Goal: Information Seeking & Learning: Understand process/instructions

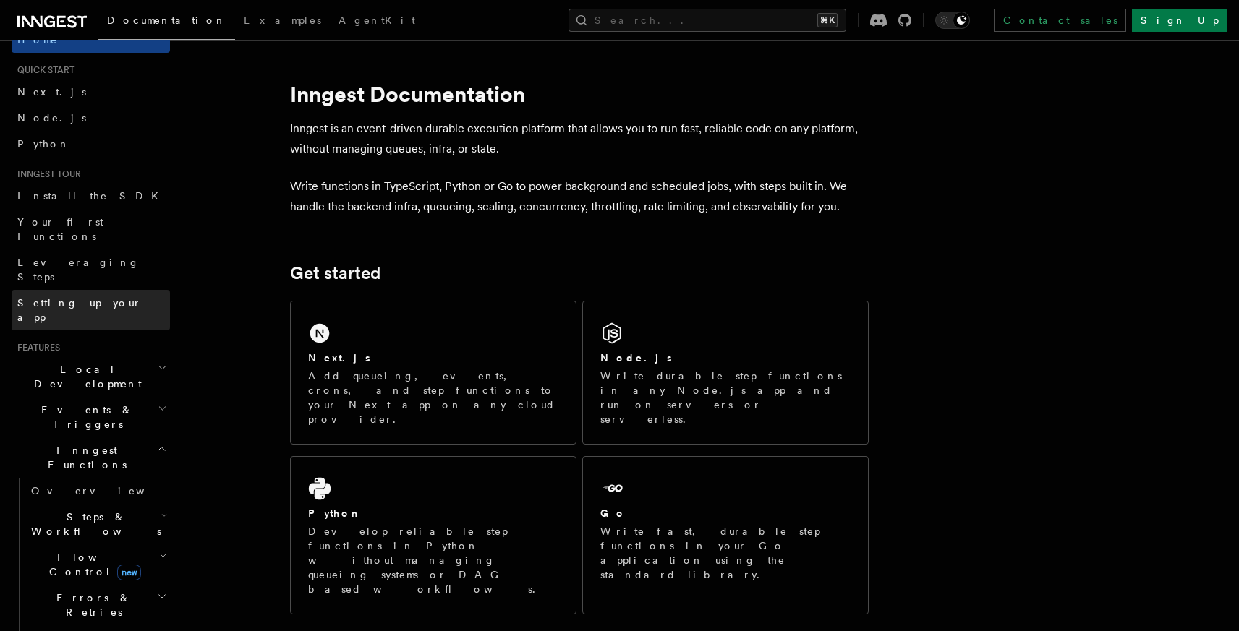
scroll to position [33, 0]
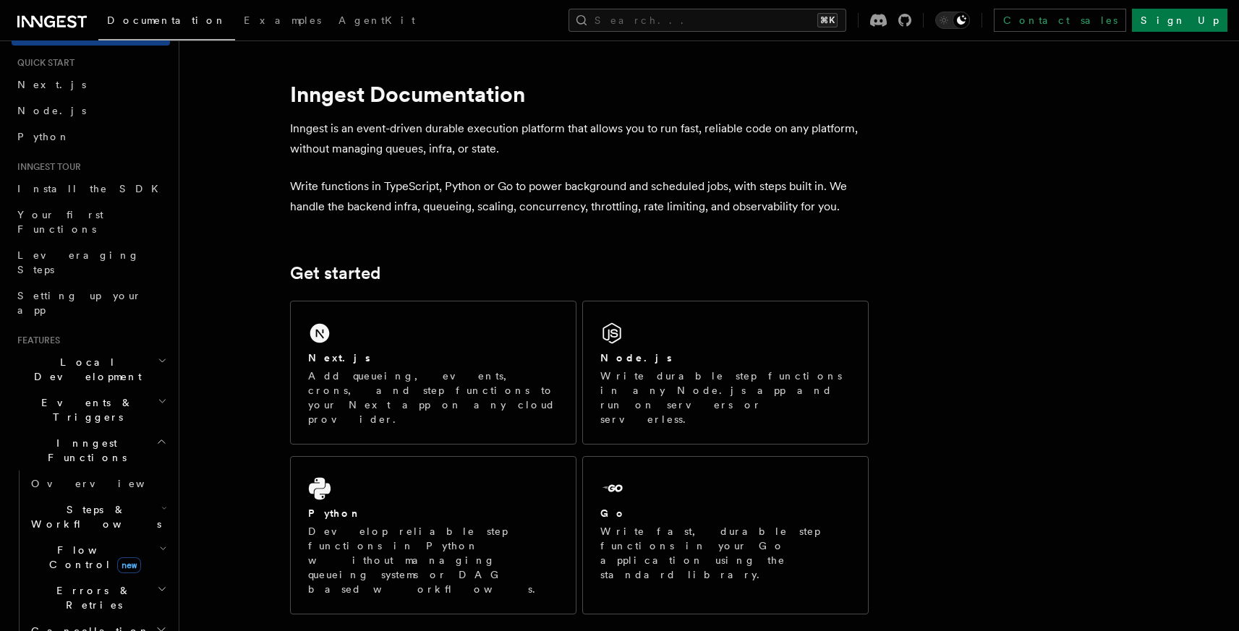
click at [82, 436] on span "Inngest Functions" at bounding box center [84, 450] width 145 height 29
click at [40, 477] on span "Realtime new" at bounding box center [66, 484] width 109 height 14
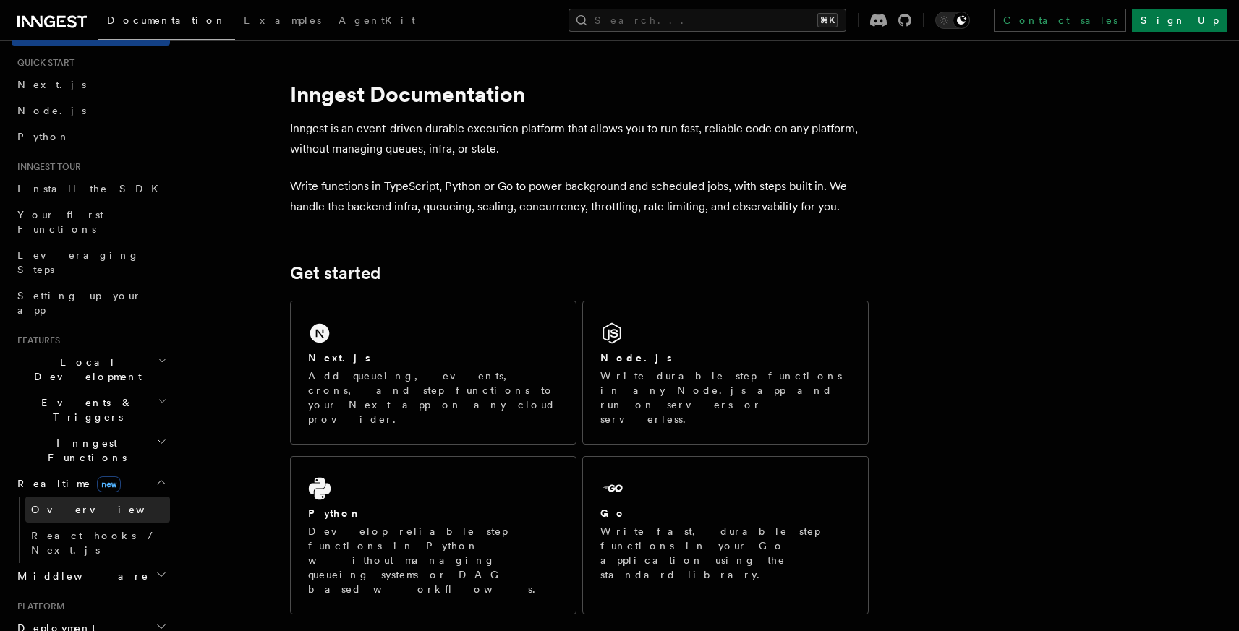
click at [81, 497] on link "Overview" at bounding box center [97, 510] width 145 height 26
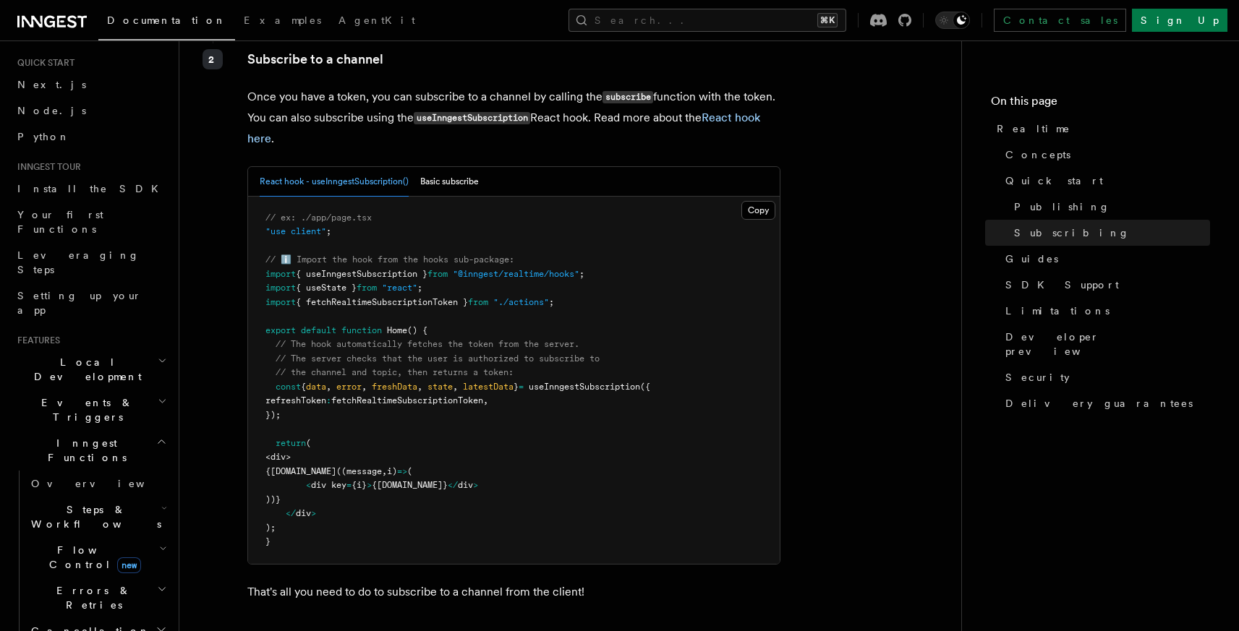
scroll to position [2634, 0]
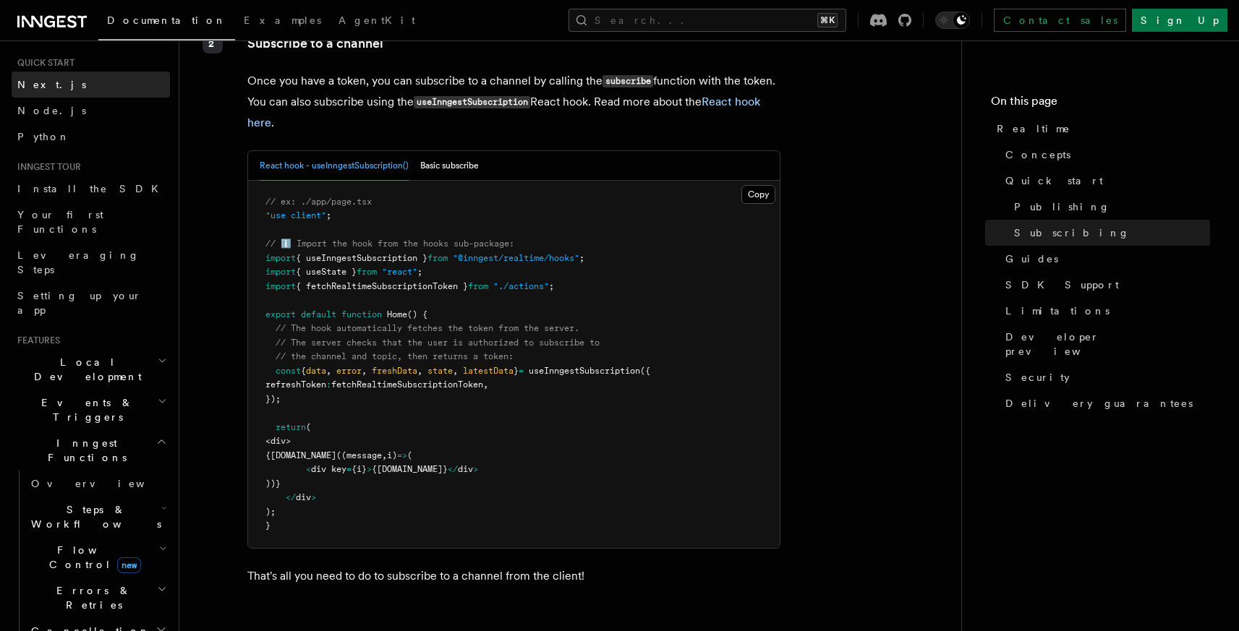
click at [38, 84] on span "Next.js" at bounding box center [51, 85] width 69 height 12
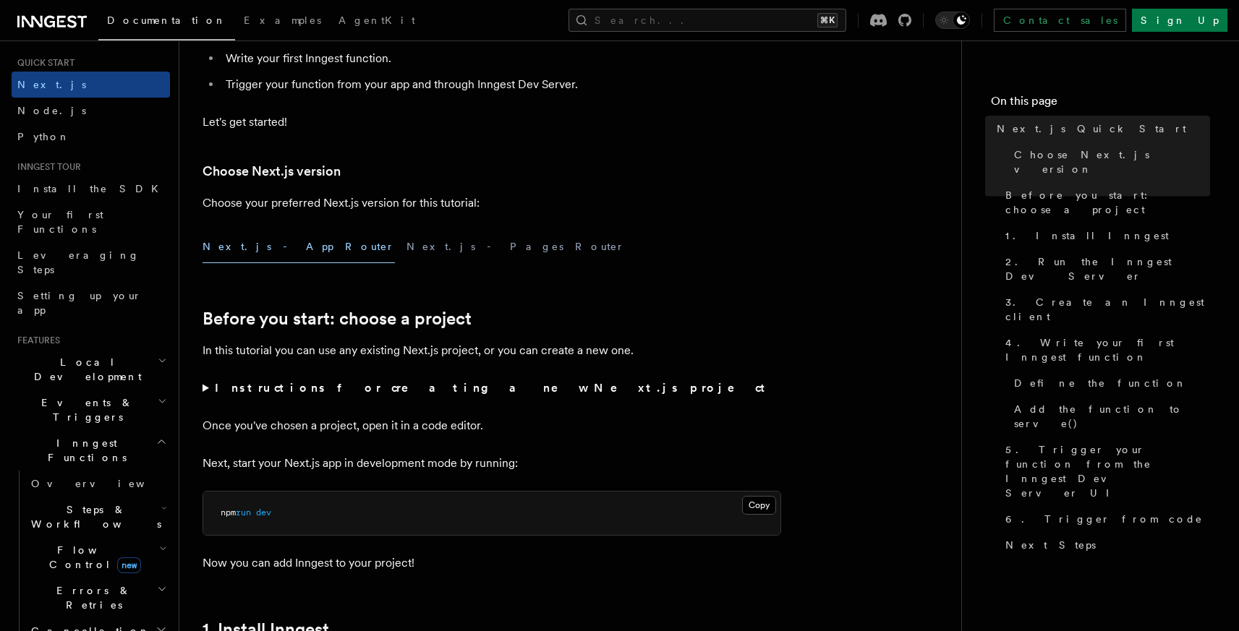
scroll to position [265, 0]
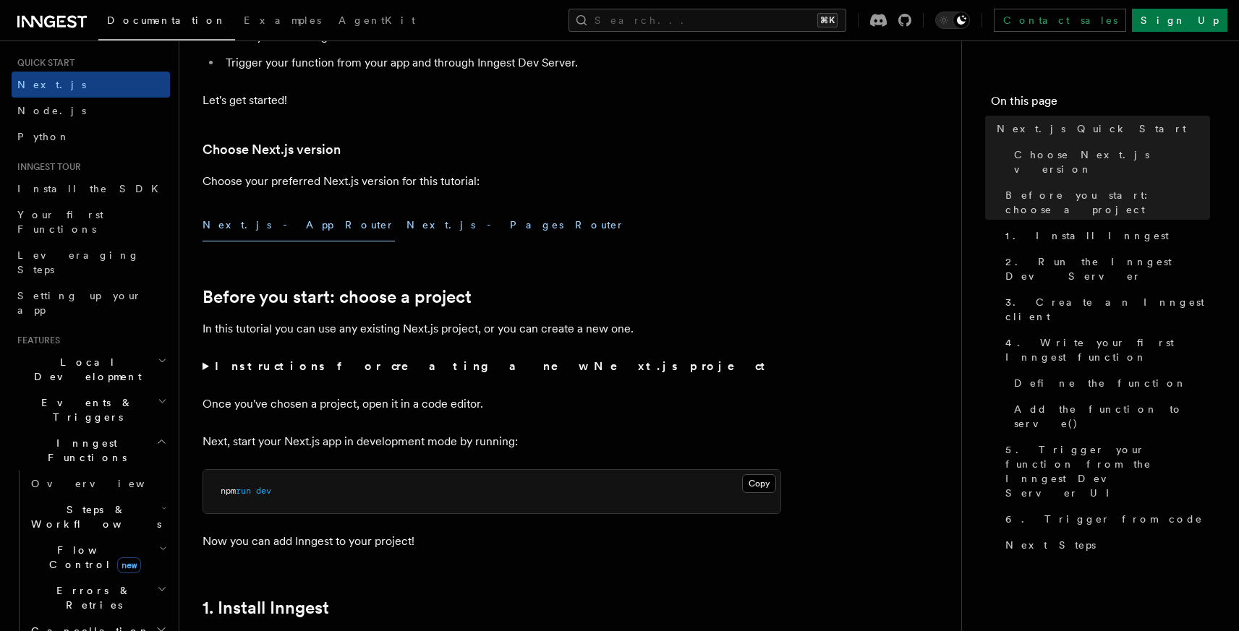
click at [406, 218] on button "Next.js - Pages Router" at bounding box center [515, 225] width 218 height 33
click at [268, 228] on button "Next.js - App Router" at bounding box center [298, 225] width 192 height 33
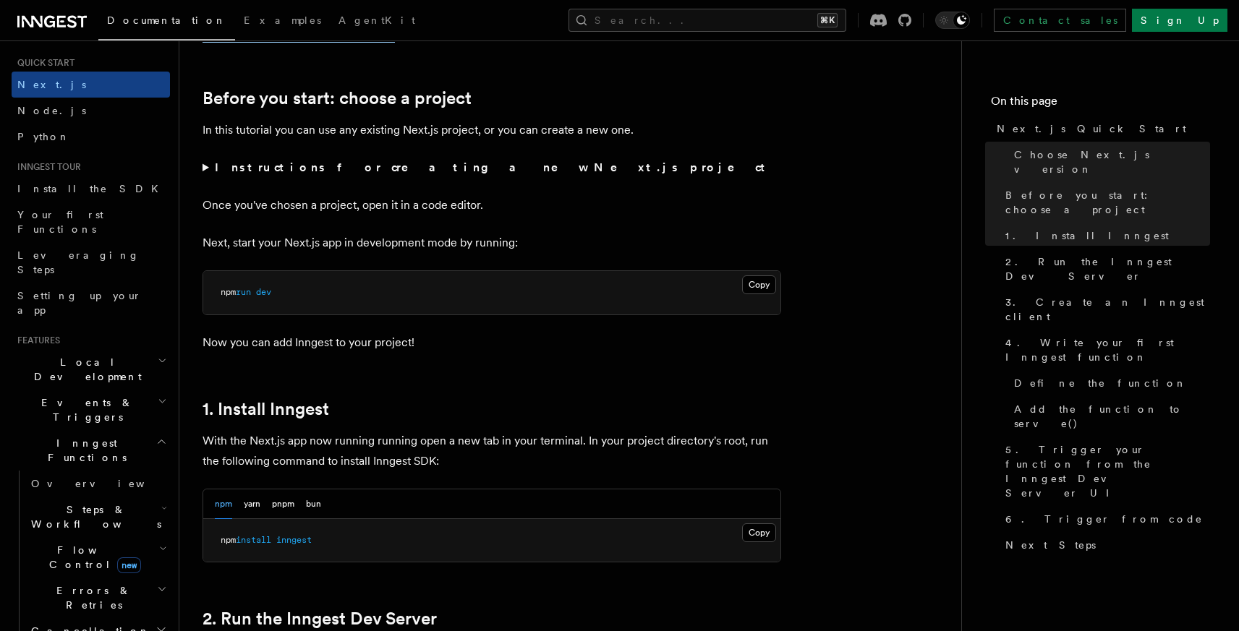
scroll to position [370, 0]
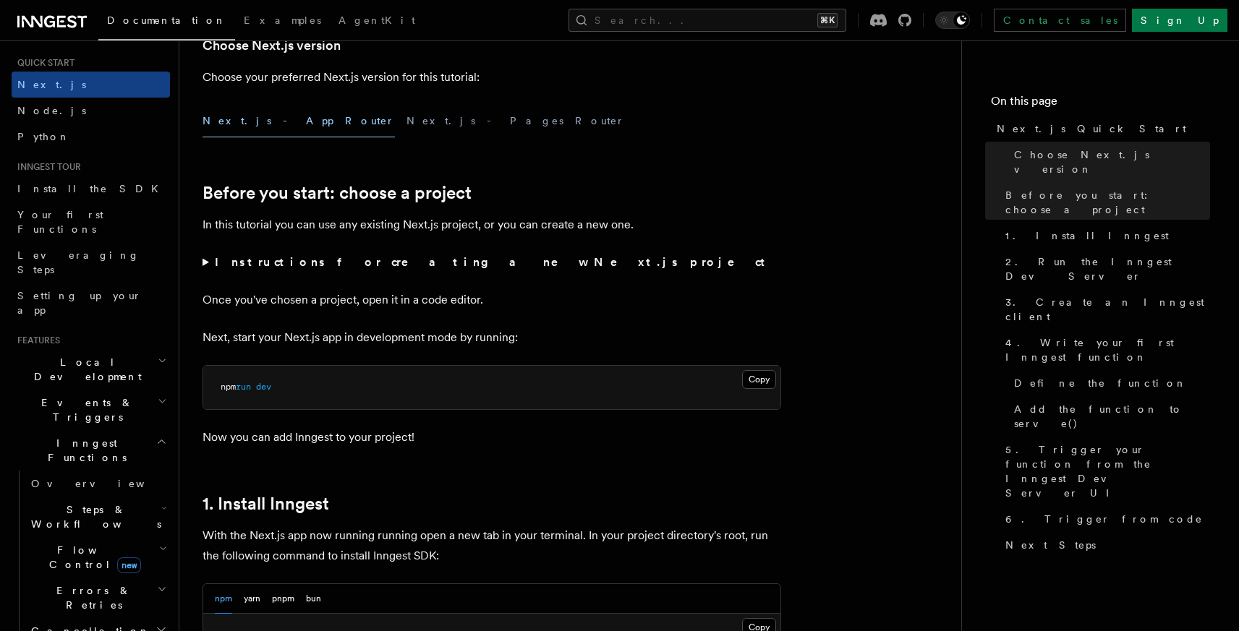
click at [202, 262] on summary "Instructions for creating a new Next.js project" at bounding box center [491, 262] width 578 height 20
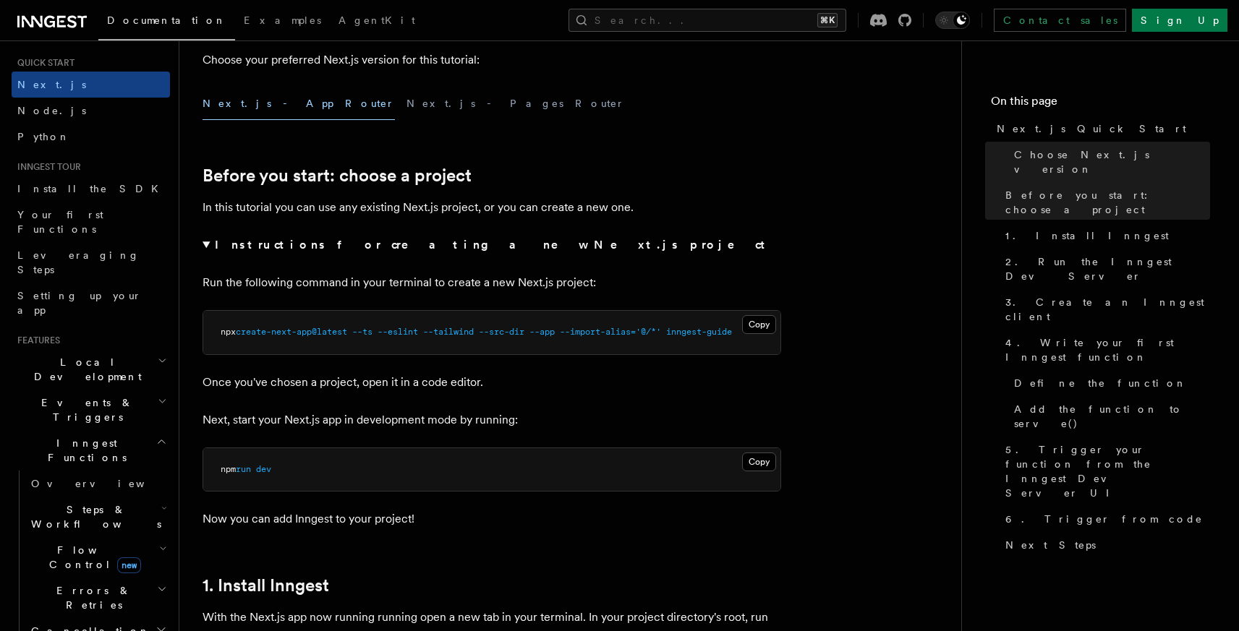
scroll to position [397, 0]
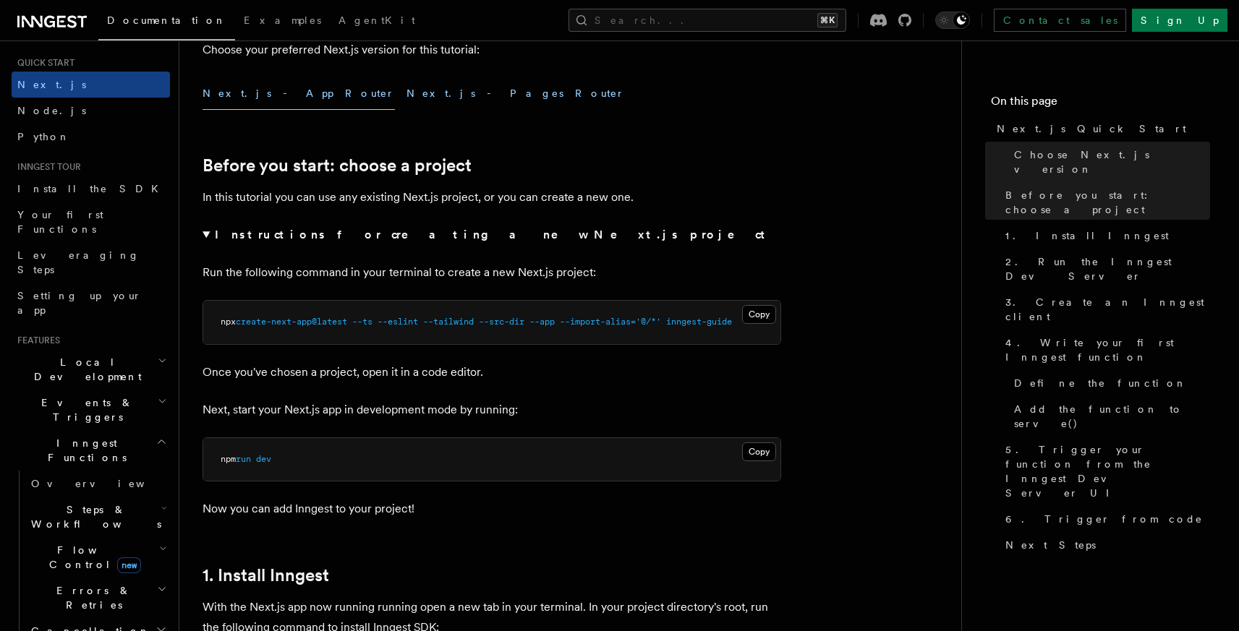
click at [406, 93] on button "Next.js - Pages Router" at bounding box center [515, 93] width 218 height 33
click at [256, 94] on button "Next.js - App Router" at bounding box center [298, 93] width 192 height 33
click at [406, 88] on button "Next.js - Pages Router" at bounding box center [515, 93] width 218 height 33
click at [764, 316] on button "Copy Copied" at bounding box center [759, 314] width 34 height 19
click at [764, 315] on button "Copy Copied" at bounding box center [759, 314] width 34 height 19
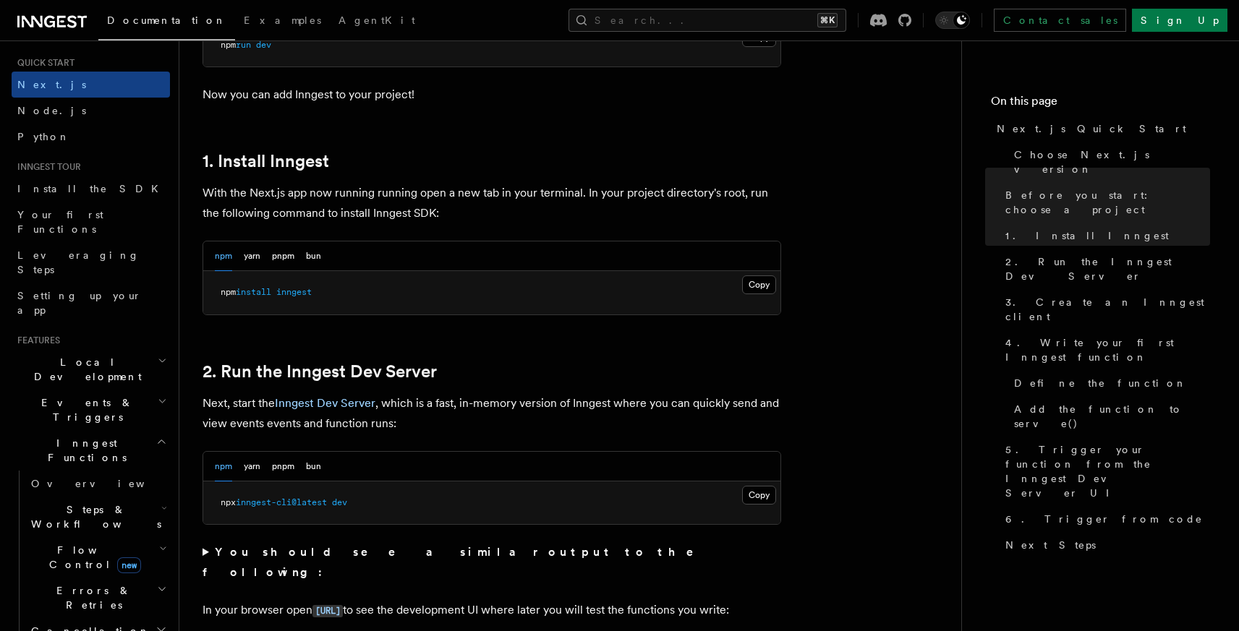
scroll to position [813, 0]
click at [282, 268] on button "pnpm" at bounding box center [283, 255] width 22 height 30
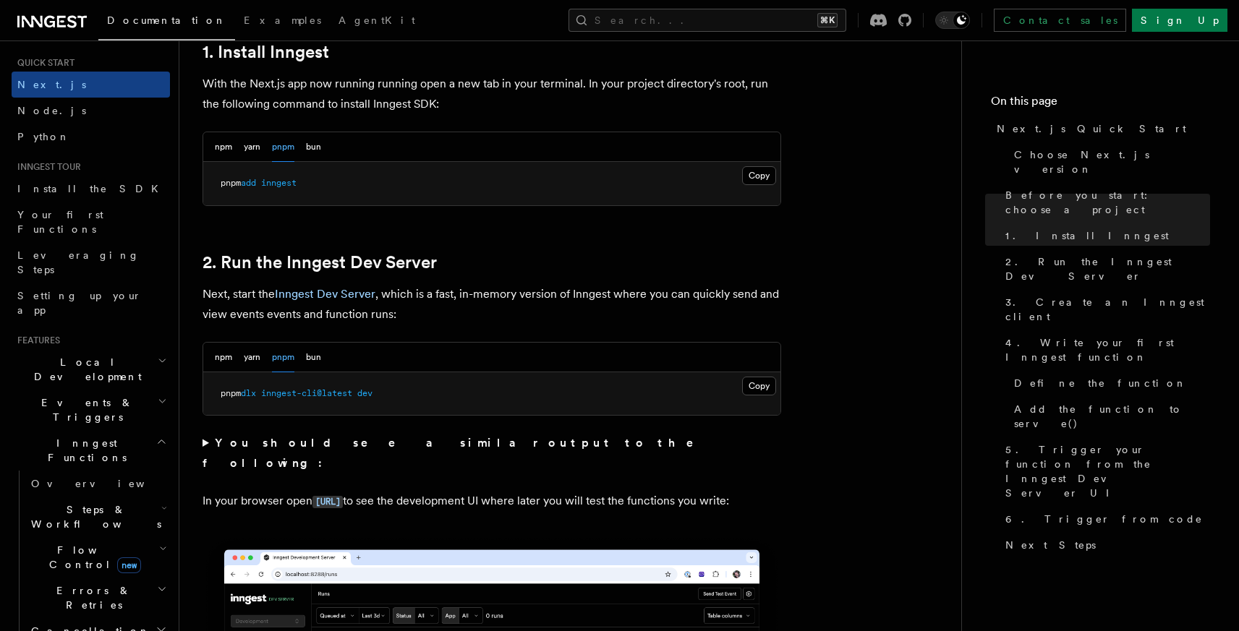
scroll to position [887, 0]
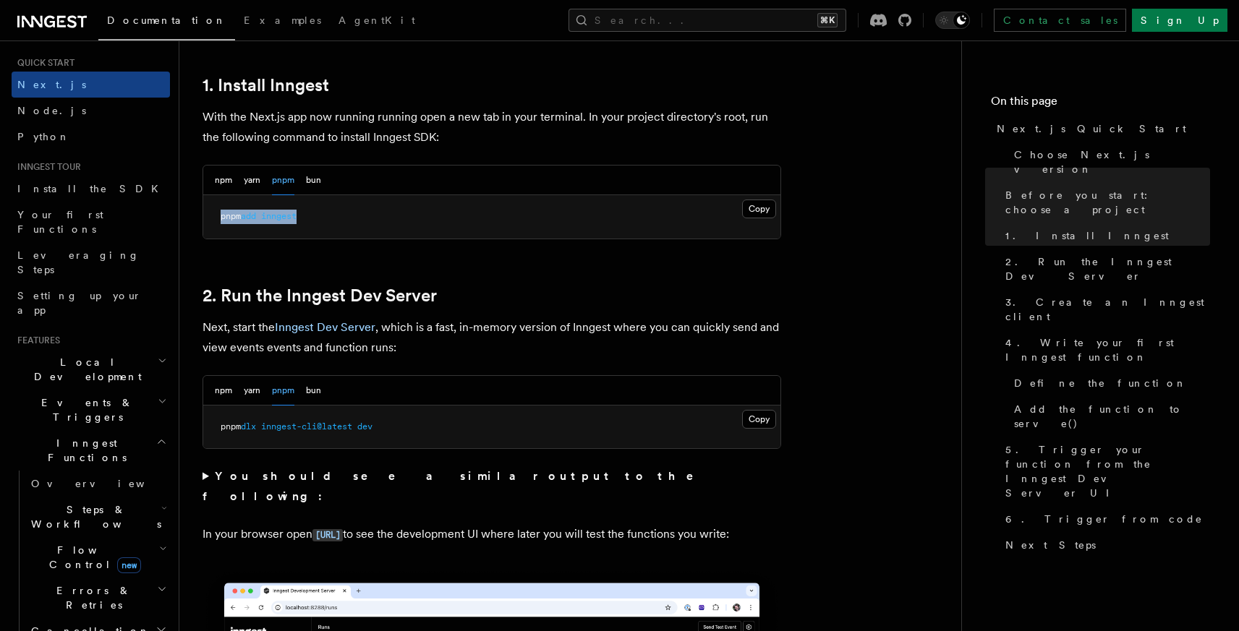
drag, startPoint x: 221, startPoint y: 229, endPoint x: 404, endPoint y: 229, distance: 182.9
click at [404, 229] on pre "pnpm add inngest" at bounding box center [491, 216] width 577 height 43
copy span "pnpm add inngest"
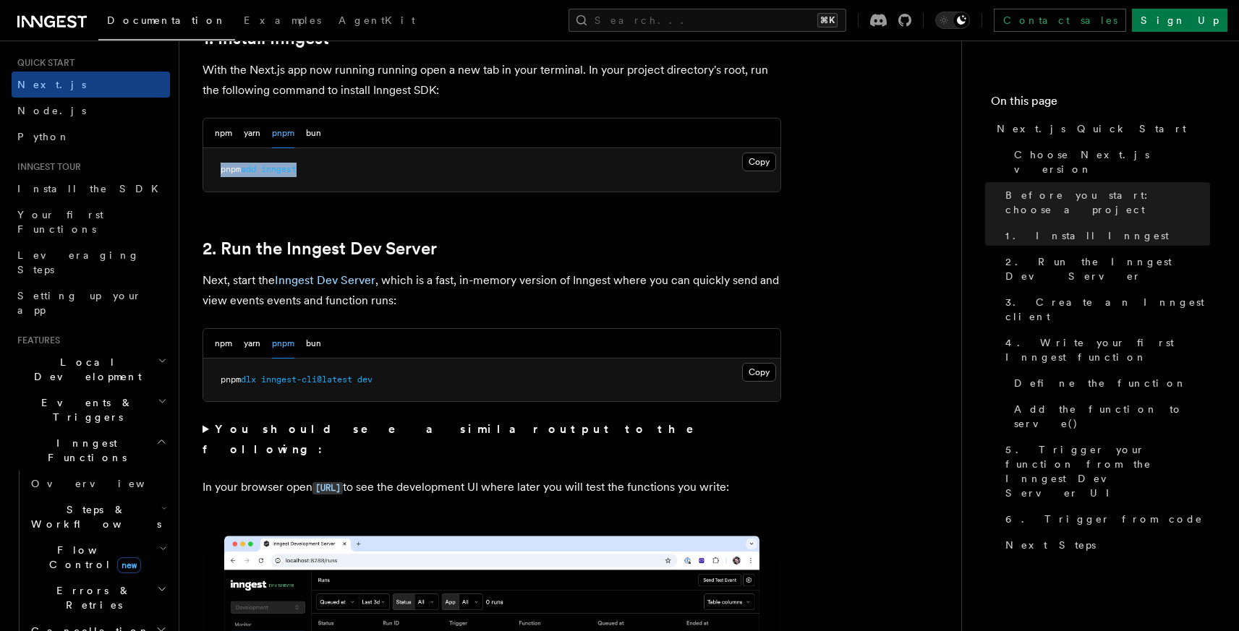
scroll to position [936, 0]
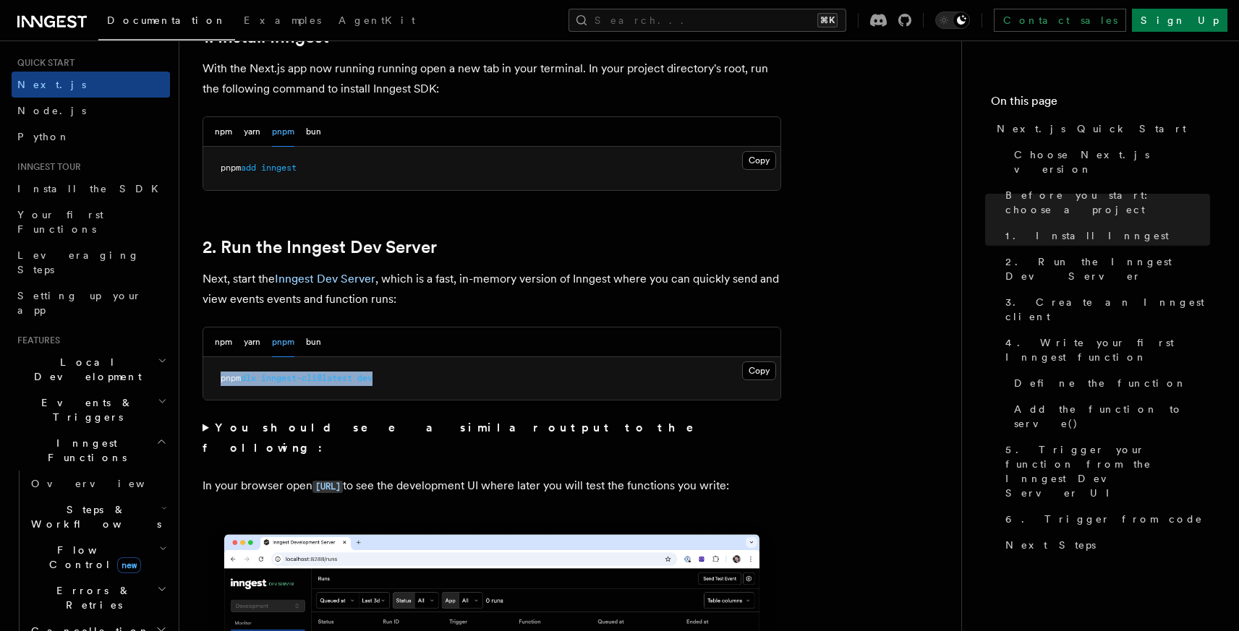
drag, startPoint x: 221, startPoint y: 389, endPoint x: 451, endPoint y: 389, distance: 229.9
click at [451, 389] on pre "pnpm dlx inngest-cli@latest dev" at bounding box center [491, 378] width 577 height 43
copy span "pnpm dlx inngest-cli@latest dev"
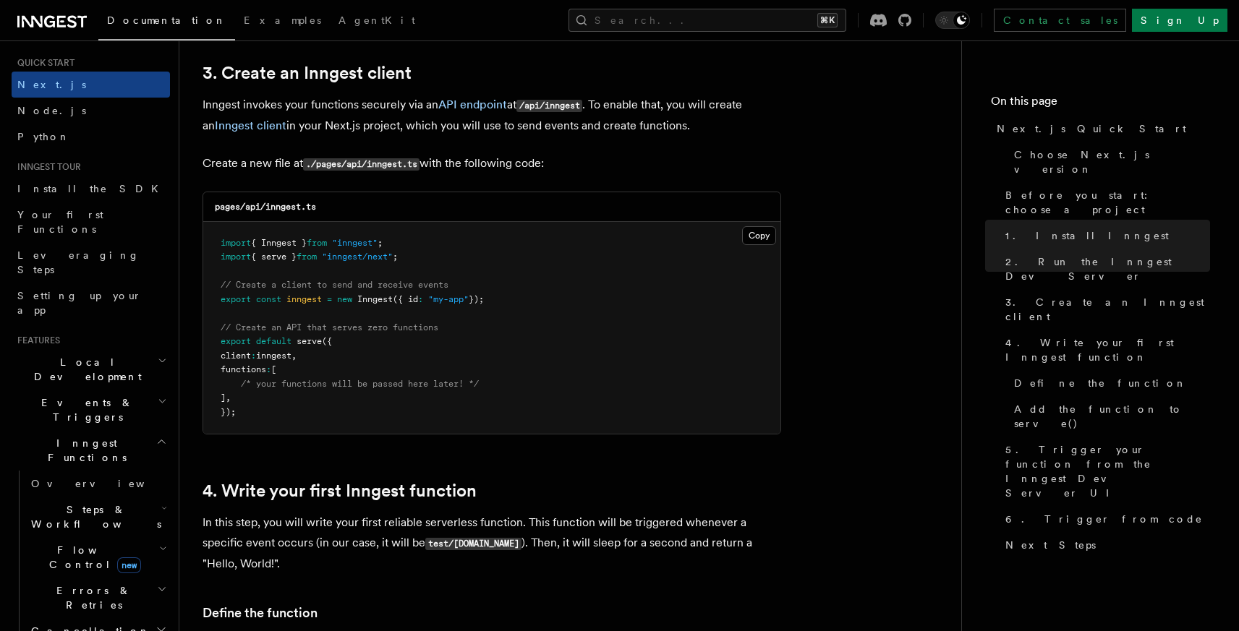
scroll to position [1809, 0]
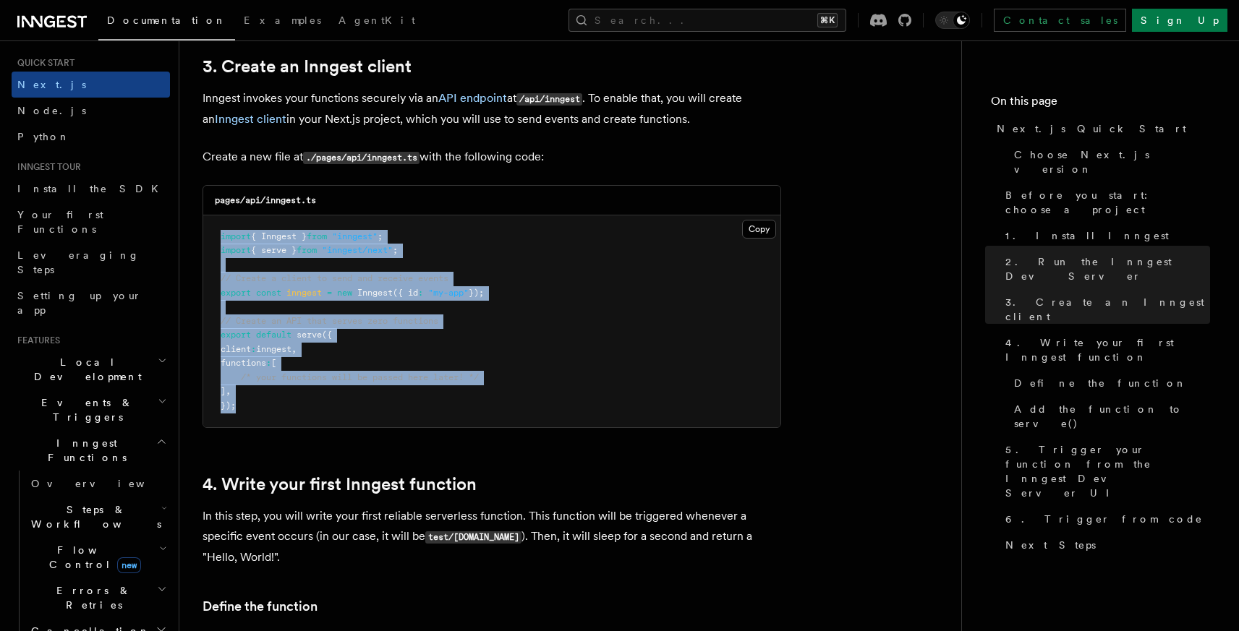
drag, startPoint x: 222, startPoint y: 249, endPoint x: 273, endPoint y: 417, distance: 175.9
click at [273, 417] on pre "import { Inngest } from "inngest" ; import { serve } from "inngest/next" ; // C…" at bounding box center [491, 321] width 577 height 213
copy code "import { Inngest } from "inngest" ; import { serve } from "inngest/next" ; // C…"
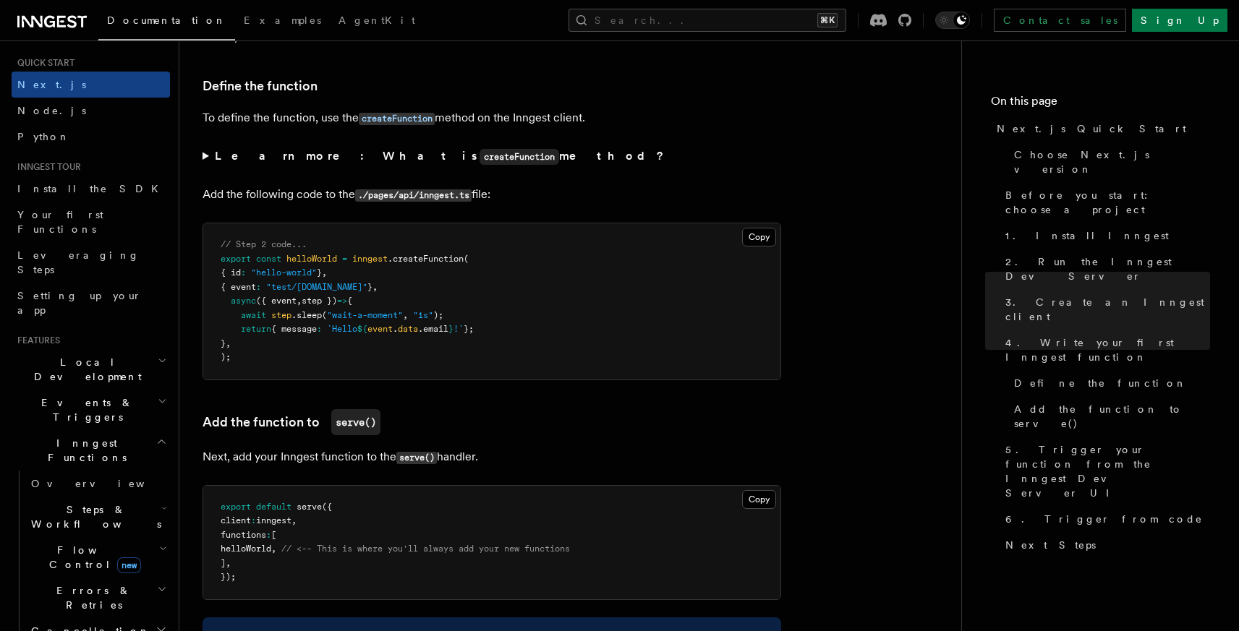
scroll to position [2331, 0]
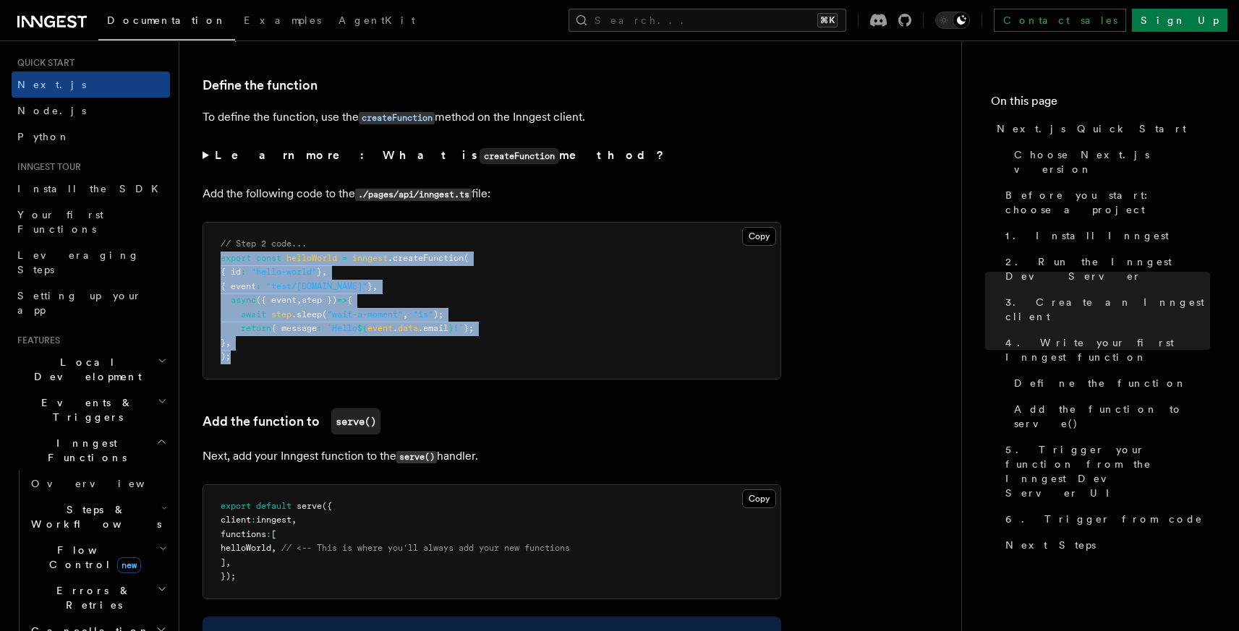
drag, startPoint x: 220, startPoint y: 274, endPoint x: 274, endPoint y: 370, distance: 109.8
click at [274, 370] on pre "// Step 2 code... export const helloWorld = inngest .createFunction ( { id : "h…" at bounding box center [491, 301] width 577 height 156
copy code "export const helloWorld = inngest .createFunction ( { id : "hello-world" } , { …"
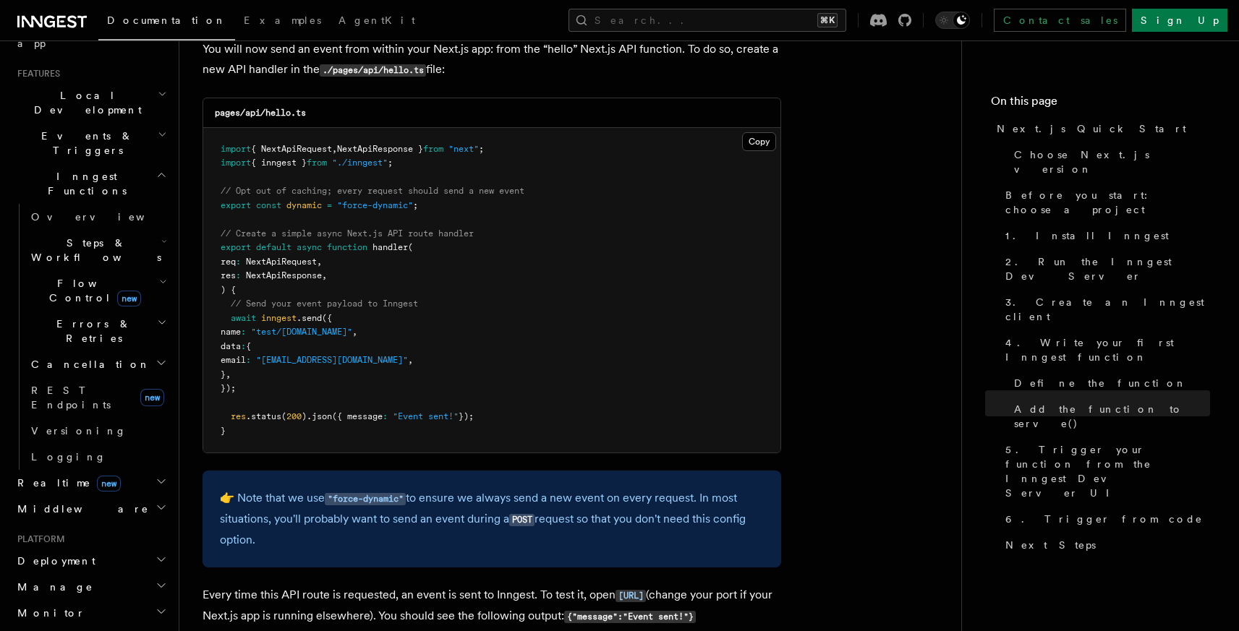
scroll to position [304, 0]
click at [110, 466] on h2 "Realtime new" at bounding box center [91, 479] width 158 height 26
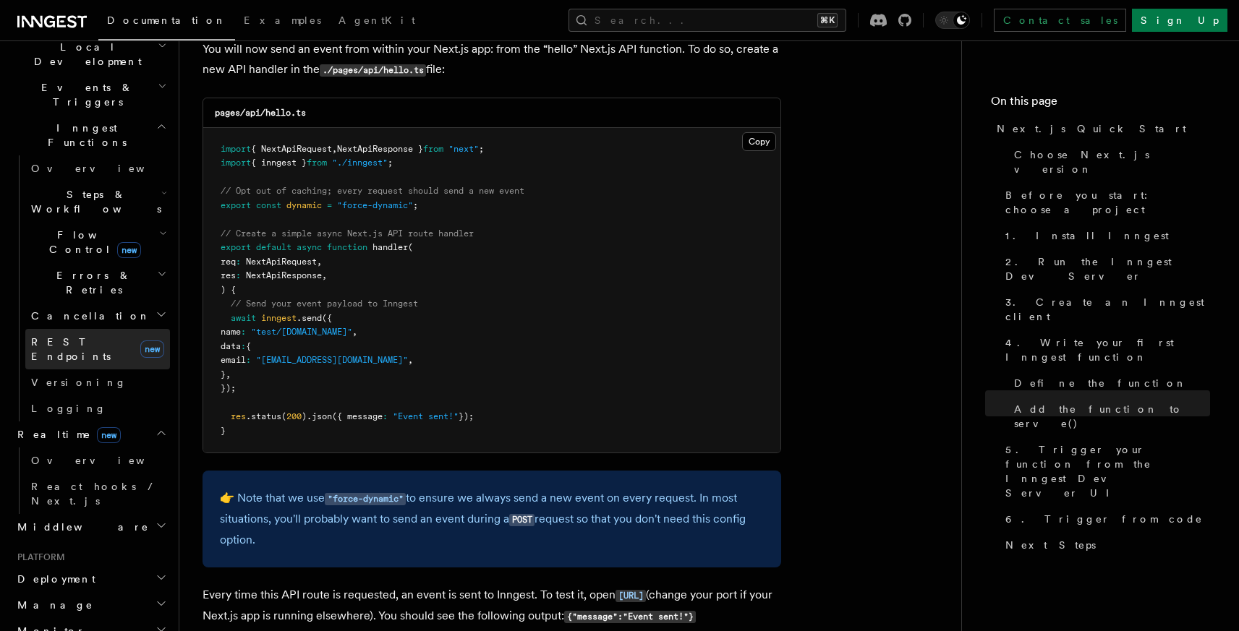
scroll to position [349, 0]
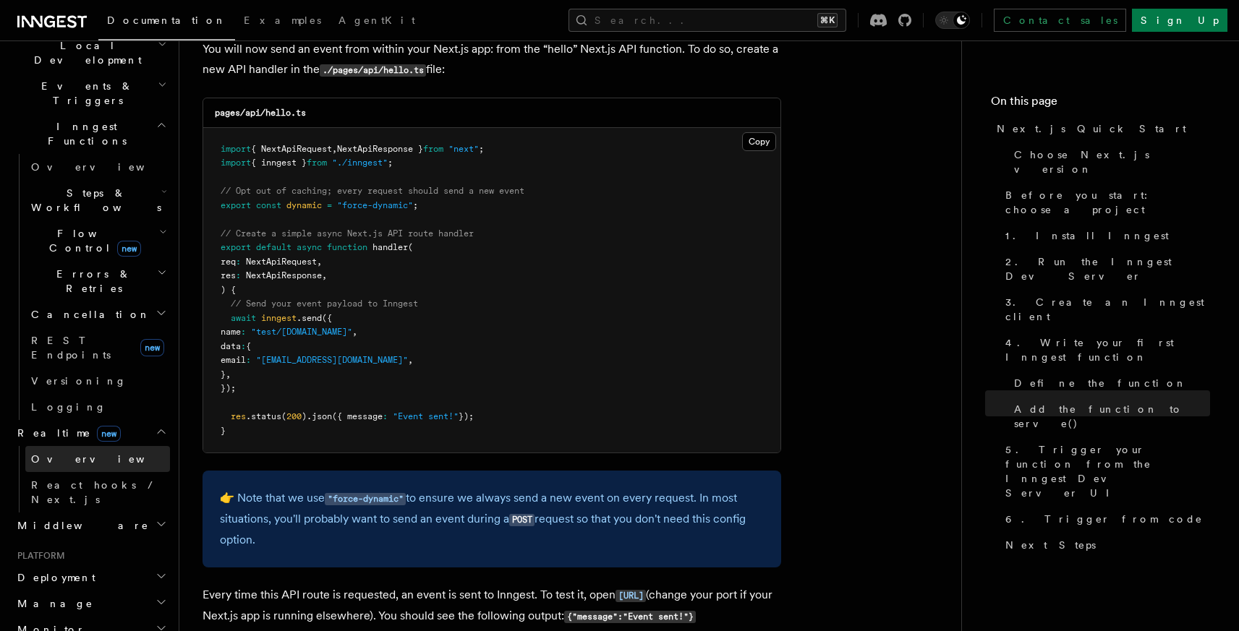
click at [97, 446] on link "Overview" at bounding box center [97, 459] width 145 height 26
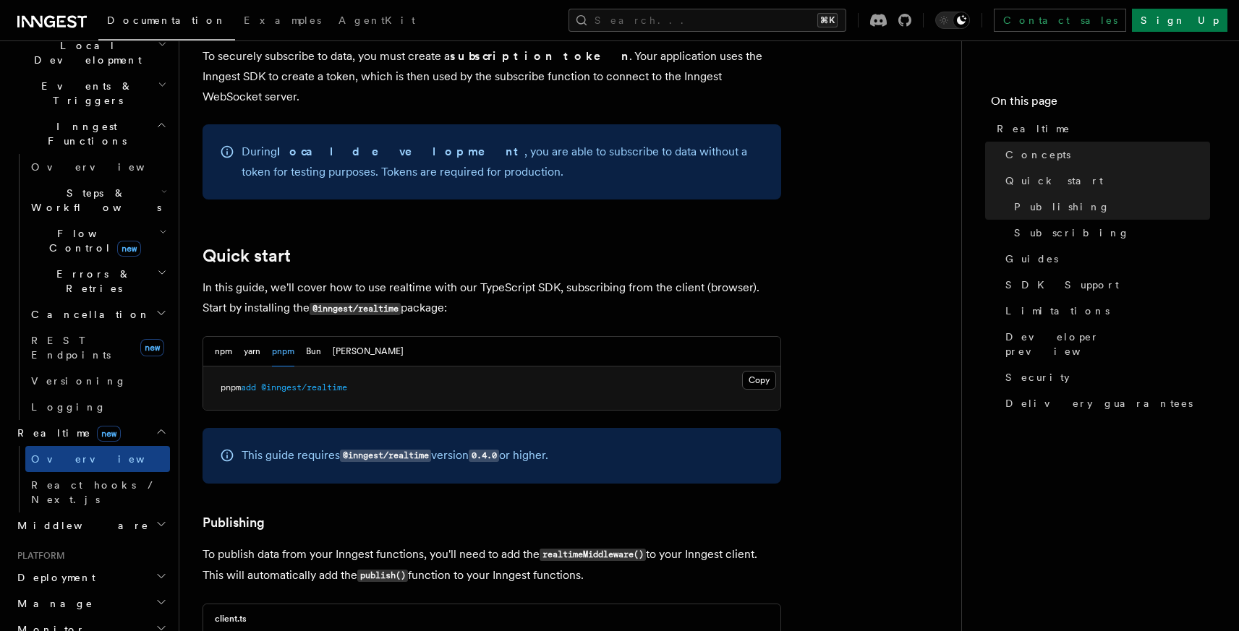
scroll to position [734, 0]
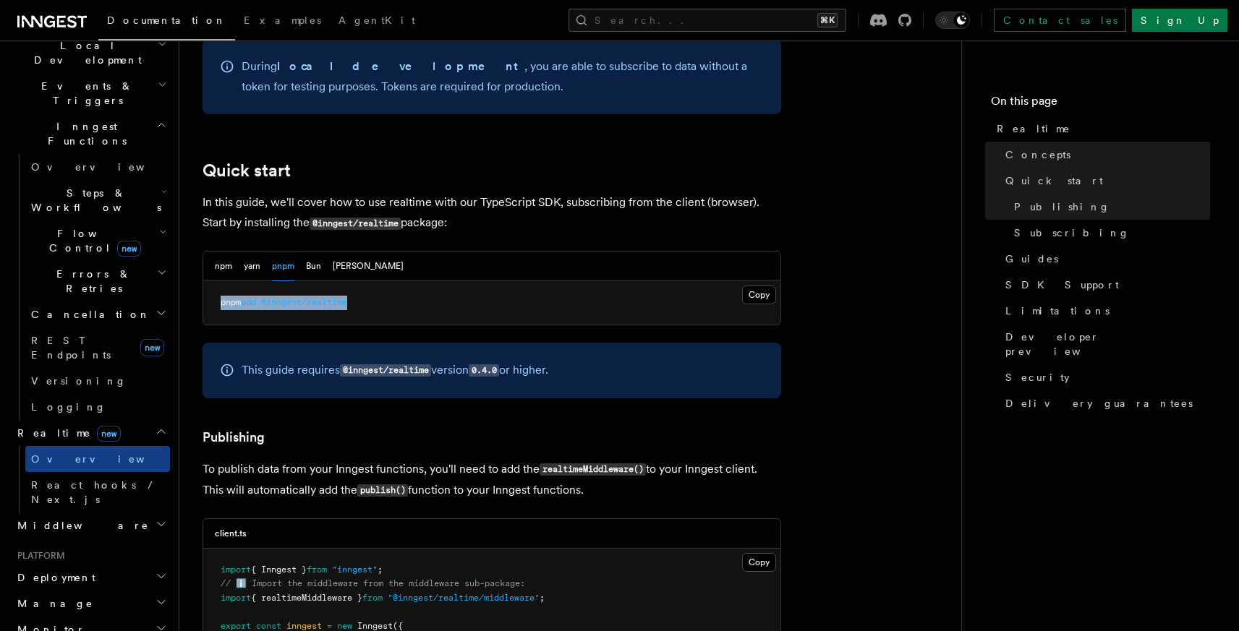
drag, startPoint x: 221, startPoint y: 288, endPoint x: 453, endPoint y: 288, distance: 232.8
click at [453, 288] on pre "pnpm add @inngest/realtime" at bounding box center [491, 302] width 577 height 43
copy span "pnpm add @inngest/realtime"
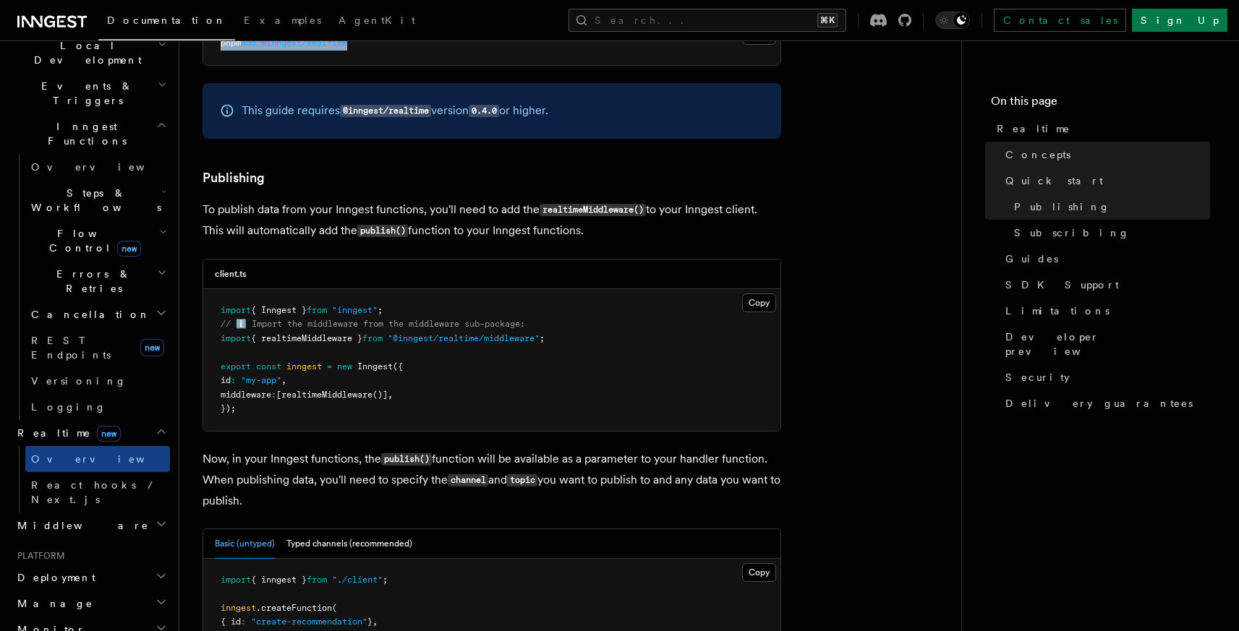
scroll to position [1006, 0]
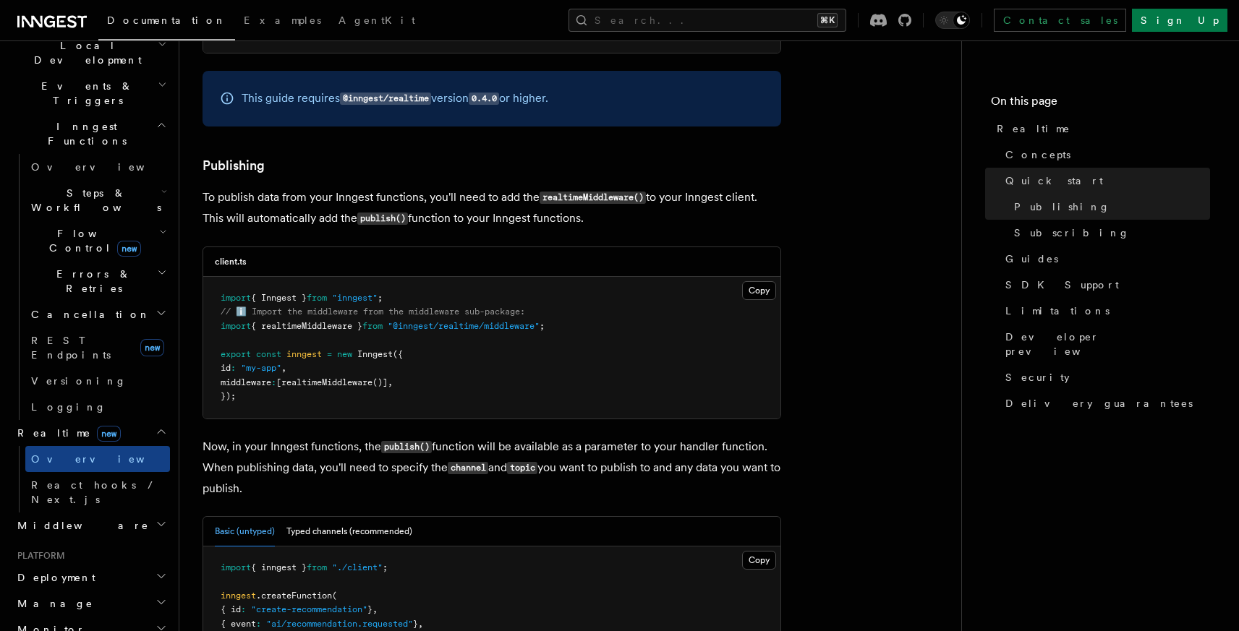
click at [456, 321] on span ""@inngest/realtime/middleware"" at bounding box center [464, 326] width 152 height 10
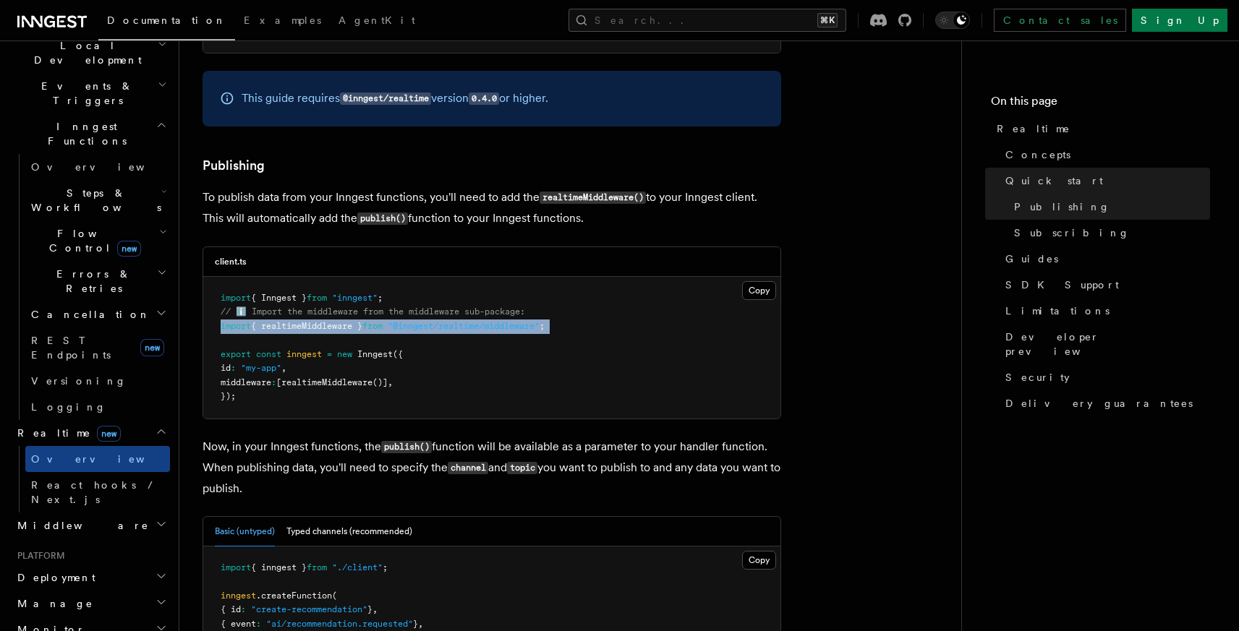
click at [456, 321] on span ""@inngest/realtime/middleware"" at bounding box center [464, 326] width 152 height 10
copy code "import { realtimeMiddleware } from "@inngest/realtime/middleware" ;"
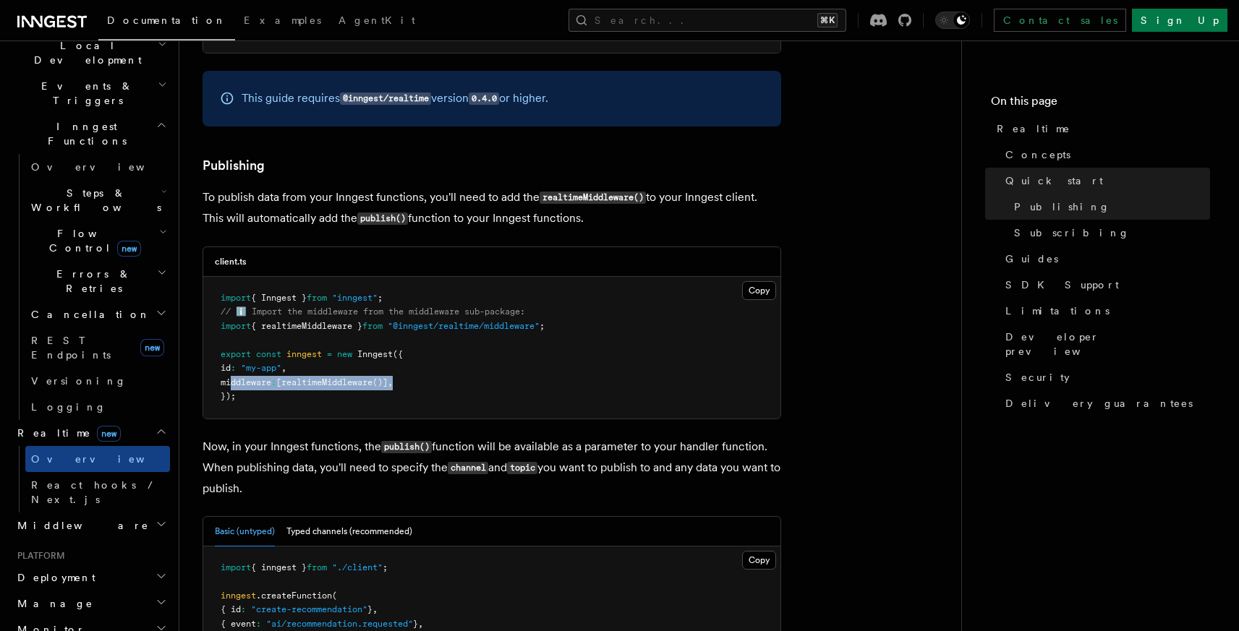
drag, startPoint x: 229, startPoint y: 367, endPoint x: 523, endPoint y: 367, distance: 293.6
click at [523, 367] on pre "import { Inngest } from "inngest" ; // ℹ️ Import the middleware from the middle…" at bounding box center [491, 348] width 577 height 142
copy span "middleware : [ realtimeMiddleware ()] ,"
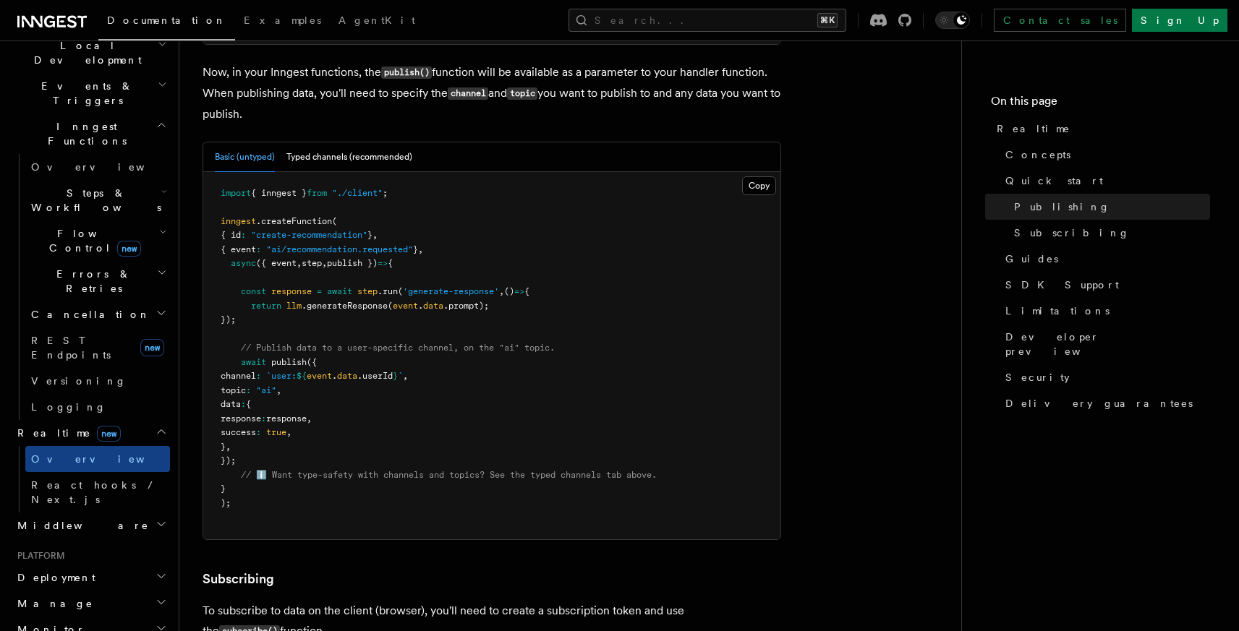
scroll to position [1386, 0]
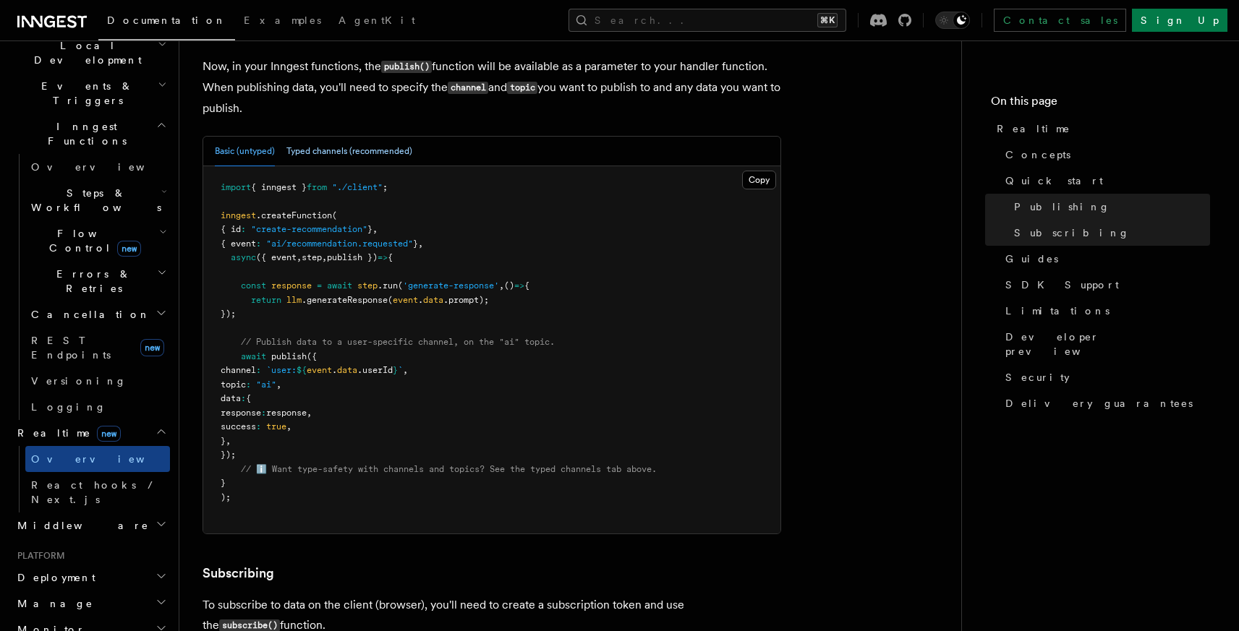
click at [362, 137] on button "Typed channels (recommended)" at bounding box center [349, 152] width 126 height 30
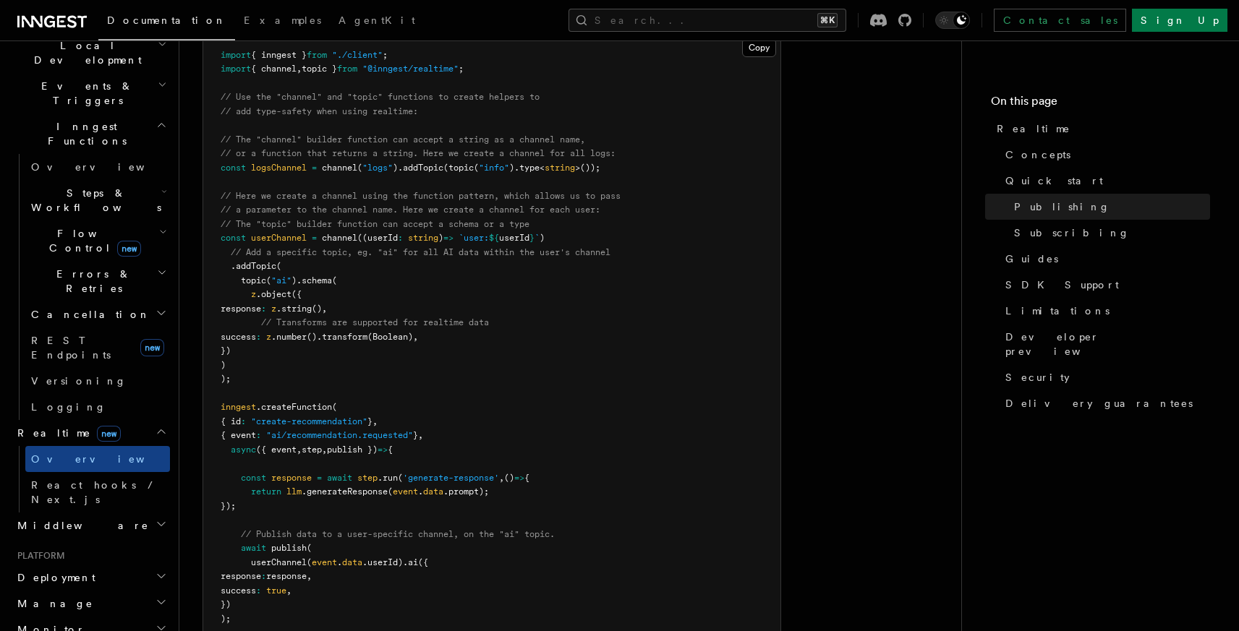
scroll to position [1438, 0]
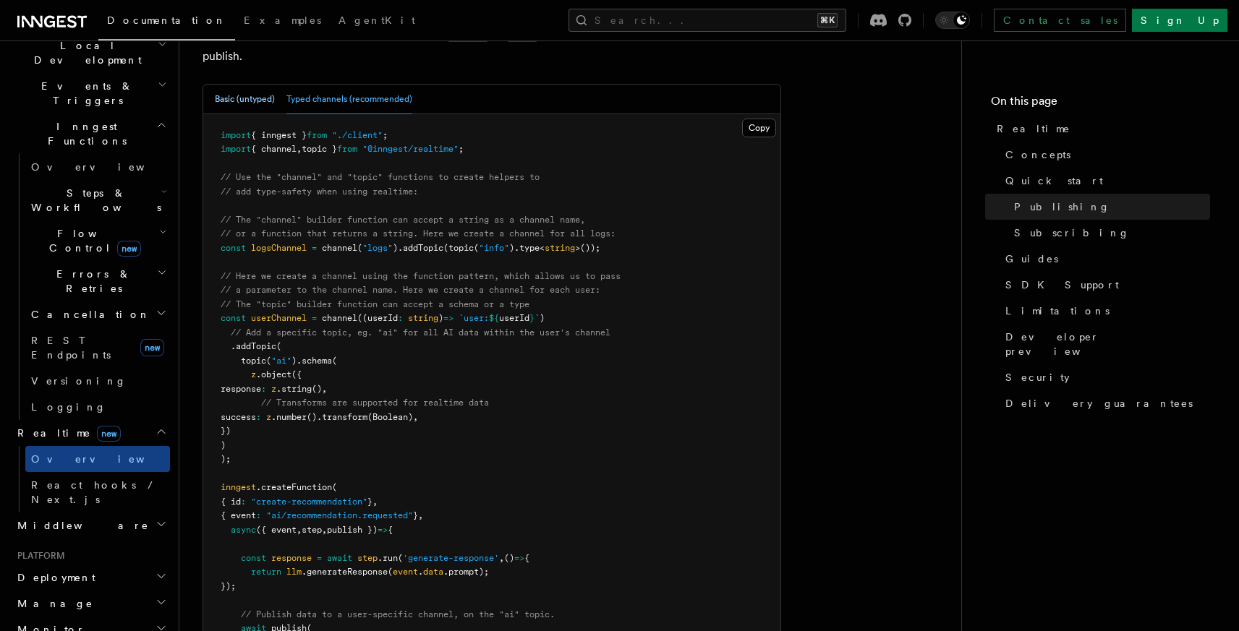
click at [234, 85] on button "Basic (untyped)" at bounding box center [245, 100] width 60 height 30
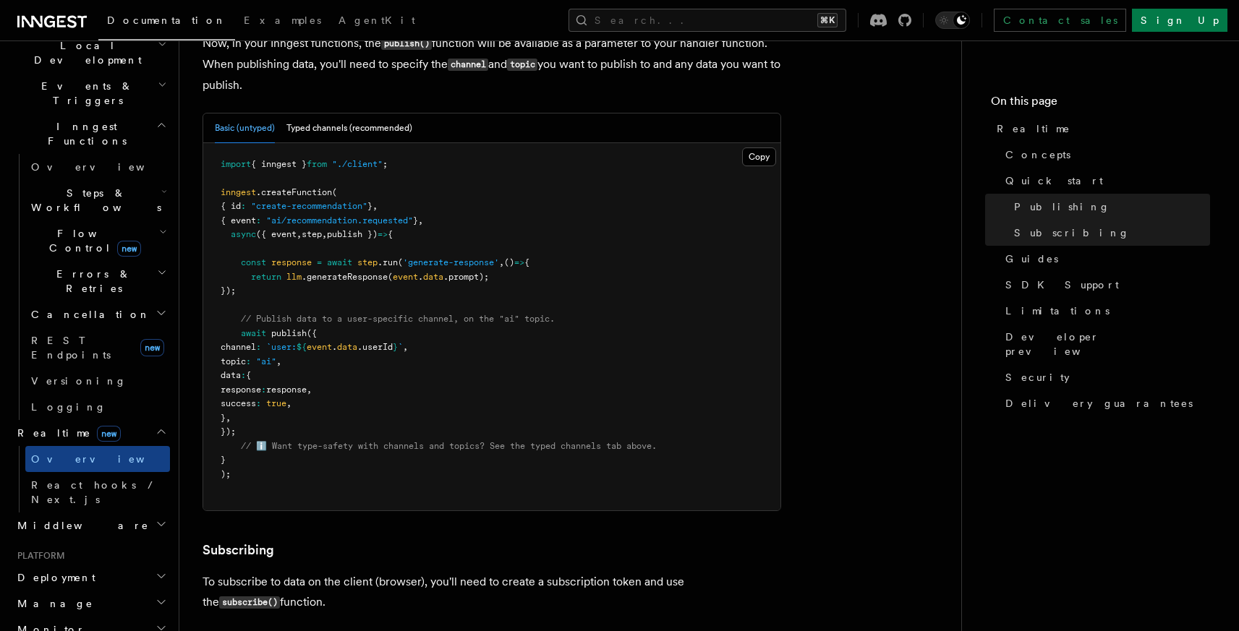
scroll to position [1374, 0]
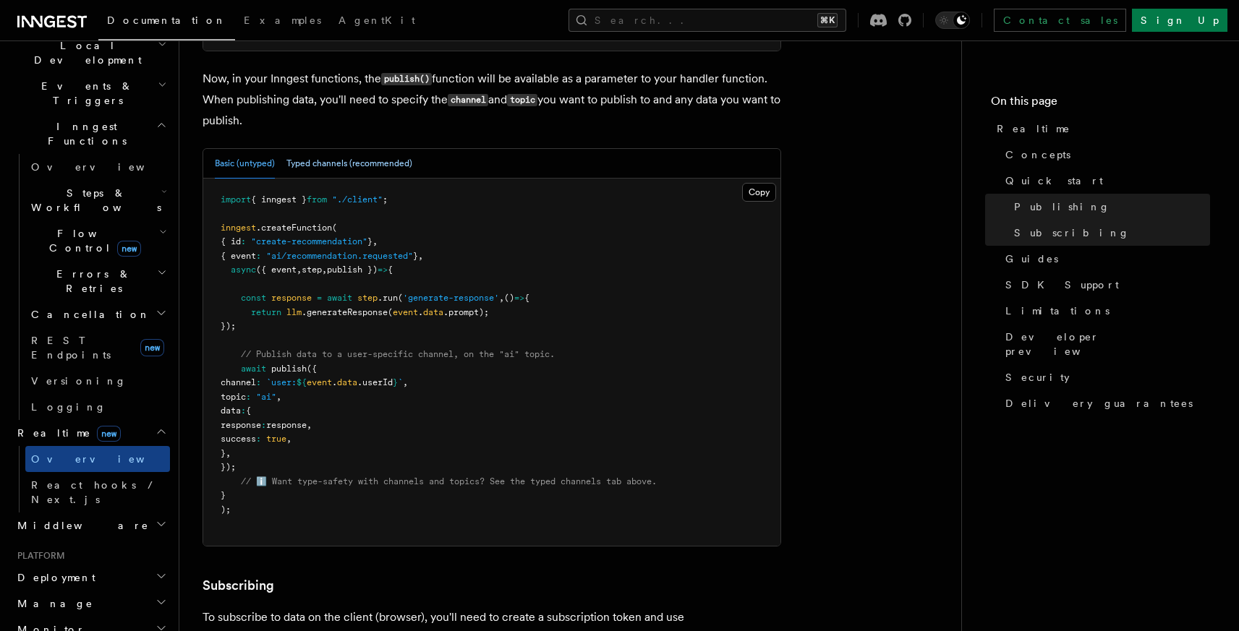
click at [350, 150] on button "Typed channels (recommended)" at bounding box center [349, 164] width 126 height 30
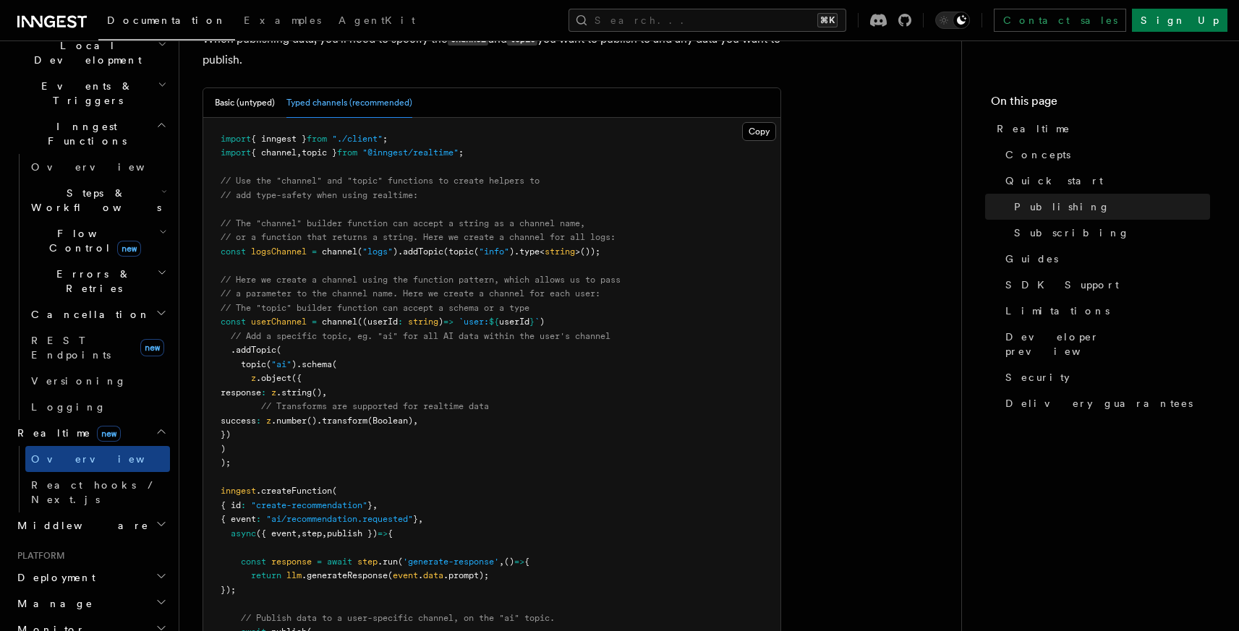
scroll to position [1442, 0]
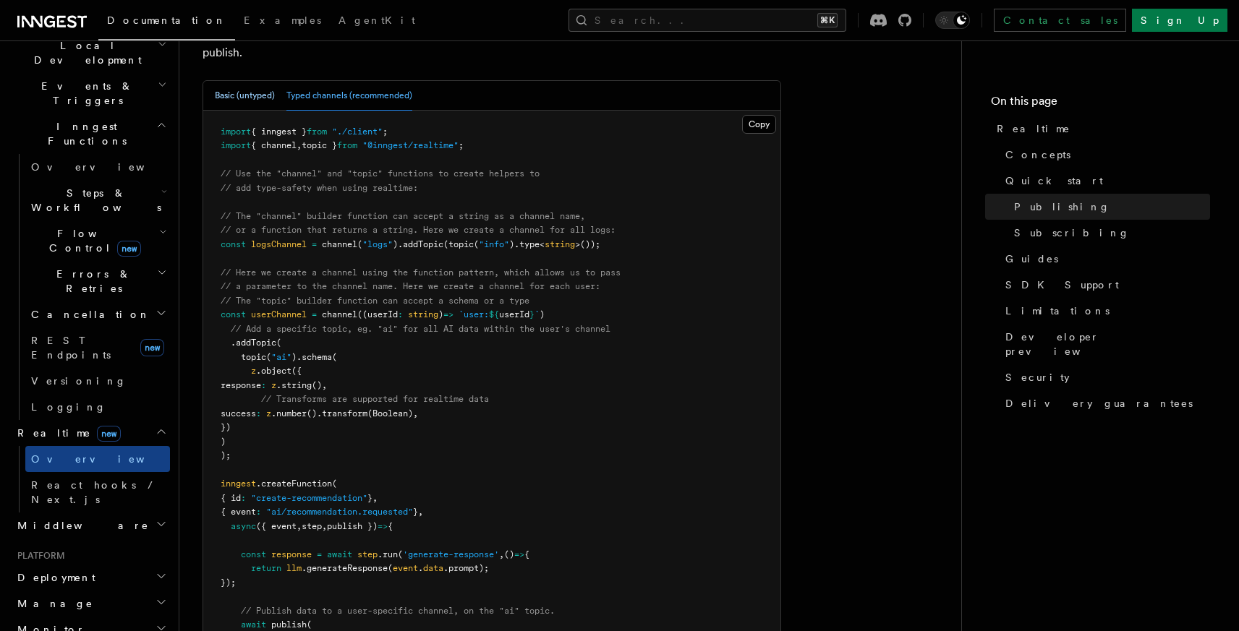
click at [257, 83] on button "Basic (untyped)" at bounding box center [245, 96] width 60 height 30
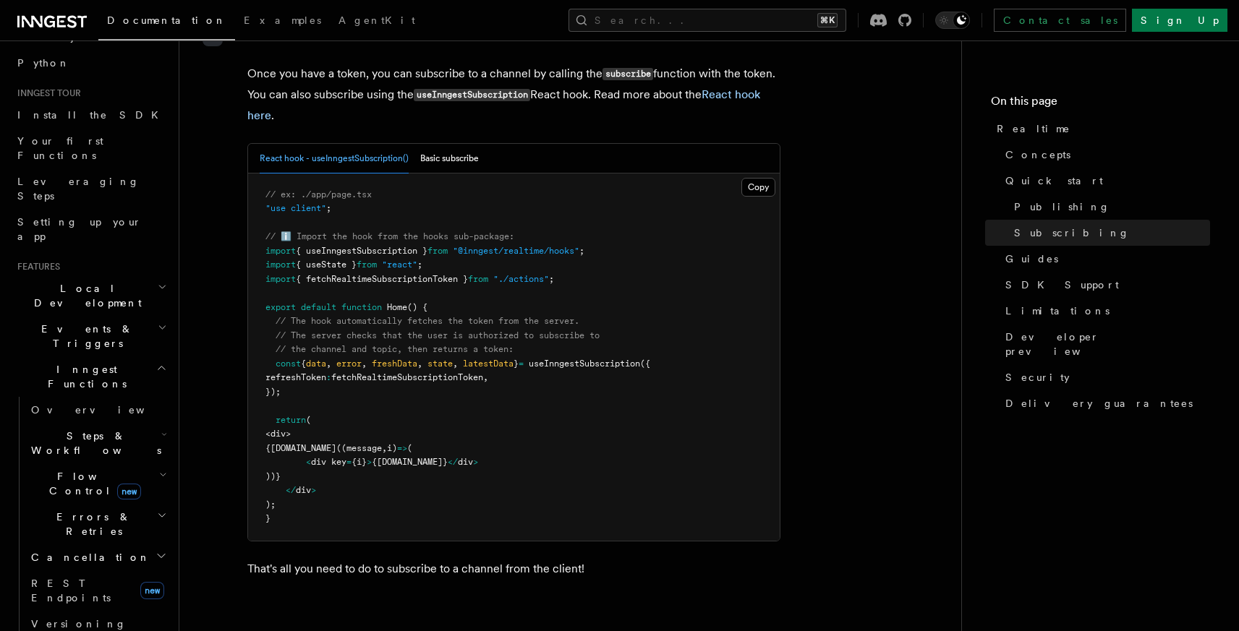
scroll to position [0, 0]
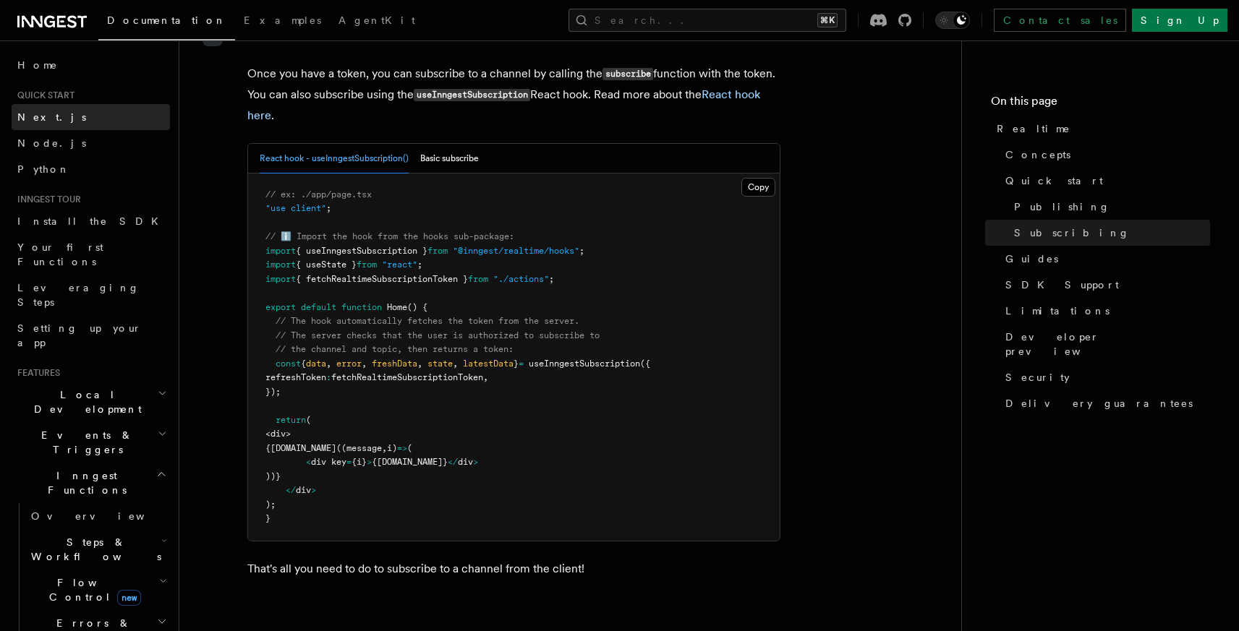
click at [83, 120] on link "Next.js" at bounding box center [91, 117] width 158 height 26
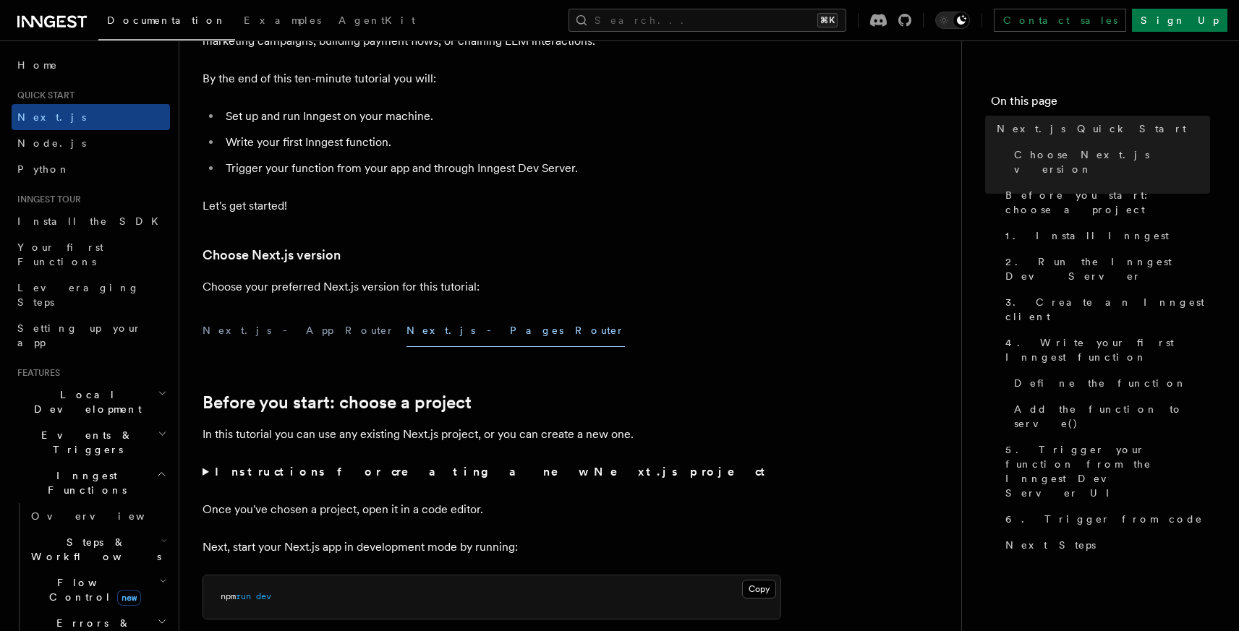
scroll to position [174, 0]
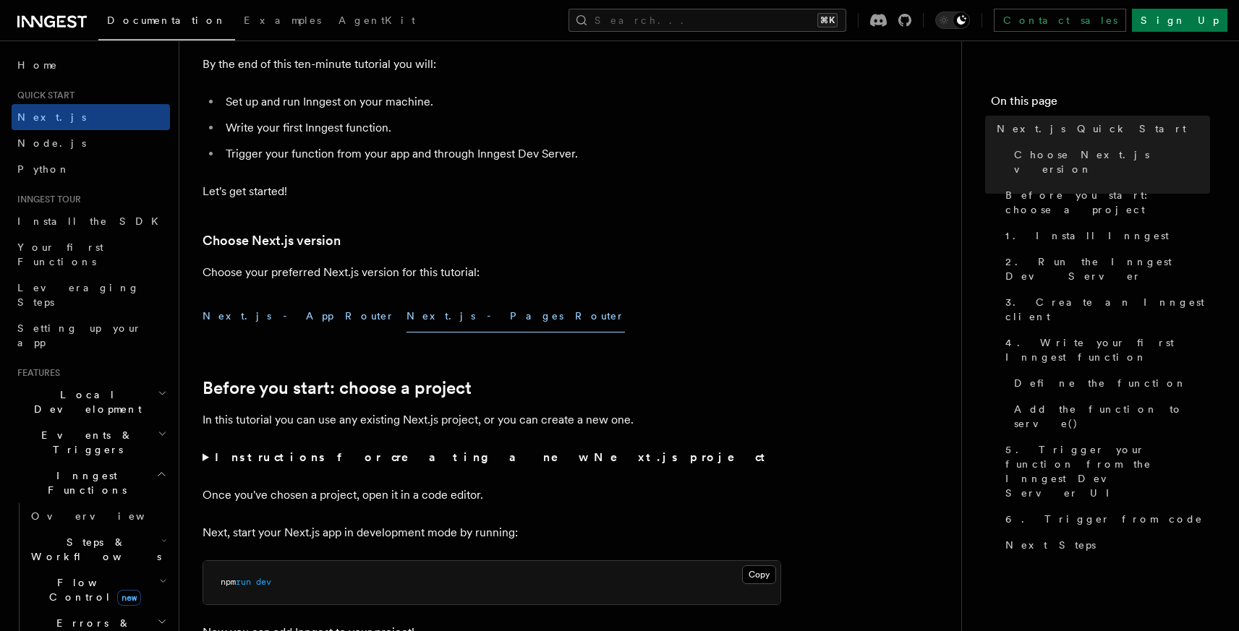
click at [260, 316] on button "Next.js - App Router" at bounding box center [298, 316] width 192 height 33
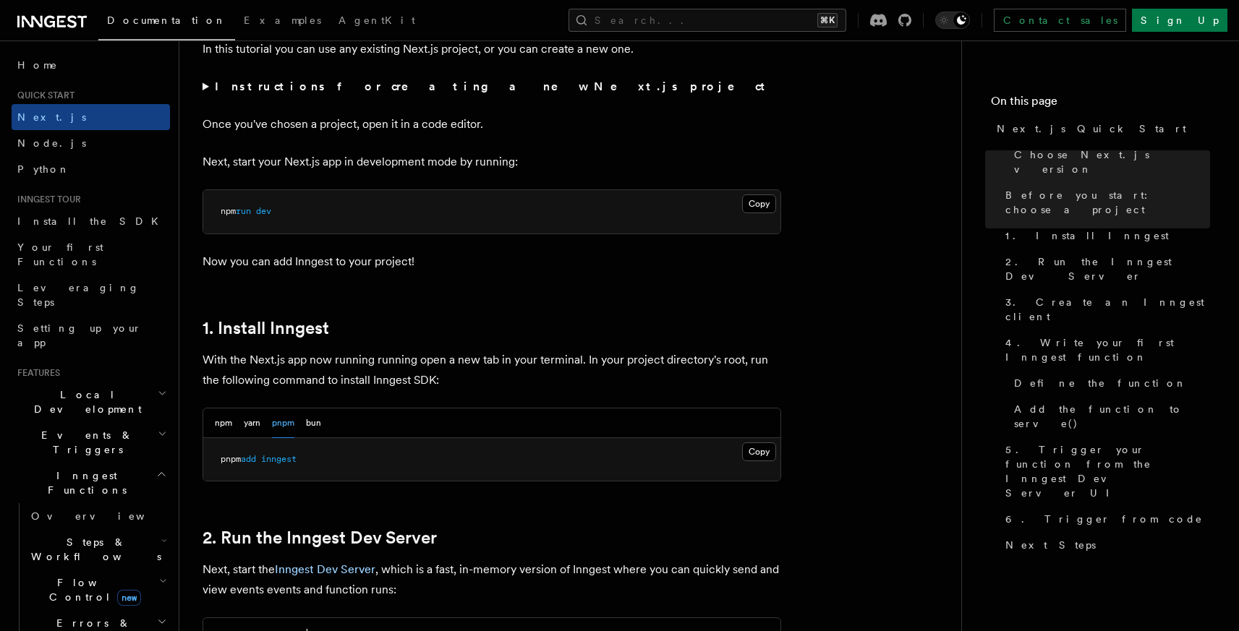
scroll to position [547, 0]
click at [361, 86] on strong "Instructions for creating a new Next.js project" at bounding box center [493, 85] width 556 height 14
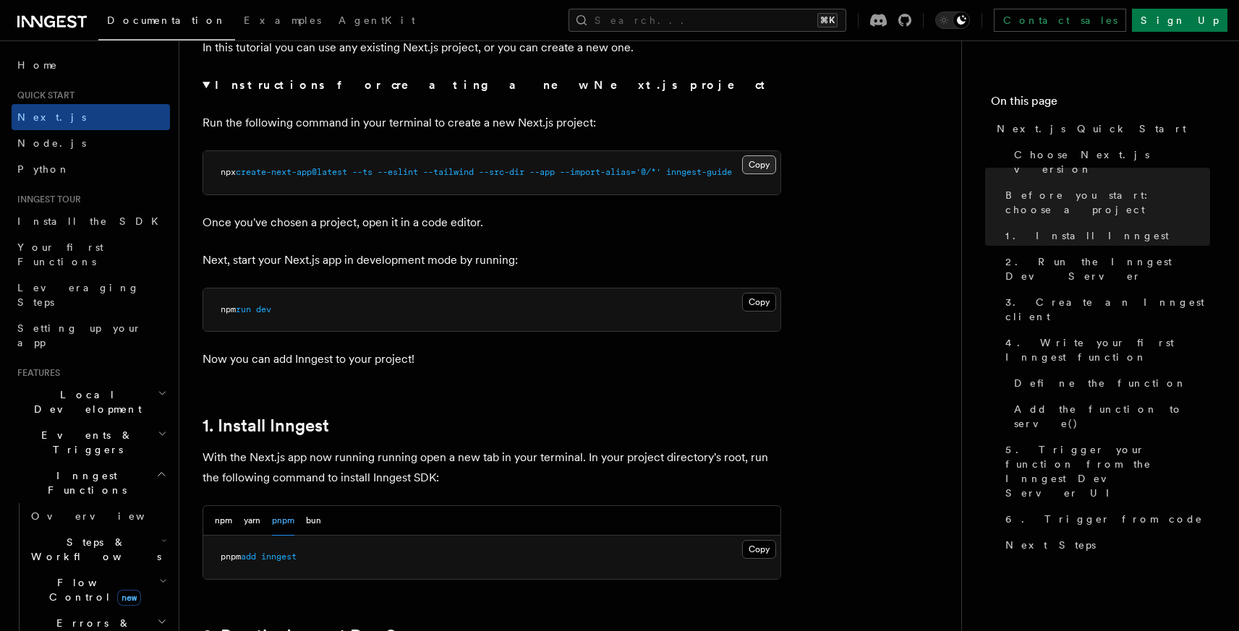
click at [756, 162] on button "Copy Copied" at bounding box center [759, 164] width 34 height 19
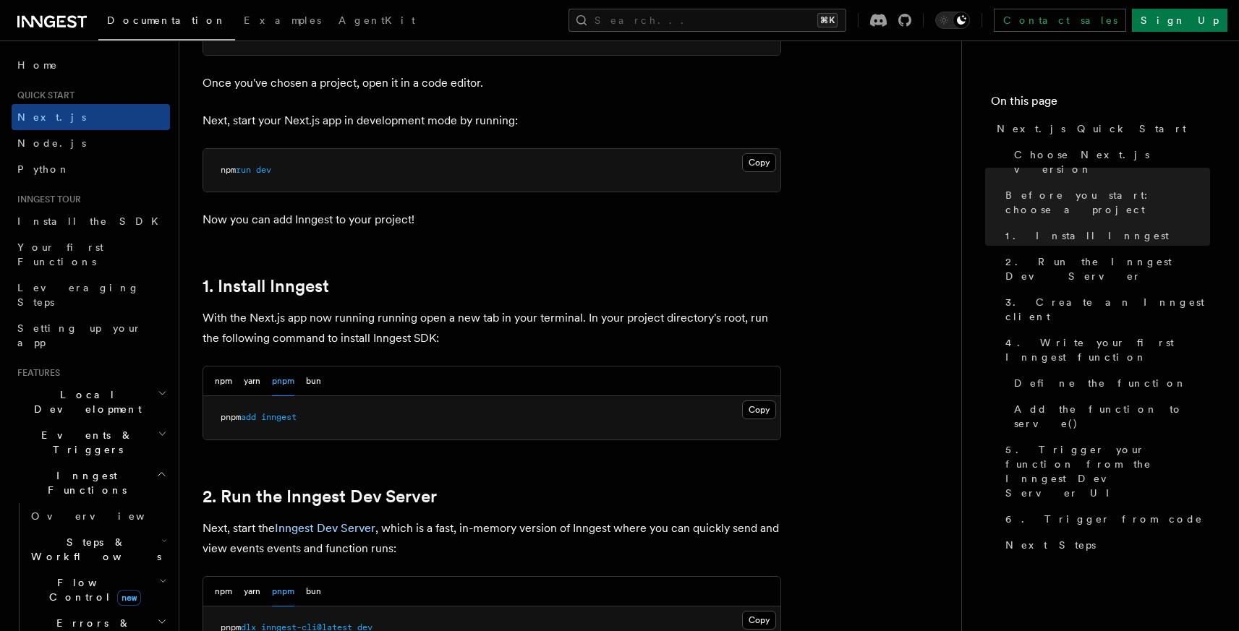
scroll to position [693, 0]
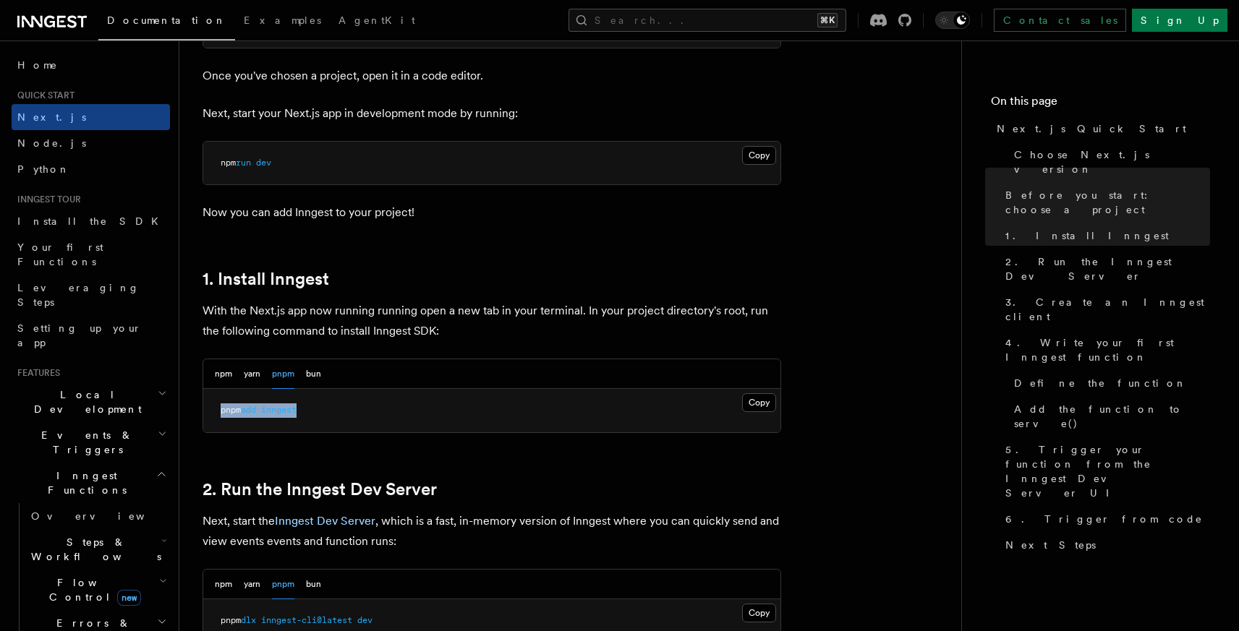
drag, startPoint x: 221, startPoint y: 411, endPoint x: 412, endPoint y: 411, distance: 191.6
click at [412, 411] on pre "pnpm add inngest" at bounding box center [491, 410] width 577 height 43
copy span "pnpm add inngest"
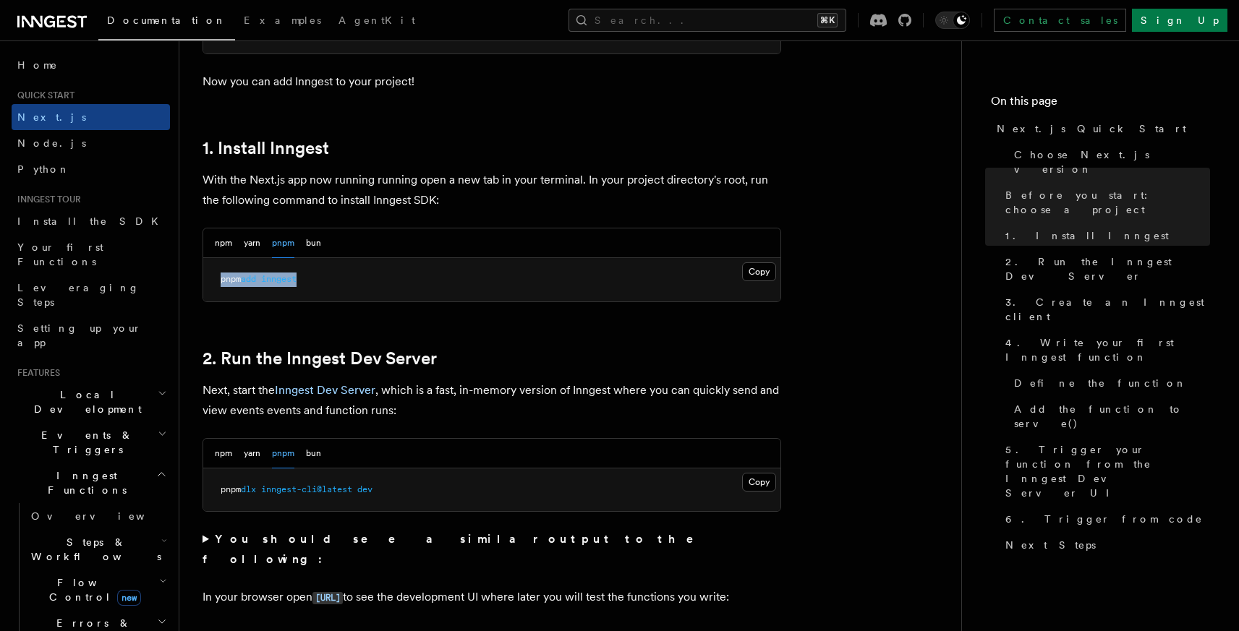
scroll to position [829, 0]
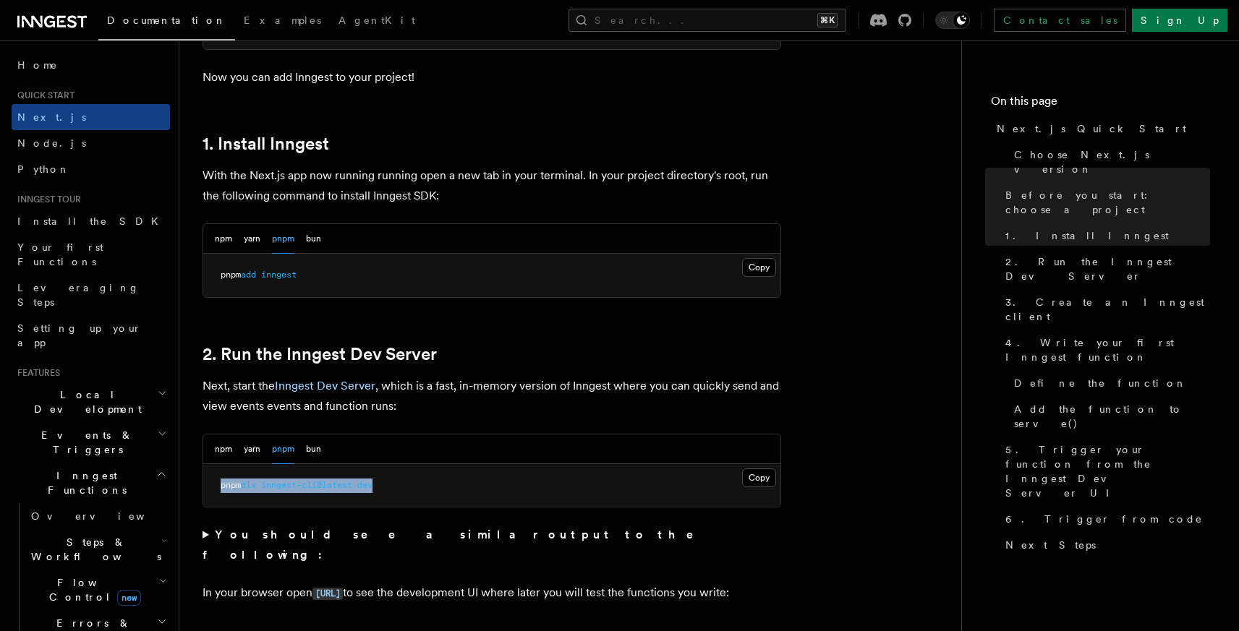
drag, startPoint x: 221, startPoint y: 485, endPoint x: 501, endPoint y: 485, distance: 280.6
click at [501, 485] on pre "pnpm dlx inngest-cli@latest dev" at bounding box center [491, 485] width 577 height 43
copy span "pnpm dlx inngest-cli@latest dev"
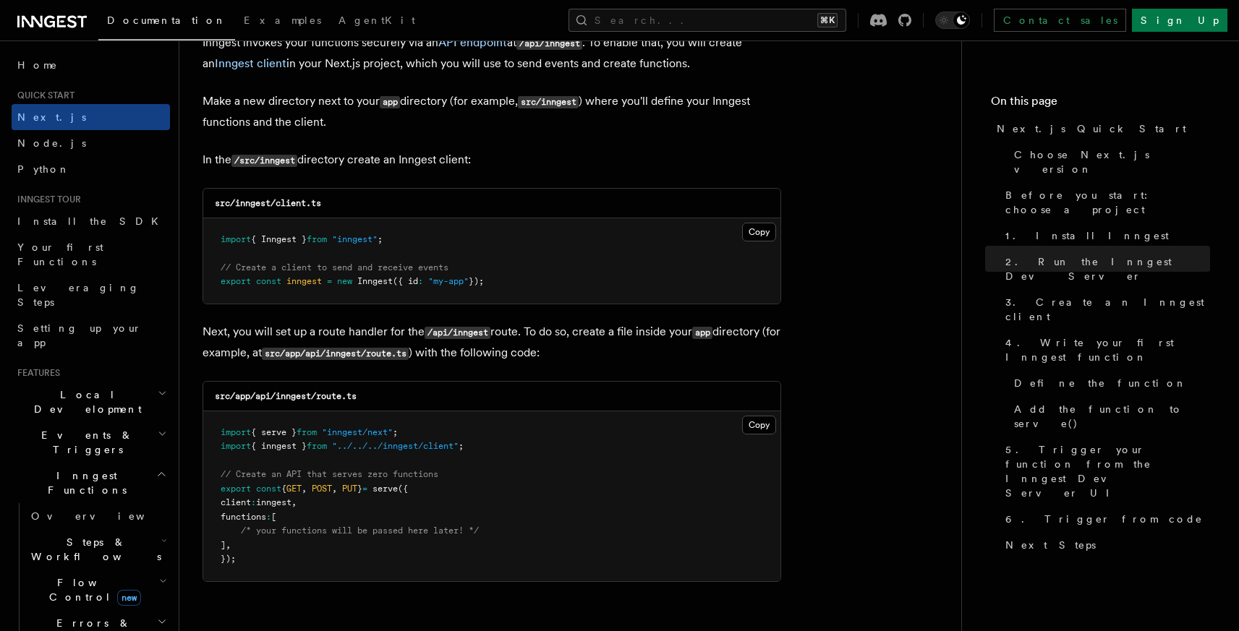
scroll to position [1869, 0]
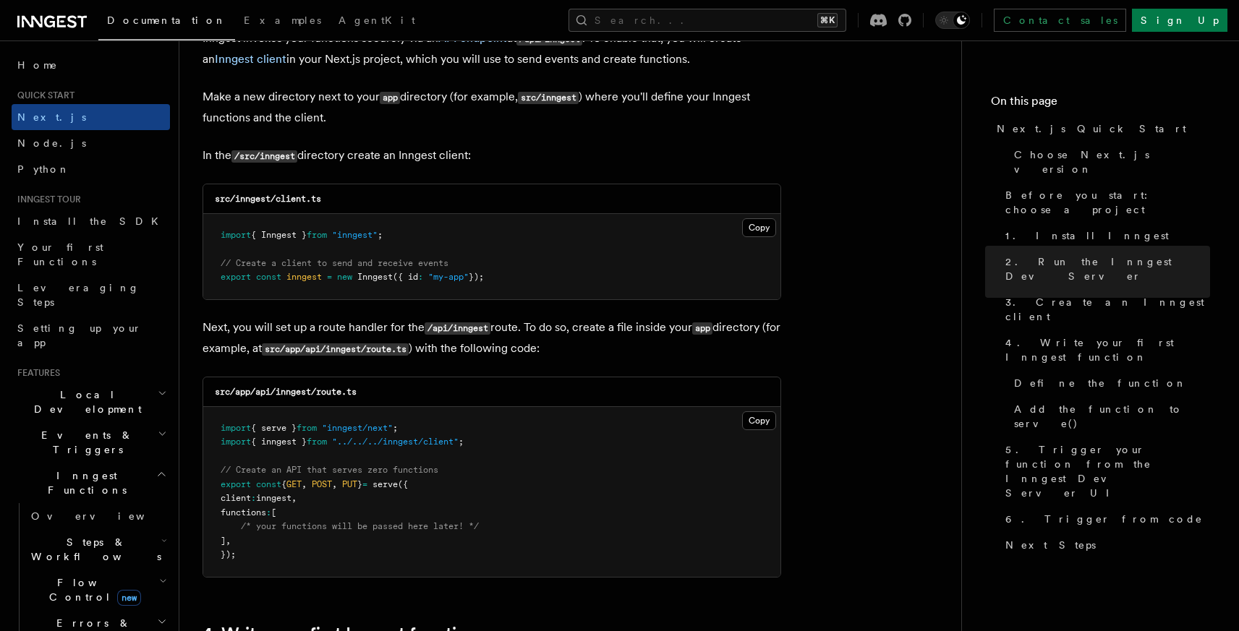
drag, startPoint x: 221, startPoint y: 236, endPoint x: 578, endPoint y: 288, distance: 361.7
click at [578, 288] on pre "import { Inngest } from "inngest" ; // Create a client to send and receive even…" at bounding box center [491, 256] width 577 height 85
copy code "import { Inngest } from "inngest" ; // Create a client to send and receive even…"
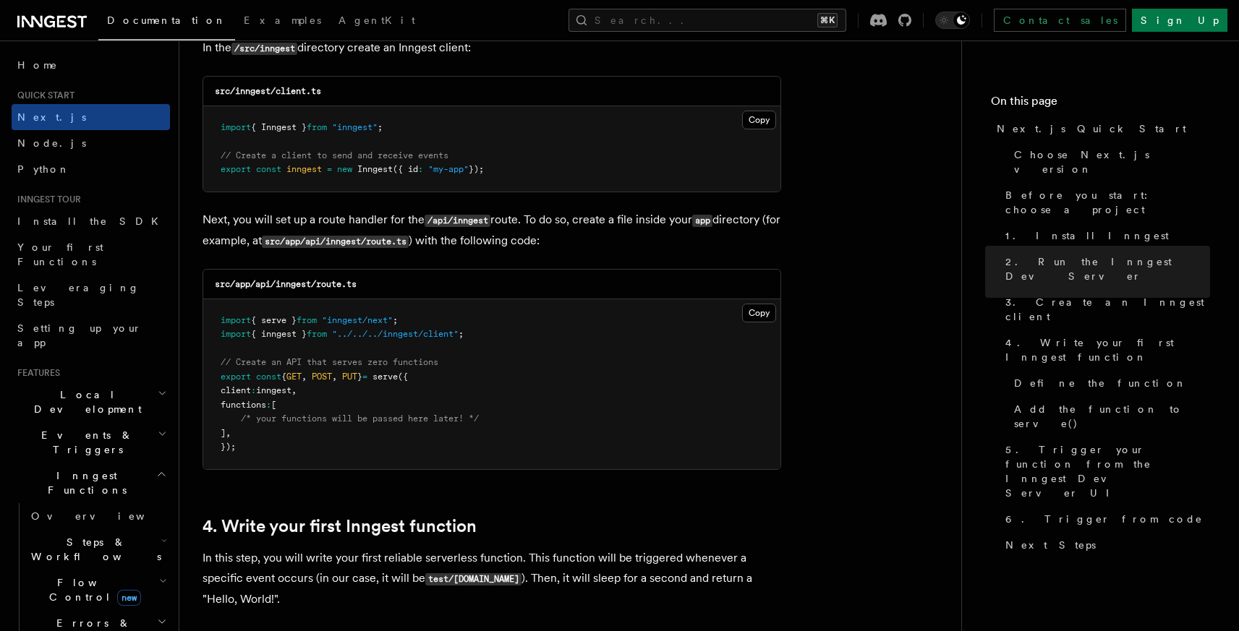
scroll to position [1984, 0]
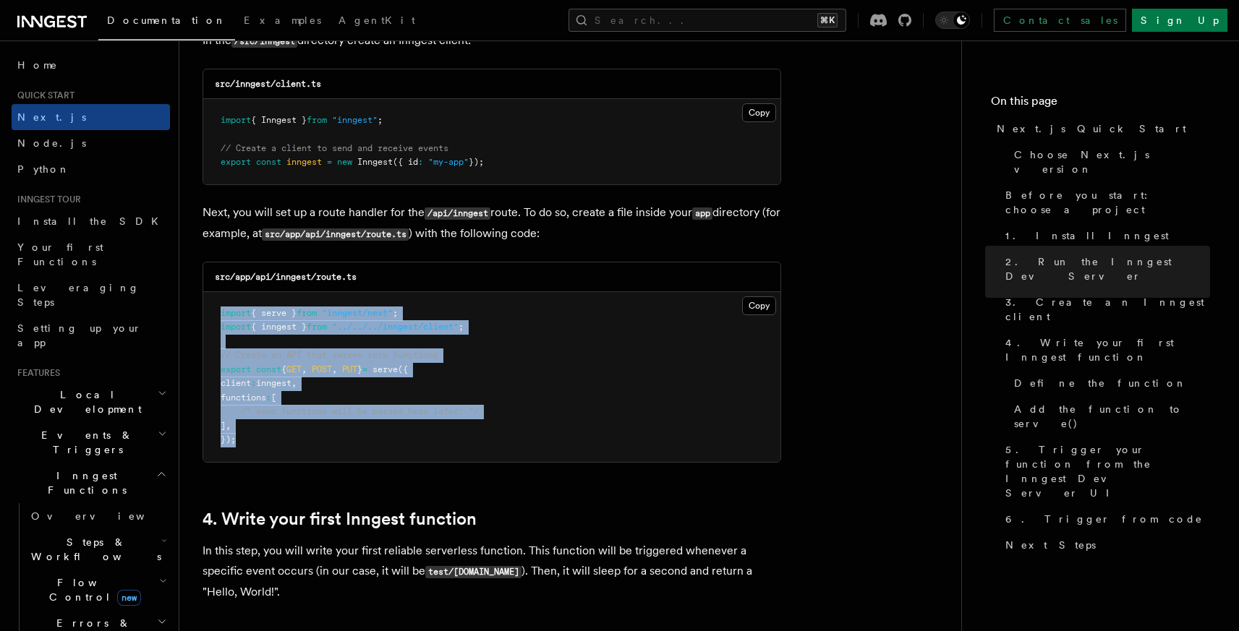
drag, startPoint x: 221, startPoint y: 316, endPoint x: 275, endPoint y: 443, distance: 138.3
click at [275, 443] on pre "import { serve } from "inngest/next" ; import { inngest } from "../../../innges…" at bounding box center [491, 377] width 577 height 170
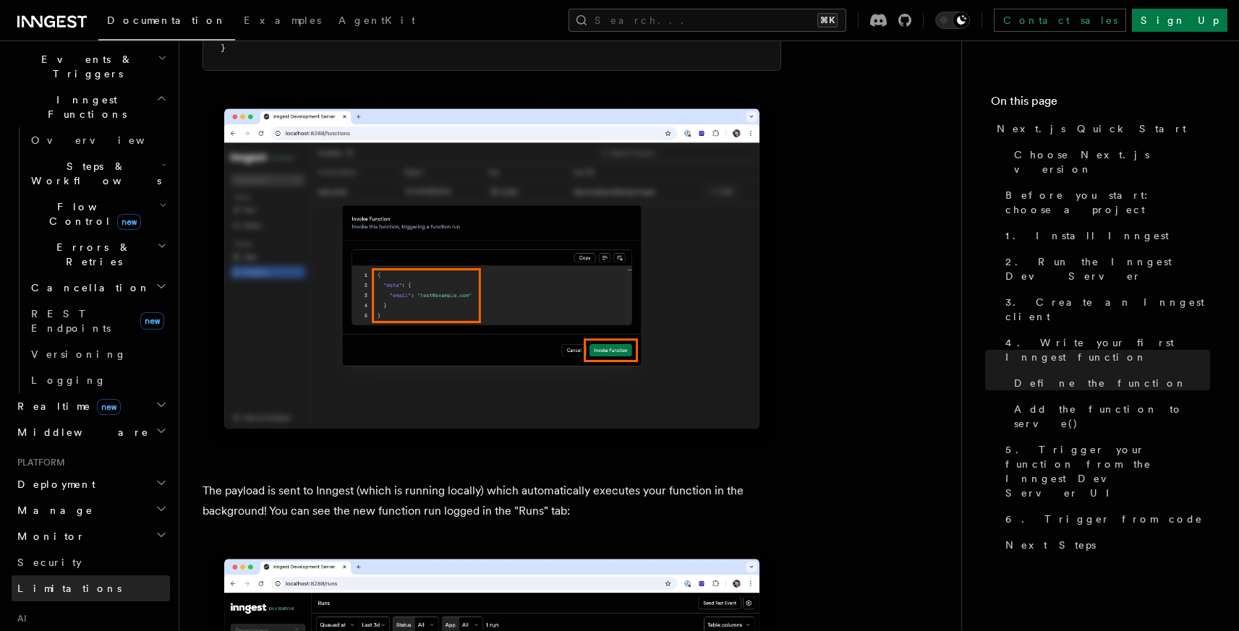
scroll to position [372, 0]
click at [109, 398] on h2 "Realtime new" at bounding box center [91, 411] width 158 height 26
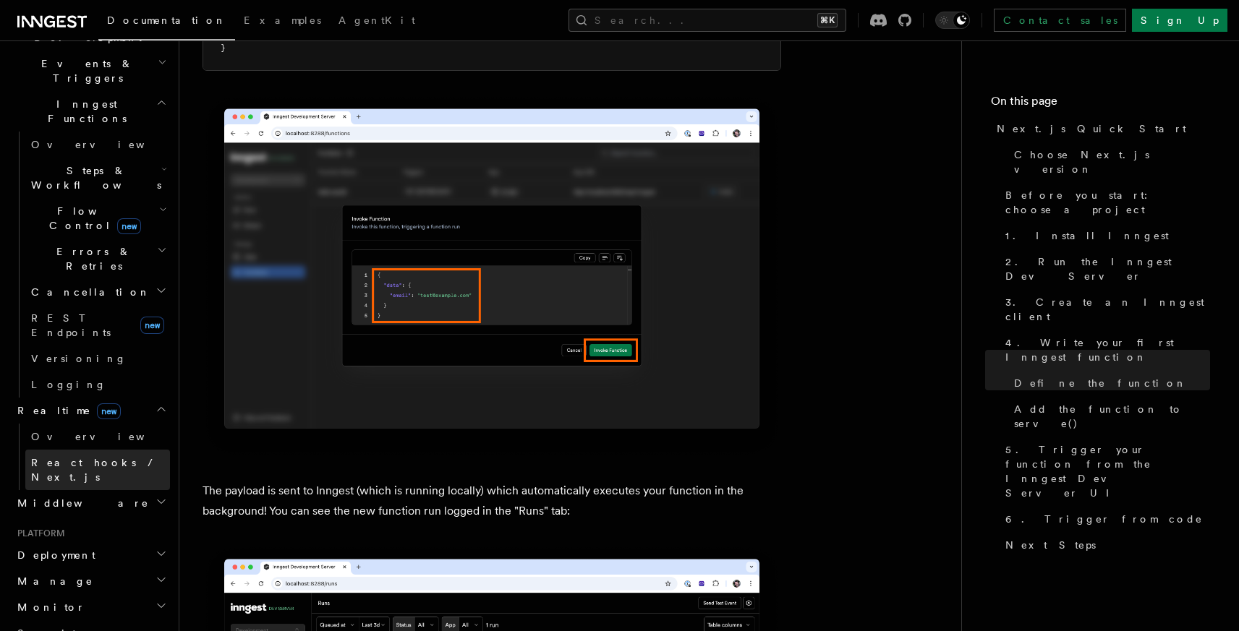
click at [89, 457] on span "React hooks / Next.js" at bounding box center [95, 470] width 128 height 26
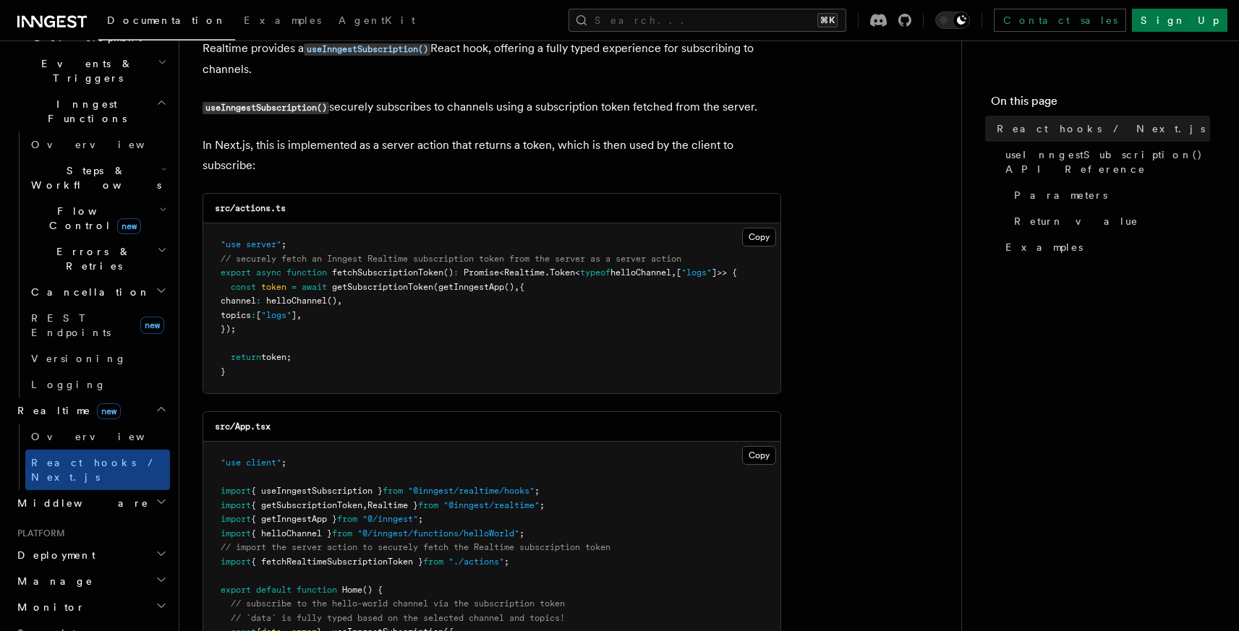
scroll to position [98, 0]
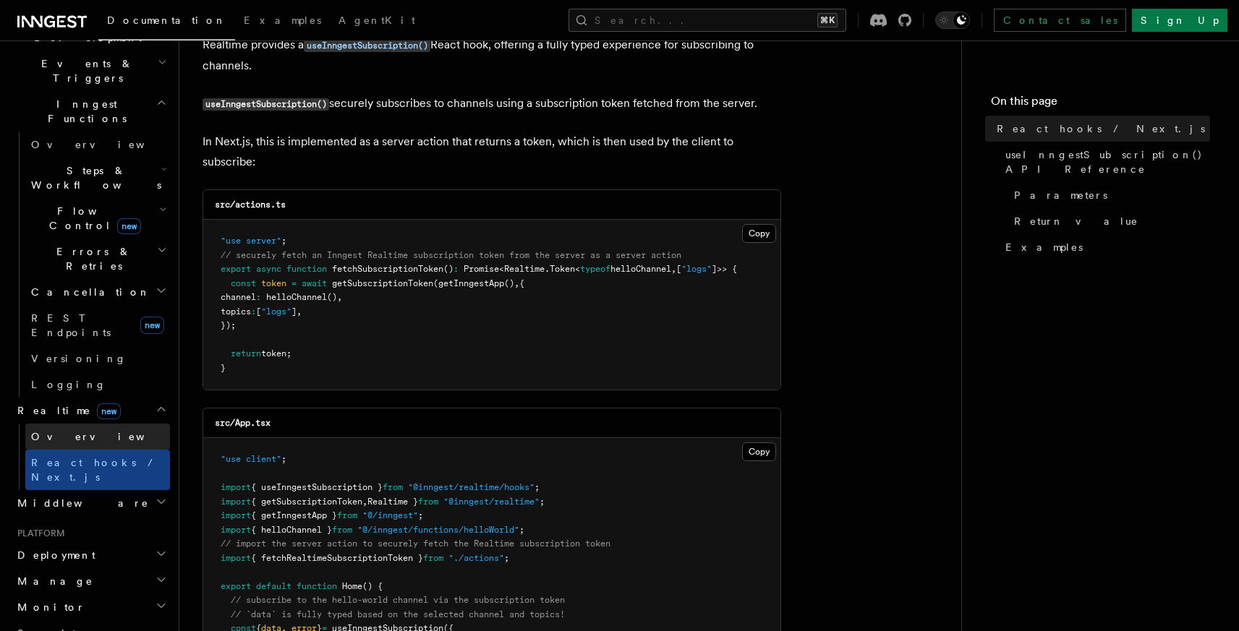
click at [121, 424] on link "Overview" at bounding box center [97, 437] width 145 height 26
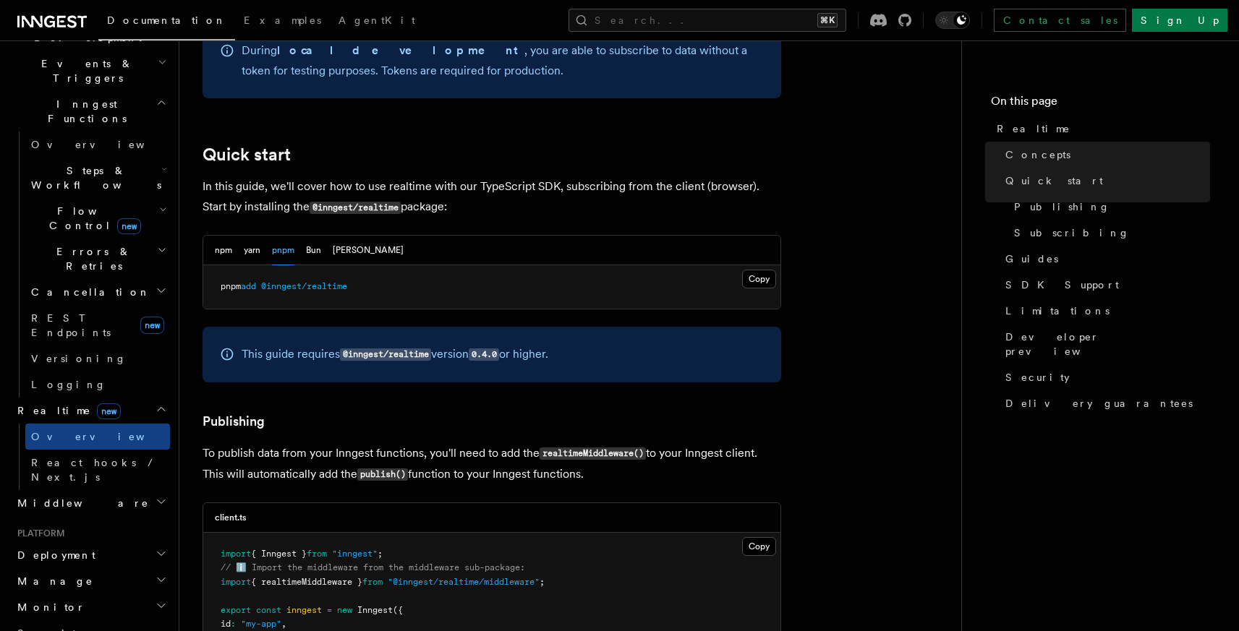
scroll to position [756, 0]
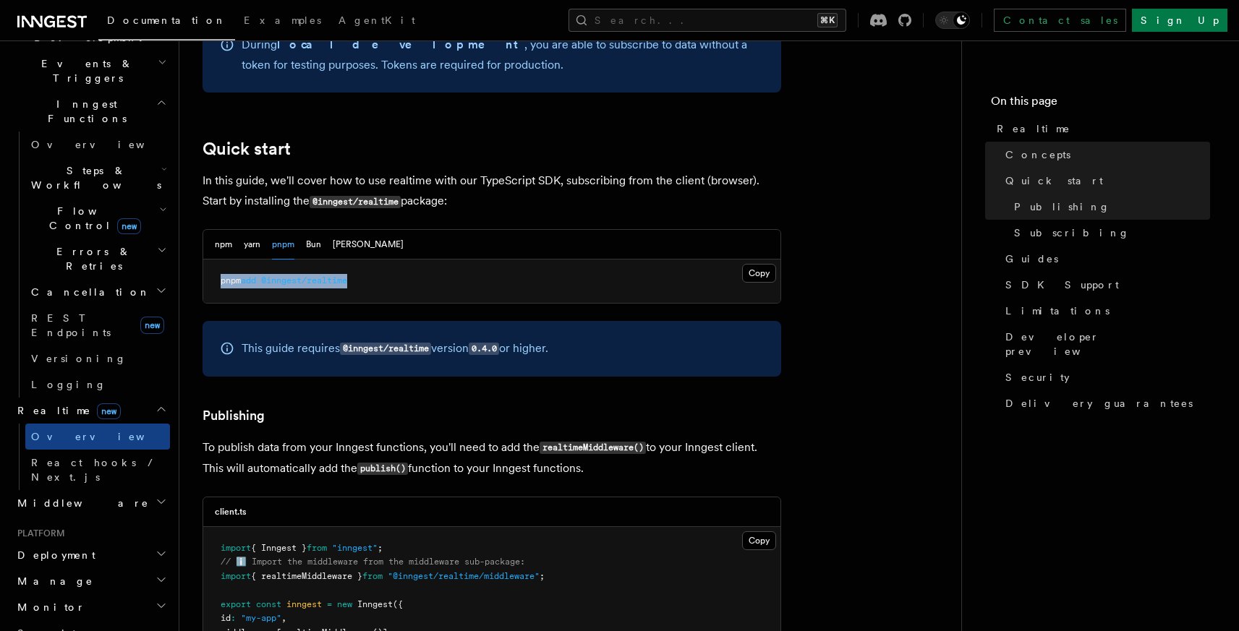
drag, startPoint x: 221, startPoint y: 265, endPoint x: 511, endPoint y: 265, distance: 290.7
click at [511, 265] on pre "pnpm add @inngest/realtime" at bounding box center [491, 281] width 577 height 43
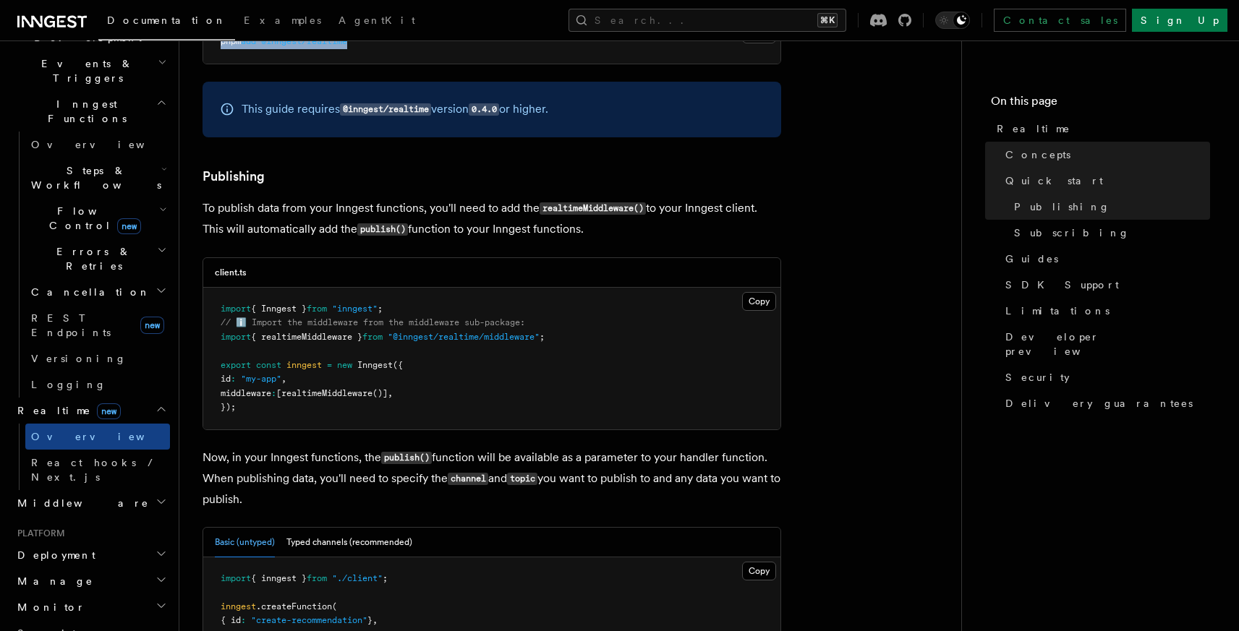
scroll to position [1010, 0]
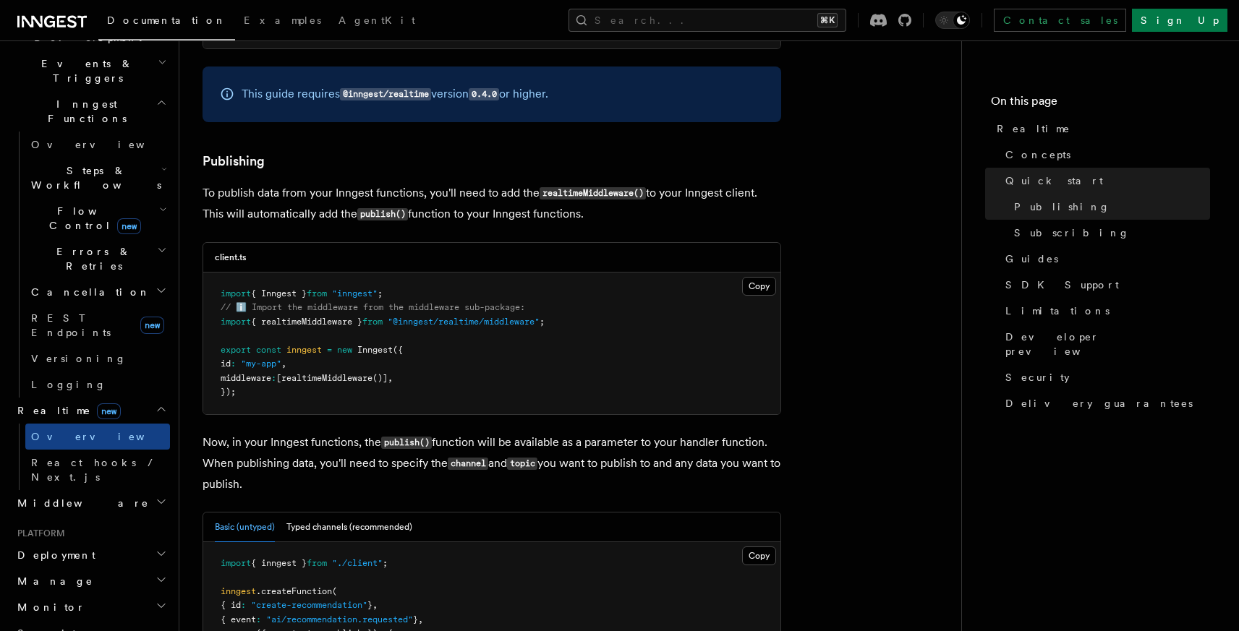
click at [383, 317] on span "from" at bounding box center [372, 322] width 20 height 10
drag, startPoint x: 230, startPoint y: 362, endPoint x: 523, endPoint y: 362, distance: 292.9
click at [523, 362] on pre "import { Inngest } from "inngest" ; // ℹ️ Import the middleware from the middle…" at bounding box center [491, 344] width 577 height 142
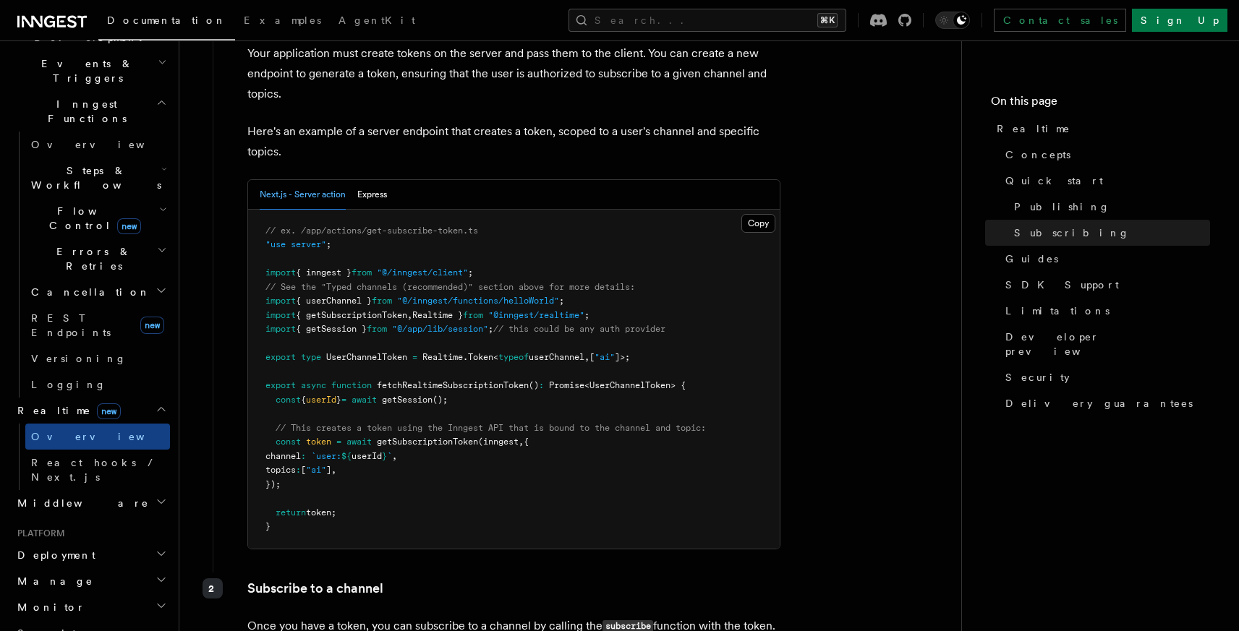
scroll to position [2130, 0]
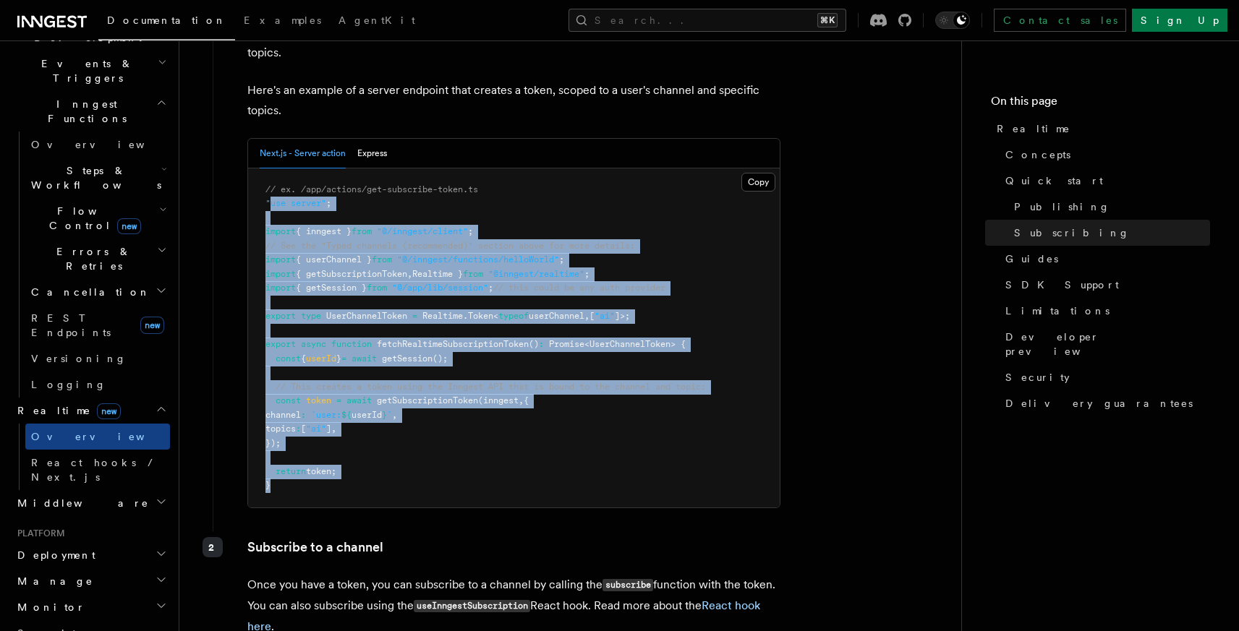
drag, startPoint x: 268, startPoint y: 189, endPoint x: 335, endPoint y: 467, distance: 285.5
click at [335, 467] on pre "// ex. /app/actions/get-subscribe-token.ts "use server" ; import { inngest } fr…" at bounding box center [513, 337] width 531 height 339
click at [364, 265] on pre "// ex. /app/actions/get-subscribe-token.ts "use server" ; import { inngest } fr…" at bounding box center [513, 337] width 531 height 339
drag, startPoint x: 265, startPoint y: 187, endPoint x: 323, endPoint y: 468, distance: 286.3
click at [323, 468] on pre "// ex. /app/actions/get-subscribe-token.ts "use server" ; import { inngest } fr…" at bounding box center [513, 337] width 531 height 339
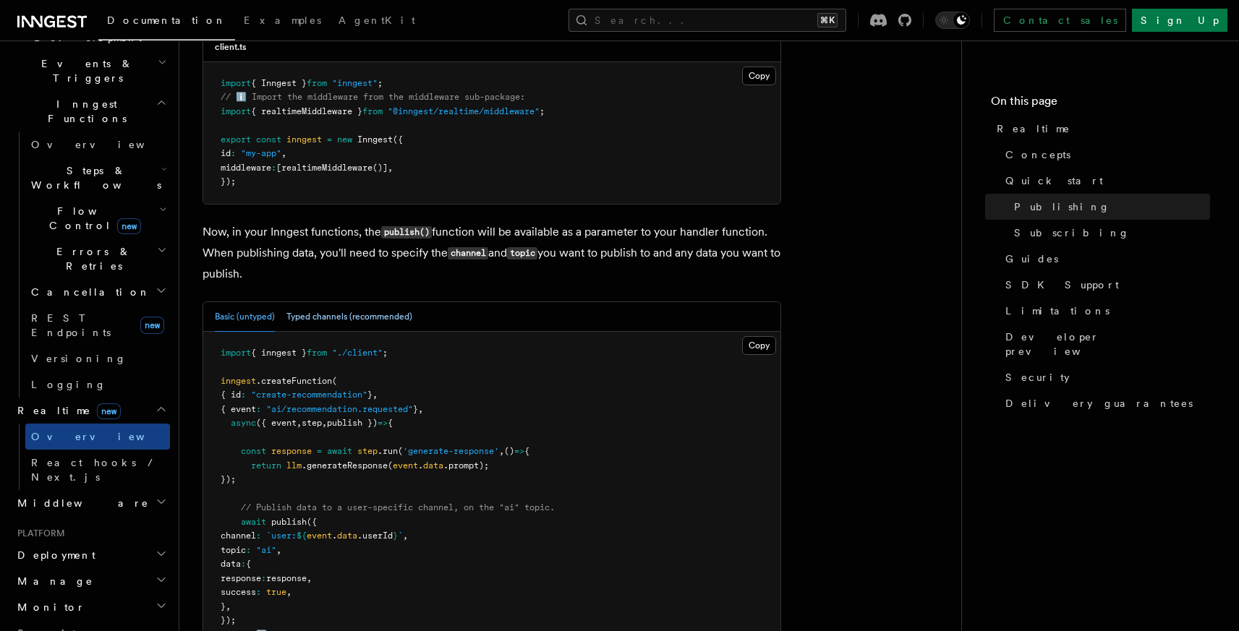
click at [337, 302] on button "Typed channels (recommended)" at bounding box center [349, 317] width 126 height 30
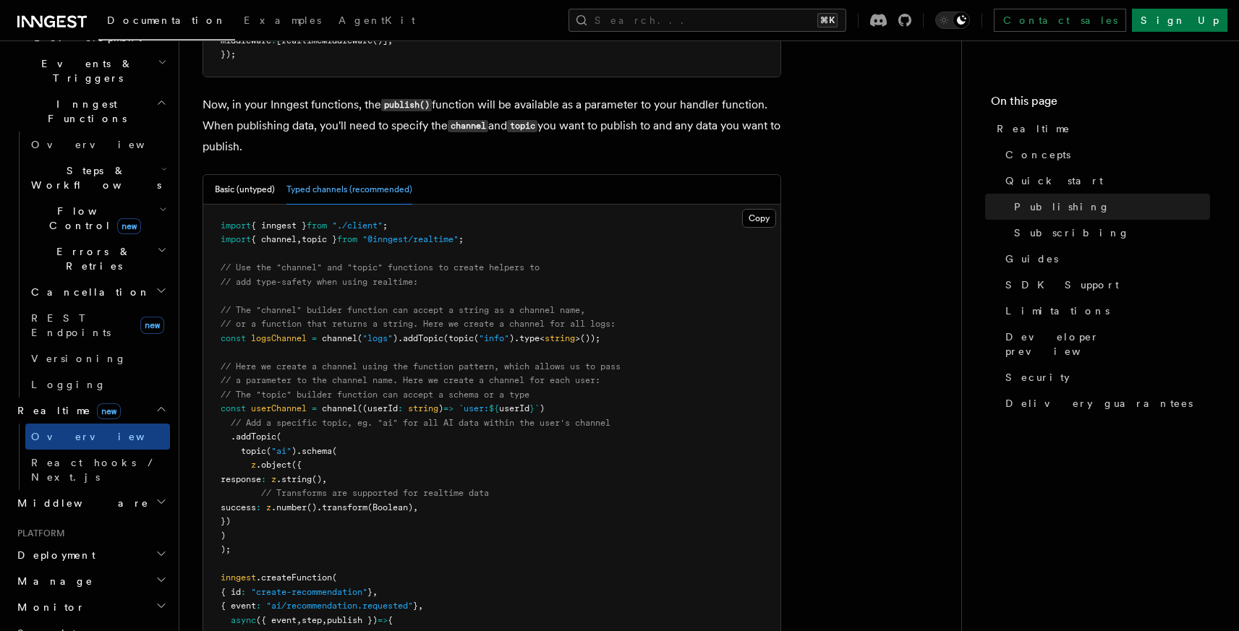
scroll to position [1351, 0]
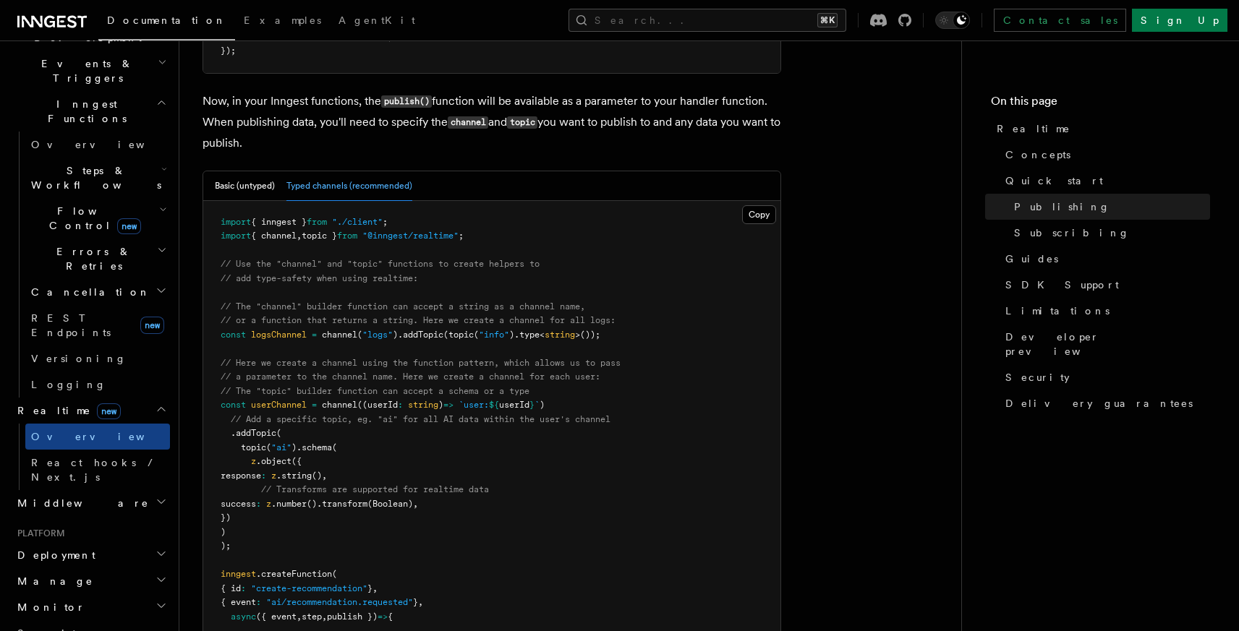
click at [337, 231] on span "topic }" at bounding box center [319, 236] width 35 height 10
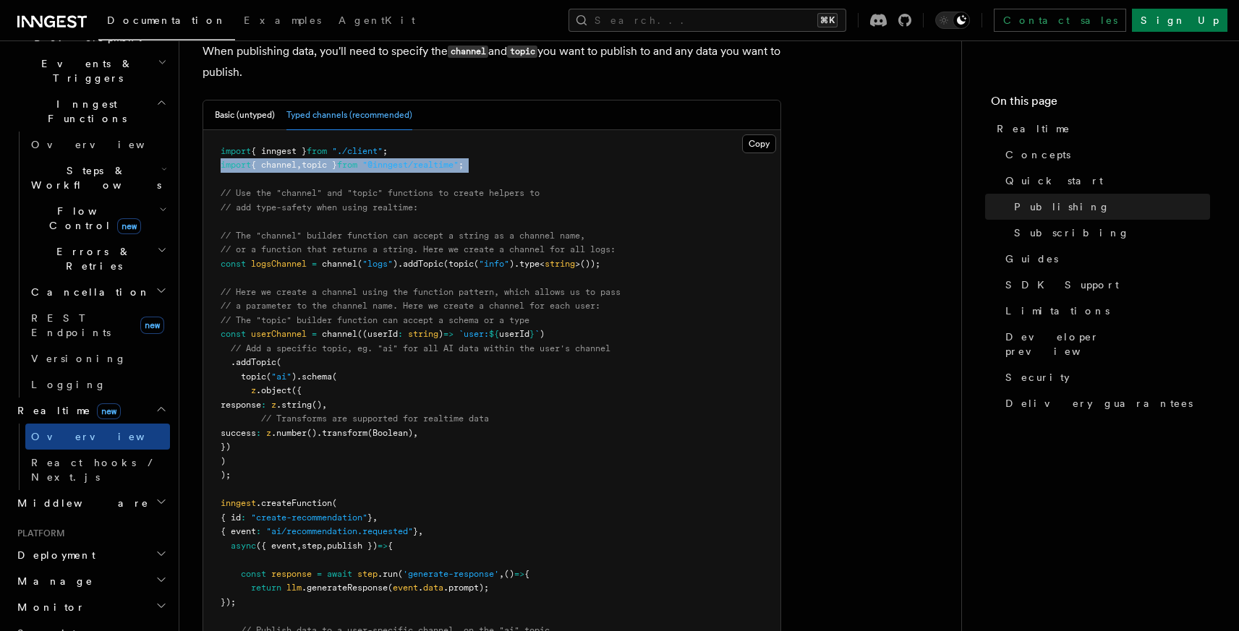
scroll to position [1461, 0]
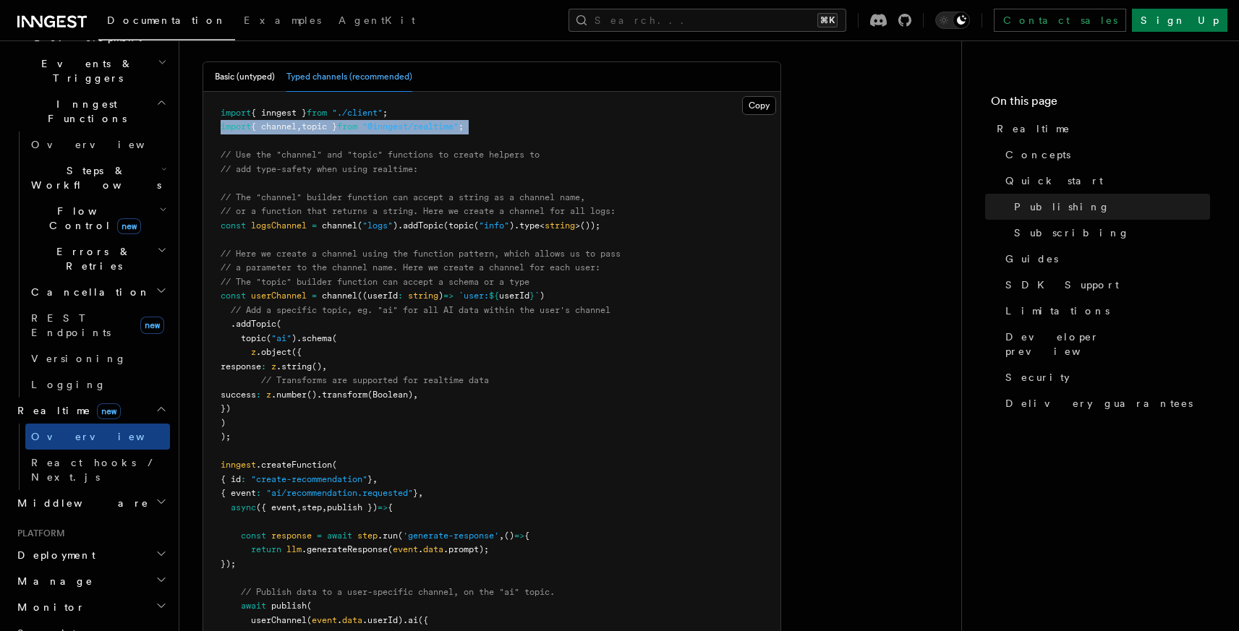
drag, startPoint x: 222, startPoint y: 137, endPoint x: 294, endPoint y: 419, distance: 290.4
click at [294, 419] on pre "import { inngest } from "./client" ; import { channel , topic } from "@inngest/…" at bounding box center [491, 424] width 577 height 664
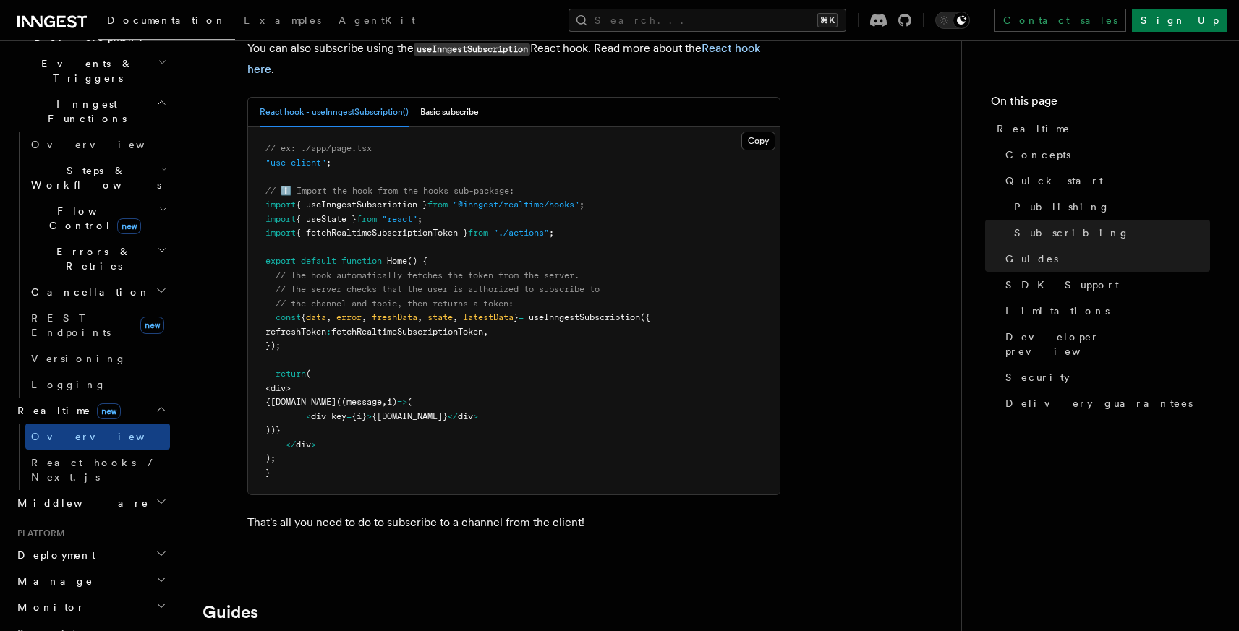
scroll to position [2985, 0]
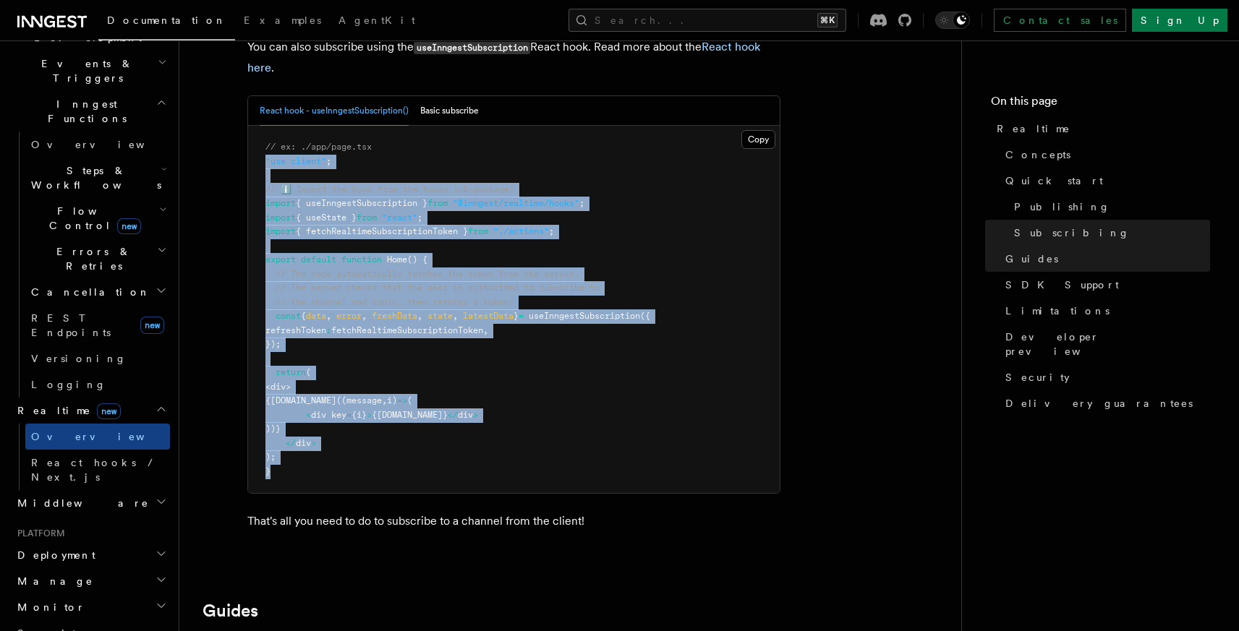
drag, startPoint x: 265, startPoint y: 146, endPoint x: 324, endPoint y: 466, distance: 325.6
click at [324, 466] on pre "// ex: ./app/page.tsx "use client" ; // ℹ️ Import the hook from the hooks sub-p…" at bounding box center [513, 309] width 531 height 367
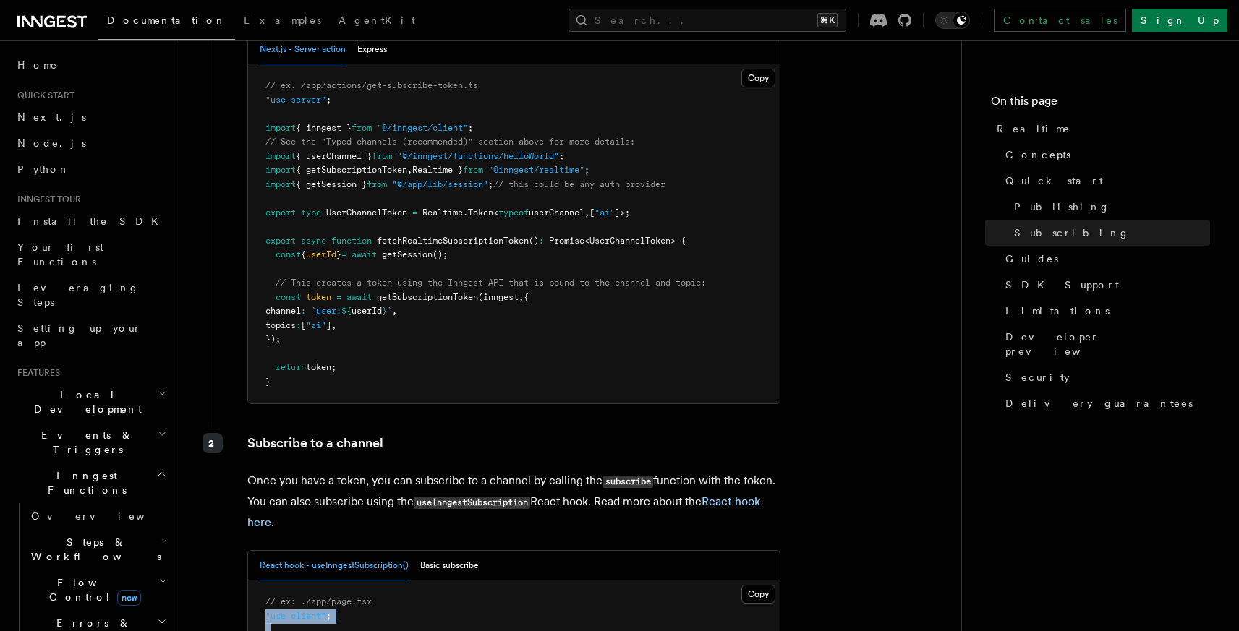
scroll to position [1, 0]
click at [99, 274] on link "Leveraging Steps" at bounding box center [91, 294] width 158 height 40
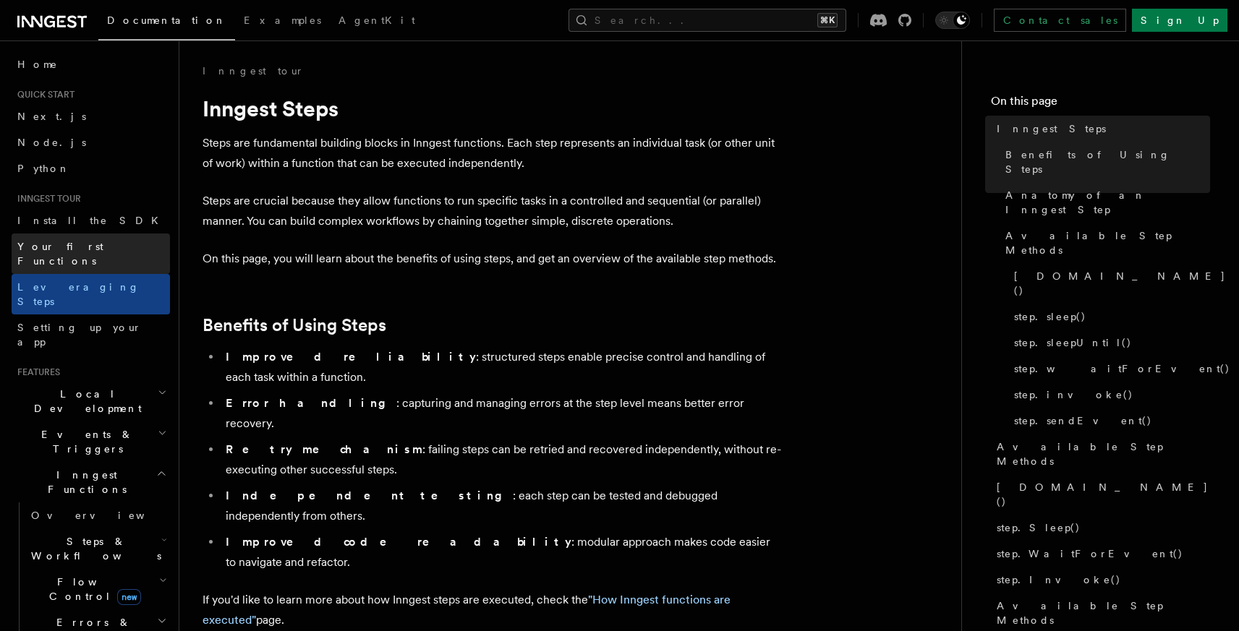
click at [101, 242] on span "Your first Functions" at bounding box center [60, 254] width 86 height 26
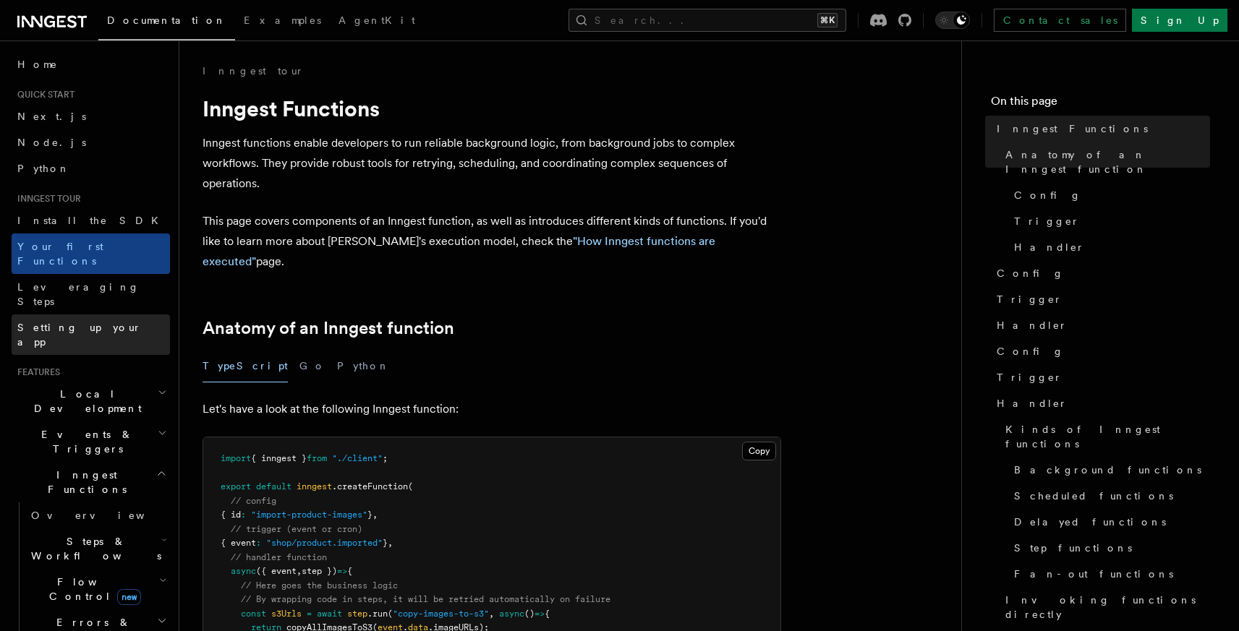
click at [51, 322] on span "Setting up your app" at bounding box center [79, 335] width 124 height 26
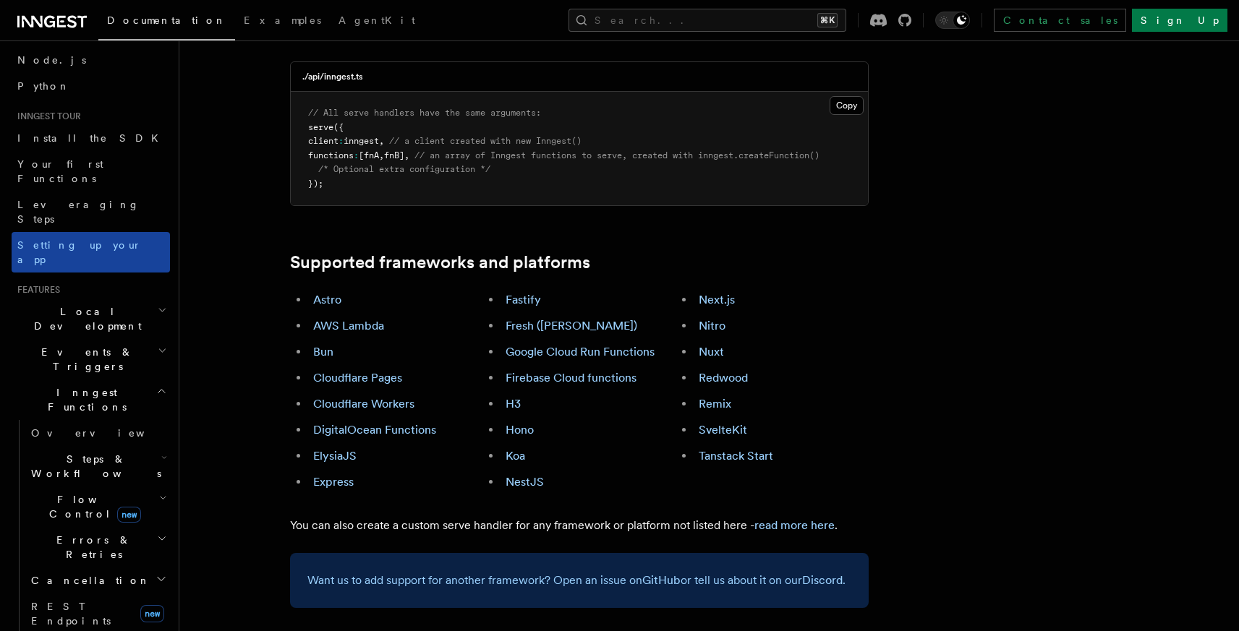
scroll to position [85, 0]
click at [97, 384] on span "Inngest Functions" at bounding box center [84, 398] width 145 height 29
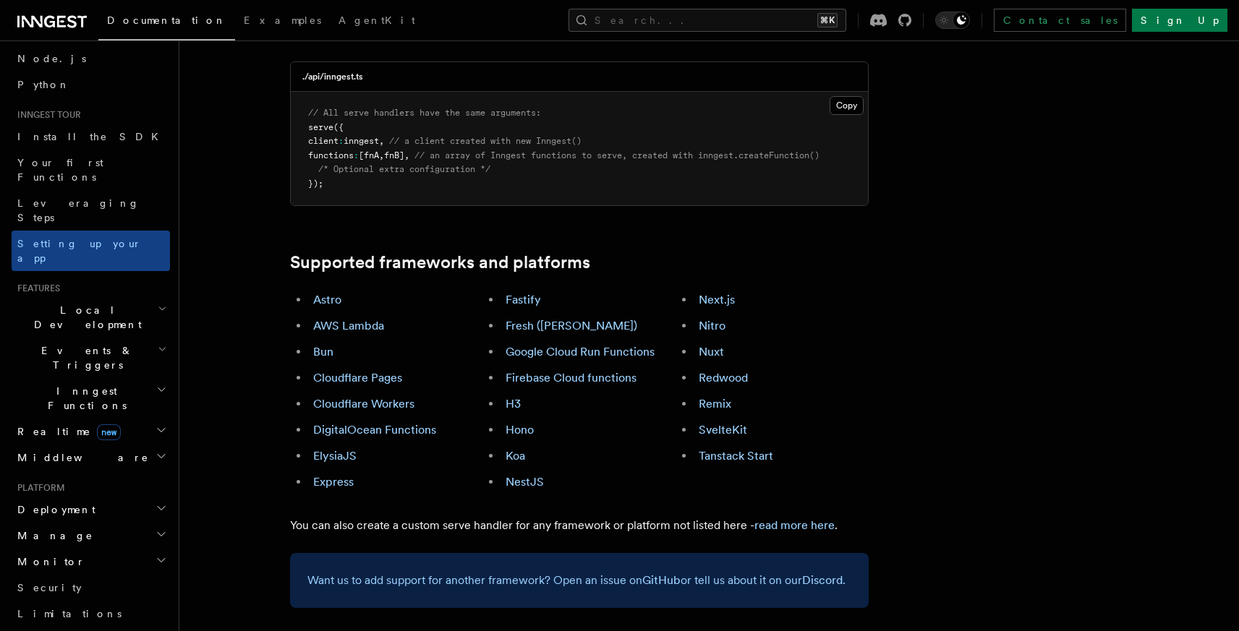
click at [97, 384] on span "Inngest Functions" at bounding box center [84, 398] width 145 height 29
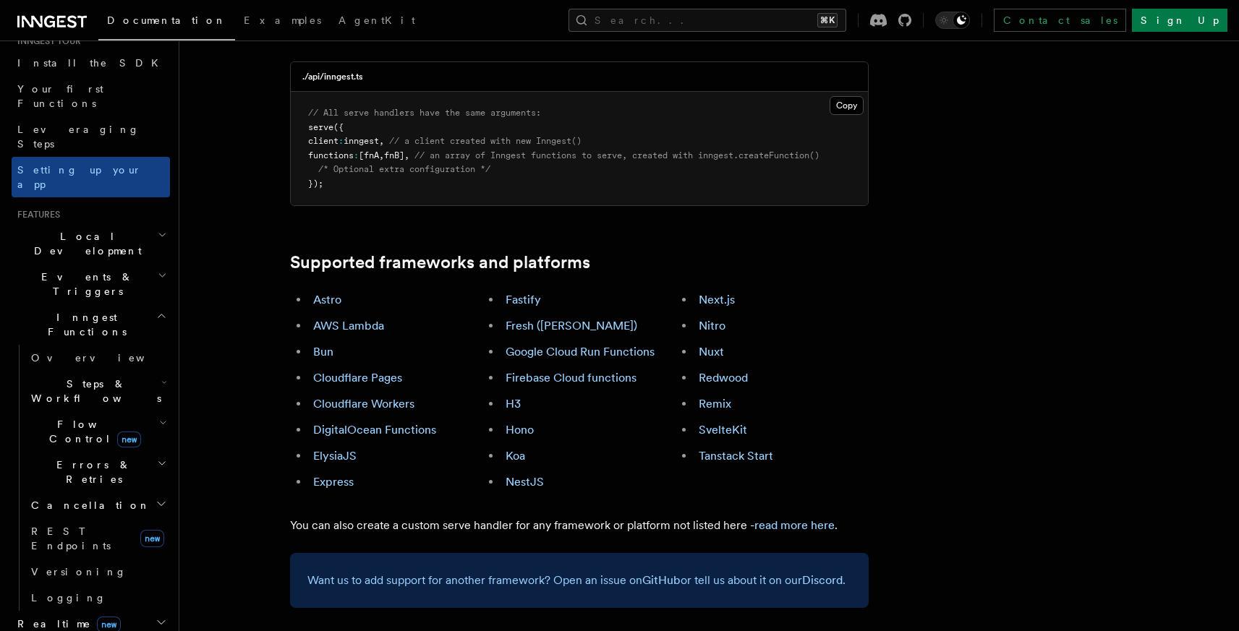
scroll to position [165, 0]
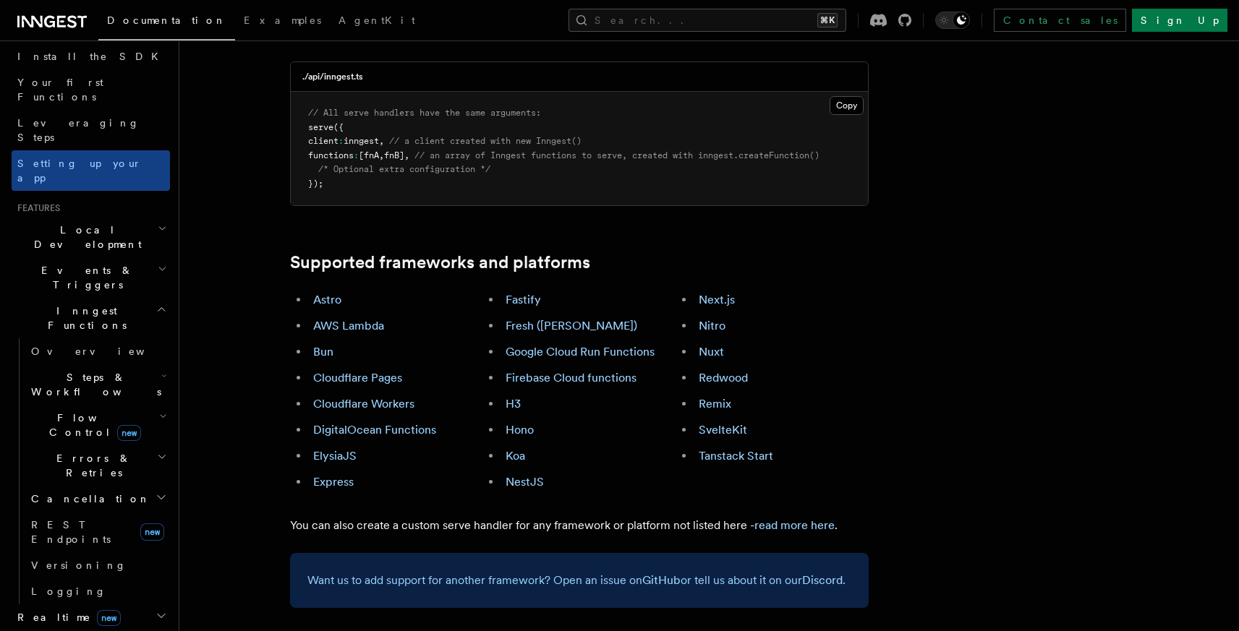
click at [113, 217] on h2 "Local Development" at bounding box center [91, 237] width 158 height 40
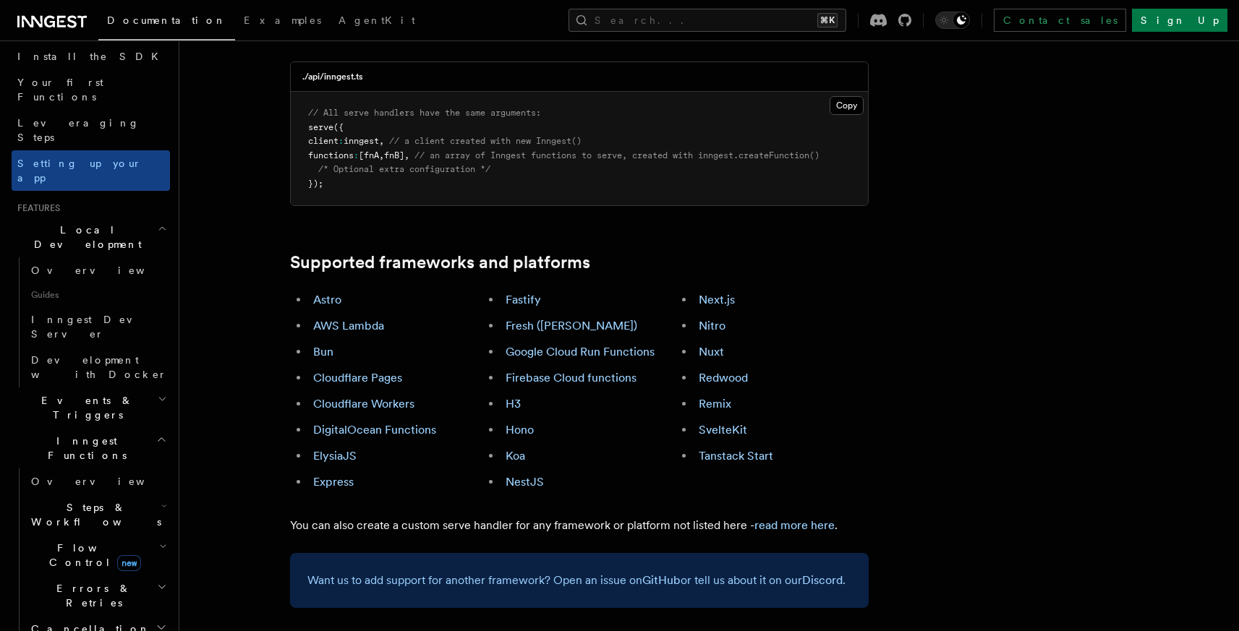
click at [113, 217] on h2 "Local Development" at bounding box center [91, 237] width 158 height 40
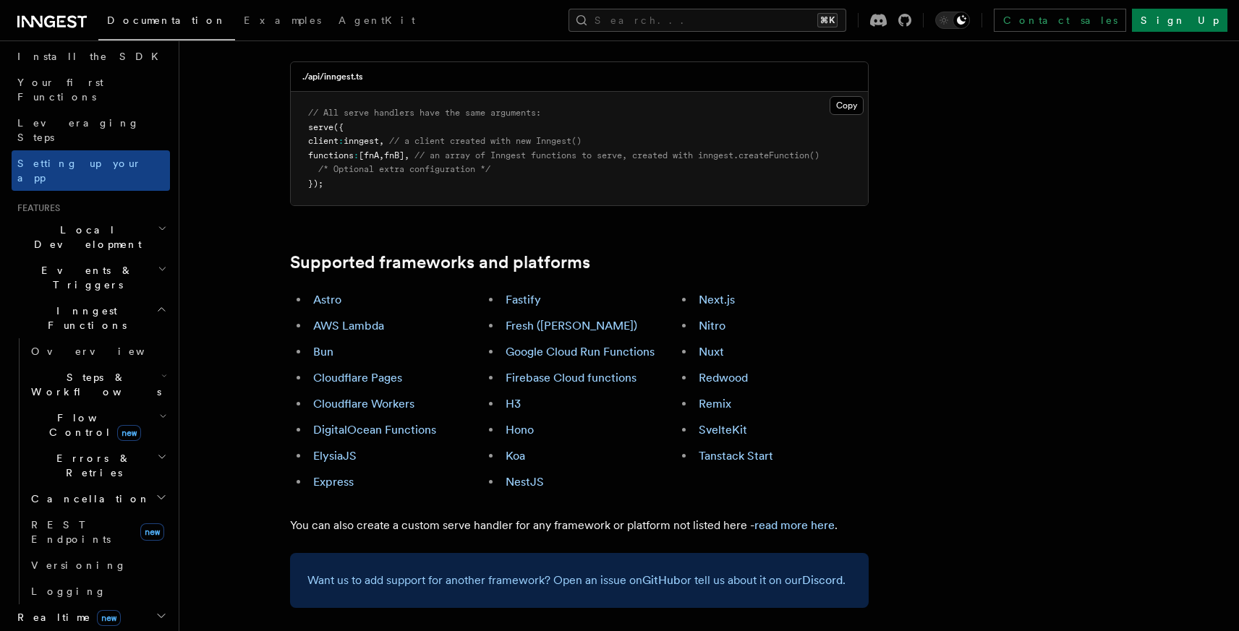
click at [101, 257] on h2 "Events & Triggers" at bounding box center [91, 277] width 158 height 40
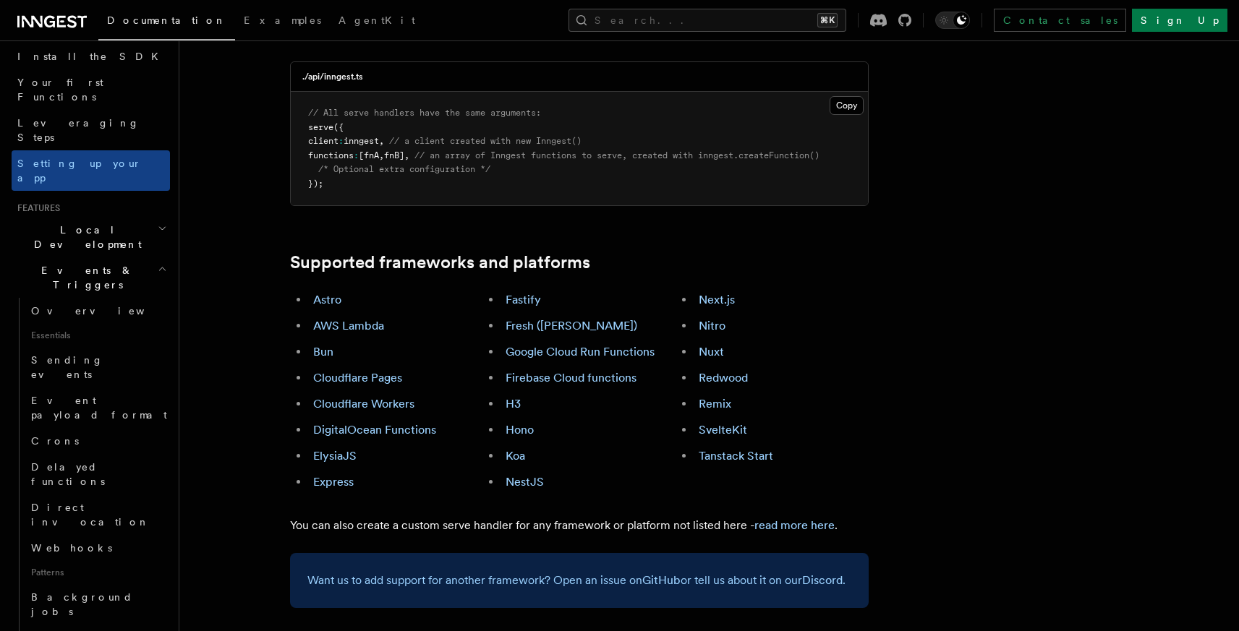
click at [101, 257] on h2 "Events & Triggers" at bounding box center [91, 277] width 158 height 40
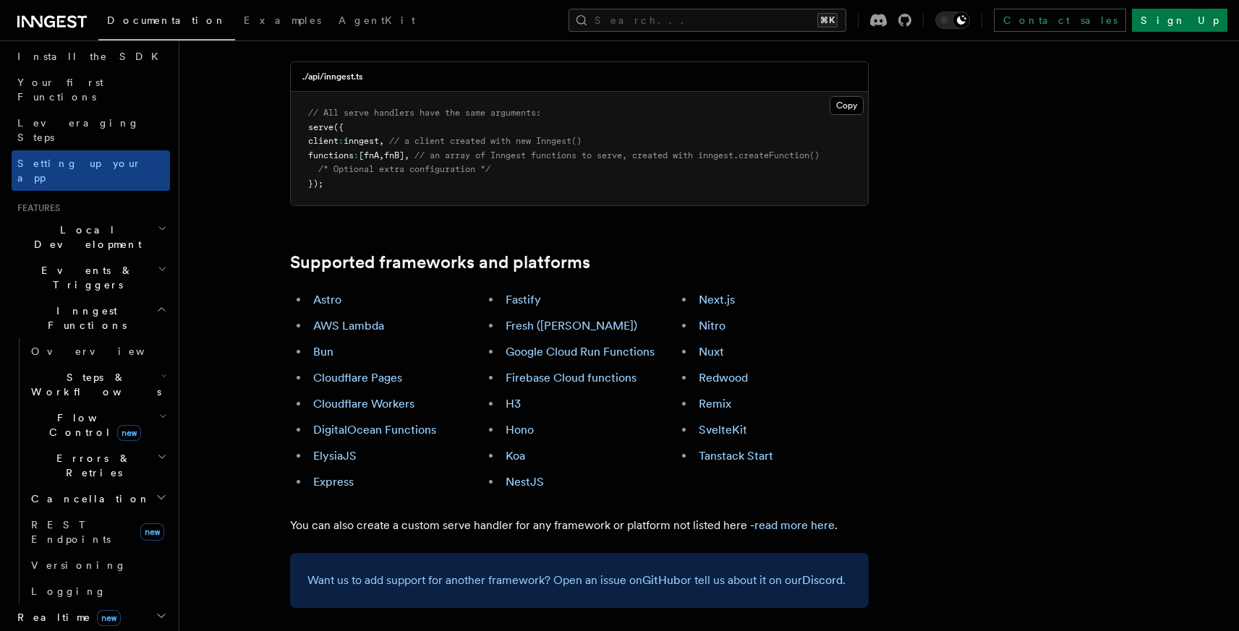
click at [101, 257] on h2 "Events & Triggers" at bounding box center [91, 277] width 158 height 40
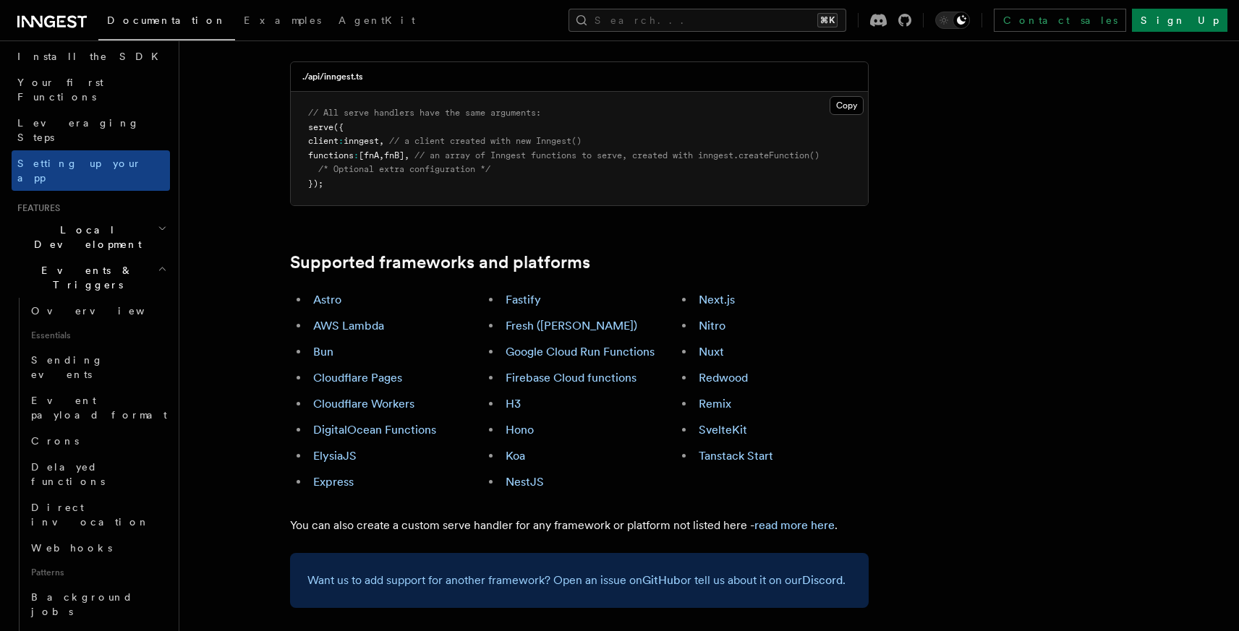
click at [101, 257] on h2 "Events & Triggers" at bounding box center [91, 277] width 158 height 40
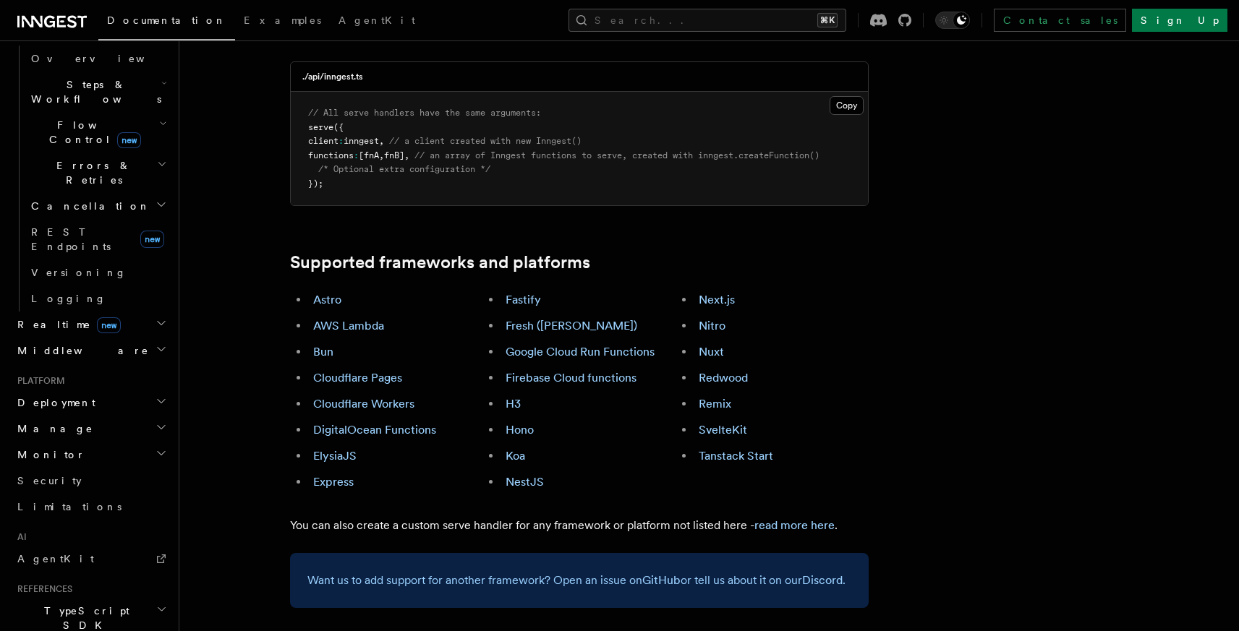
scroll to position [406, 0]
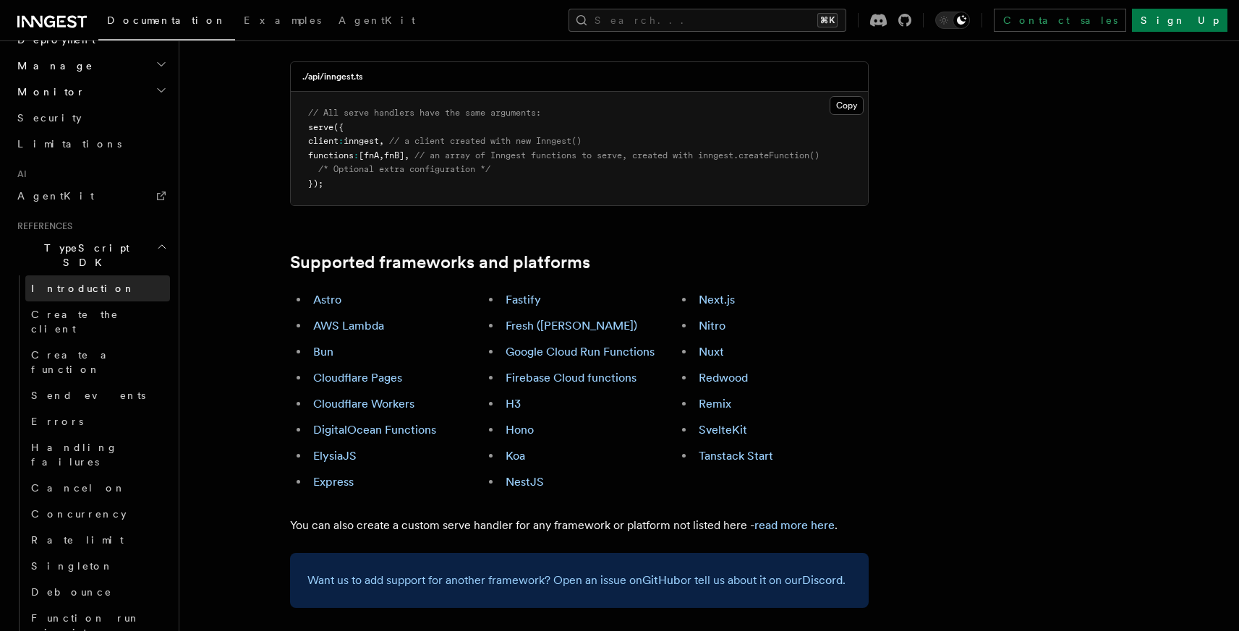
scroll to position [829, 0]
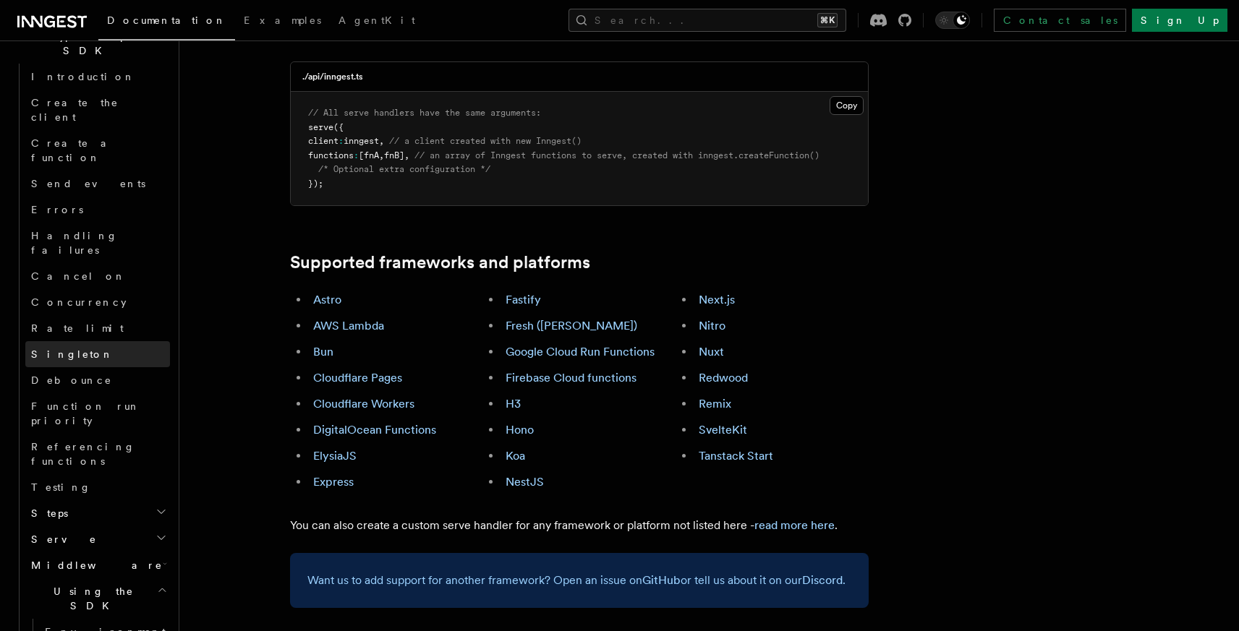
scroll to position [1041, 0]
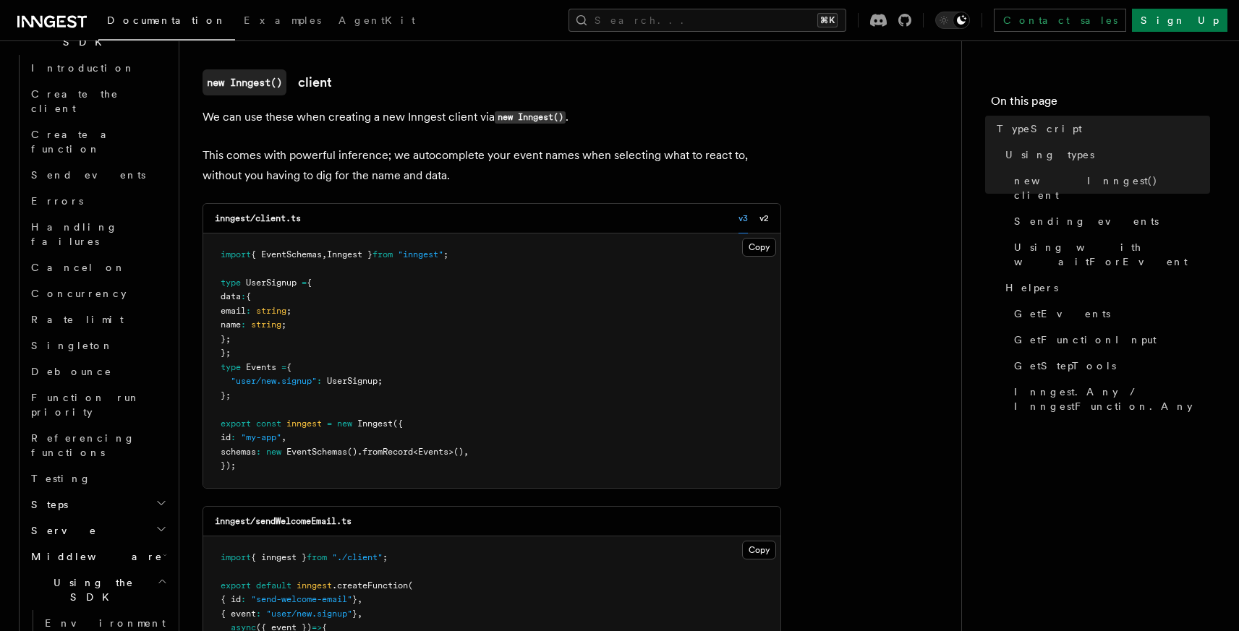
scroll to position [390, 0]
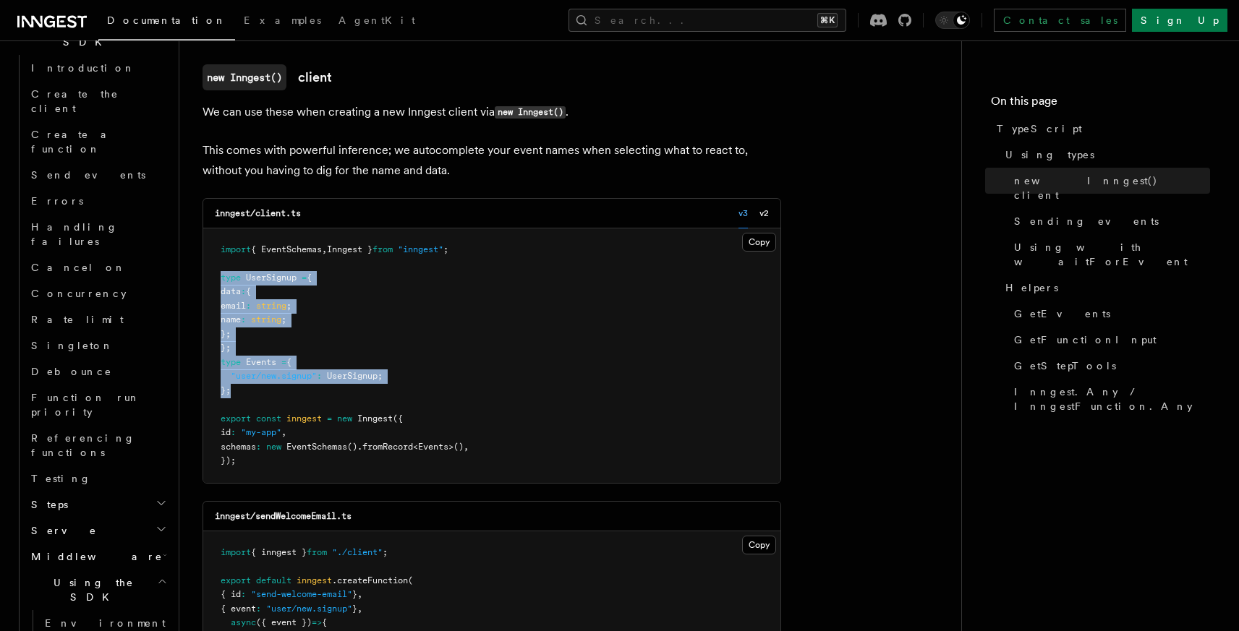
drag, startPoint x: 221, startPoint y: 280, endPoint x: 257, endPoint y: 387, distance: 113.0
click at [257, 387] on pre "import { EventSchemas , Inngest } from "inngest" ; type UserSignup = { data : {…" at bounding box center [491, 356] width 577 height 255
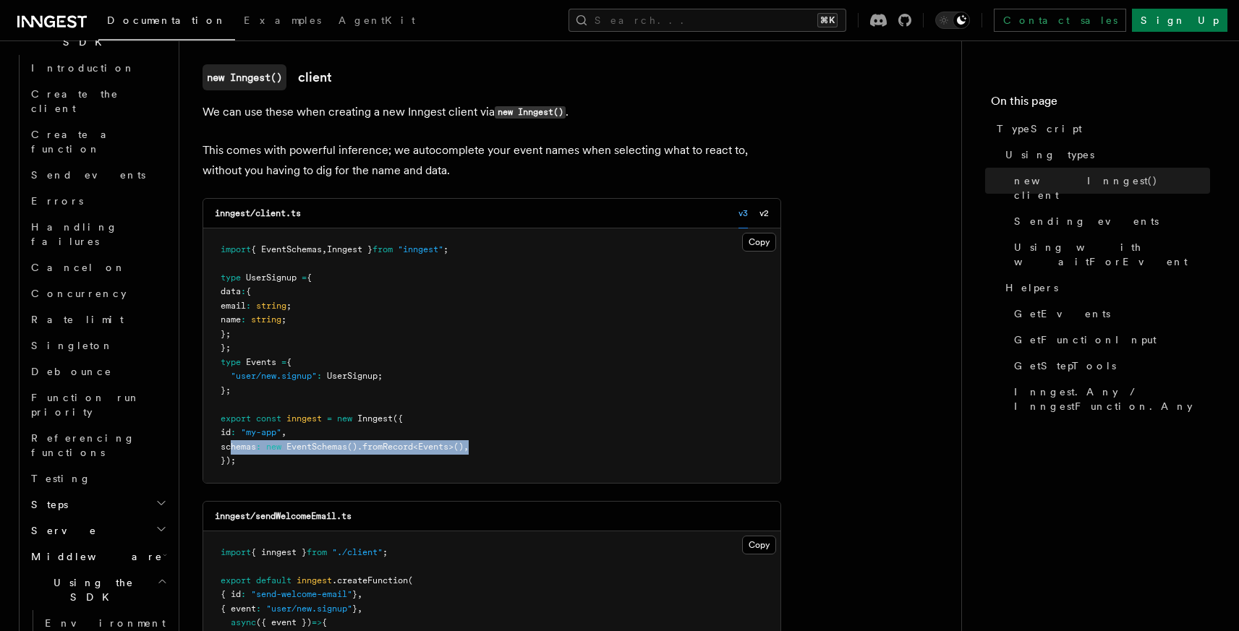
drag, startPoint x: 231, startPoint y: 448, endPoint x: 582, endPoint y: 448, distance: 351.4
click at [582, 448] on pre "import { EventSchemas , Inngest } from "inngest" ; type UserSignup = { data : {…" at bounding box center [491, 356] width 577 height 255
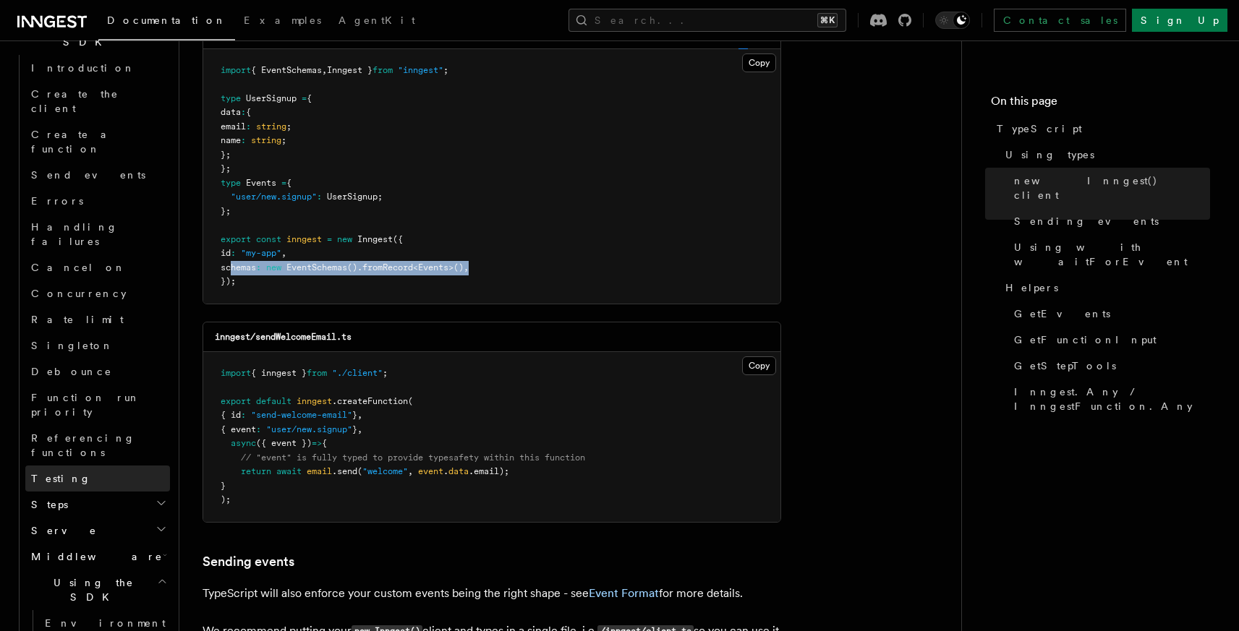
scroll to position [624, 0]
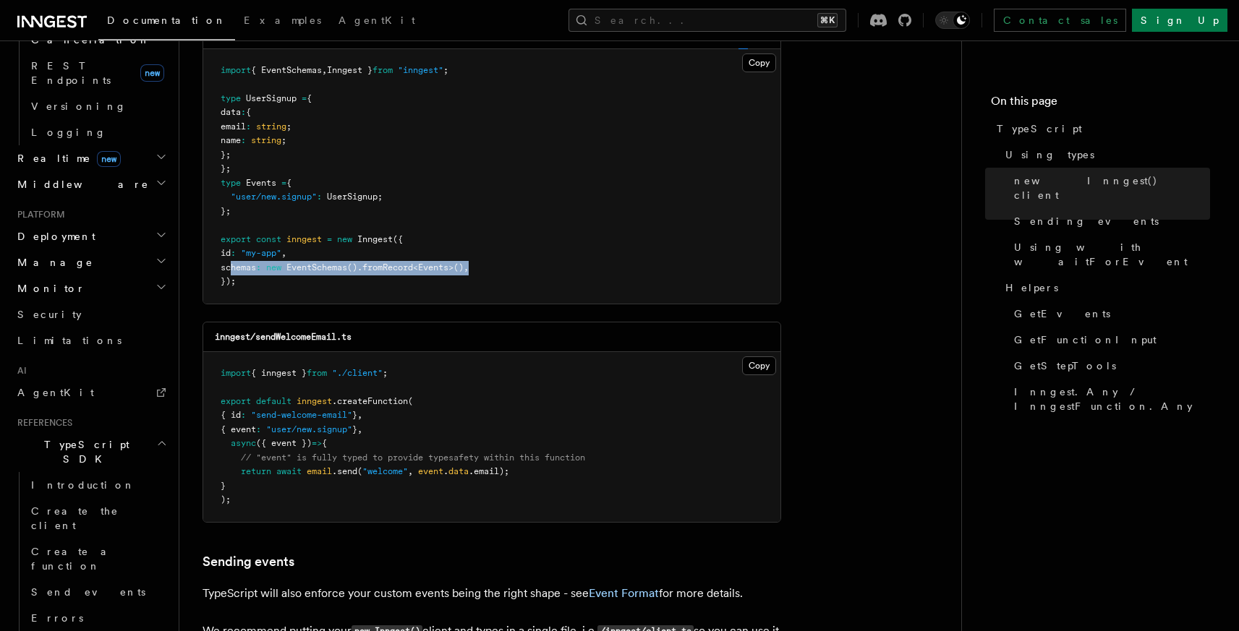
click at [94, 432] on h2 "TypeScript SDK" at bounding box center [91, 452] width 158 height 40
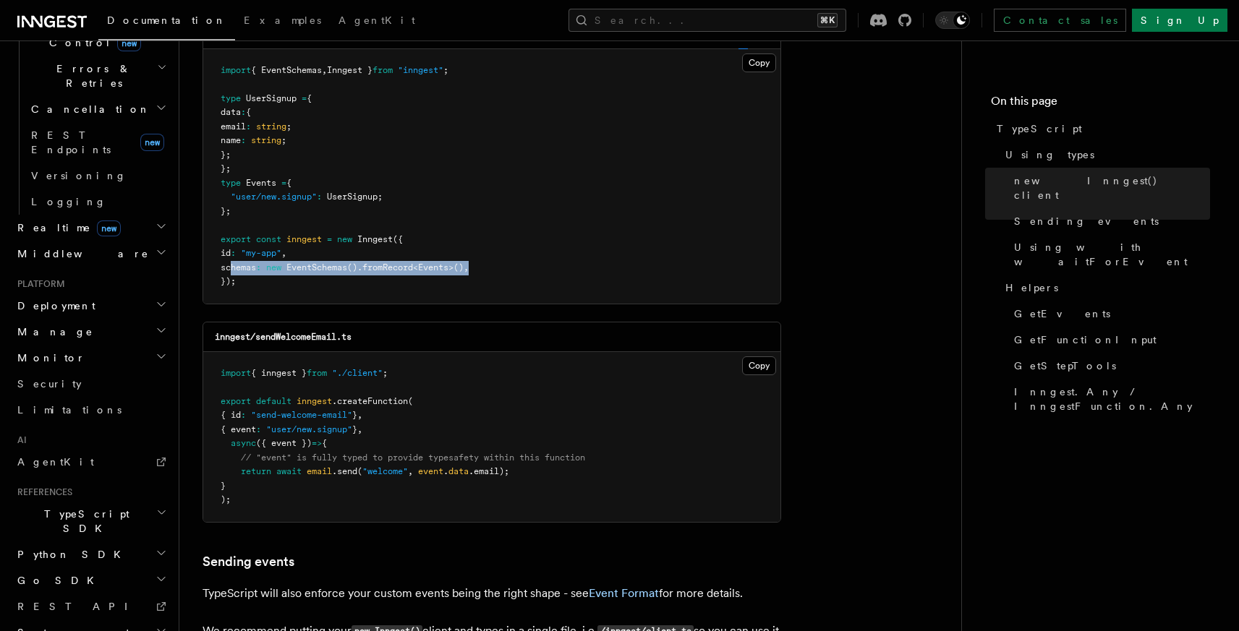
click at [99, 215] on h2 "Realtime new" at bounding box center [91, 228] width 158 height 26
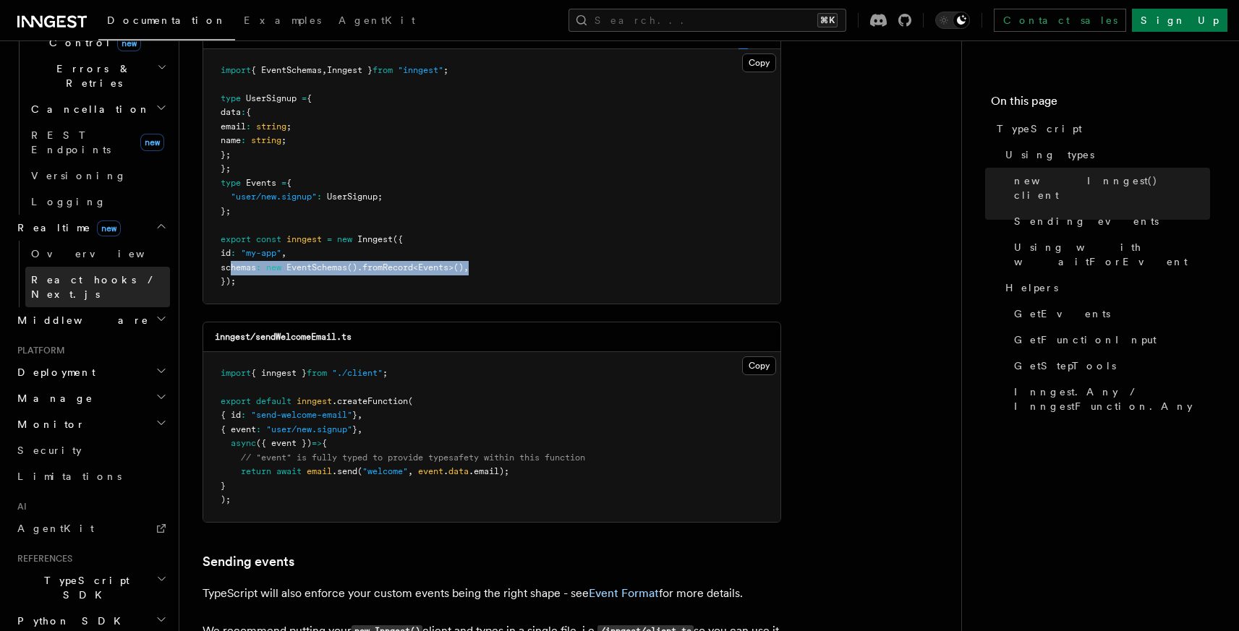
click at [77, 274] on span "React hooks / Next.js" at bounding box center [95, 287] width 128 height 26
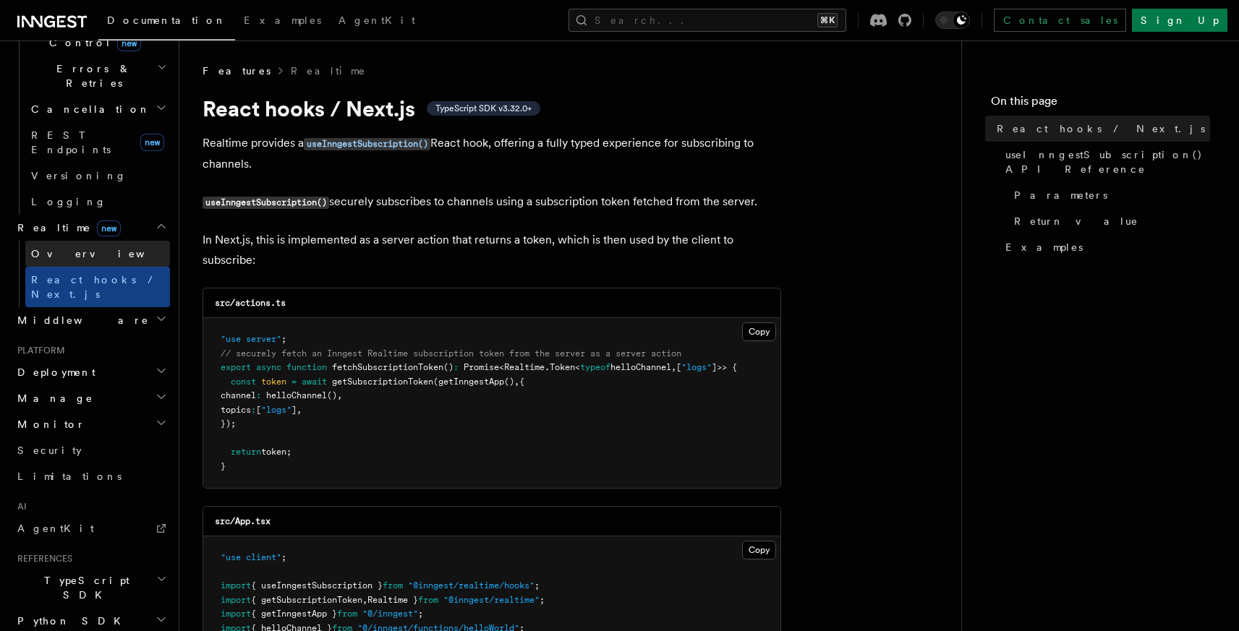
click at [98, 241] on link "Overview" at bounding box center [97, 254] width 145 height 26
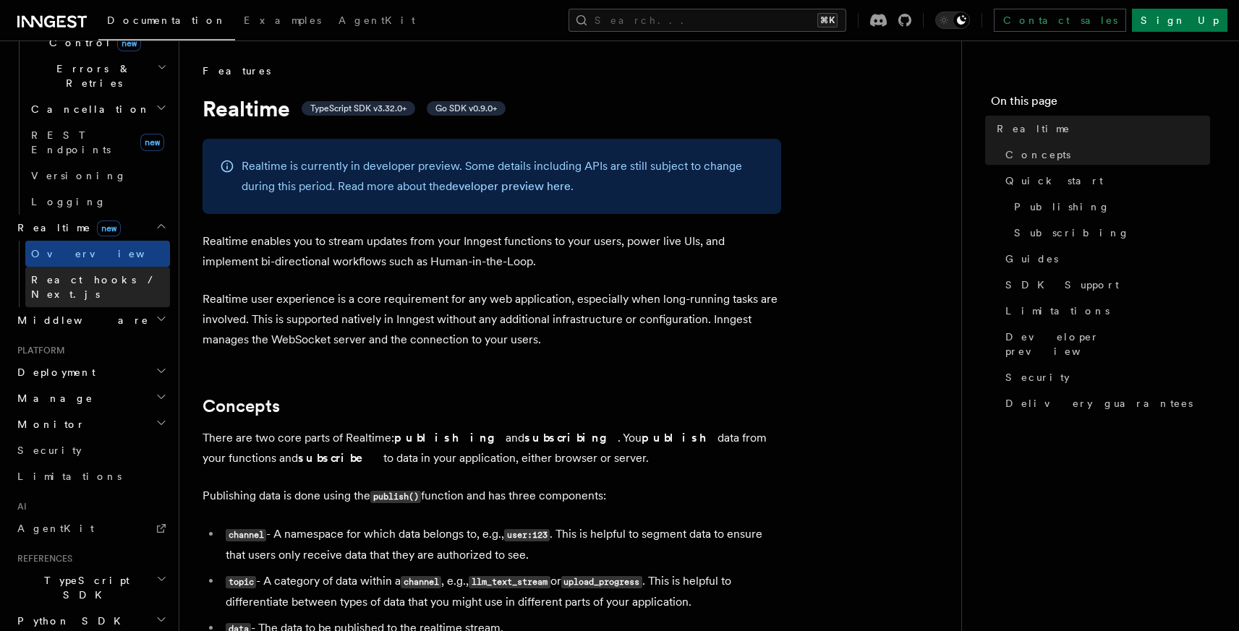
click at [97, 273] on span "React hooks / Next.js" at bounding box center [100, 287] width 139 height 29
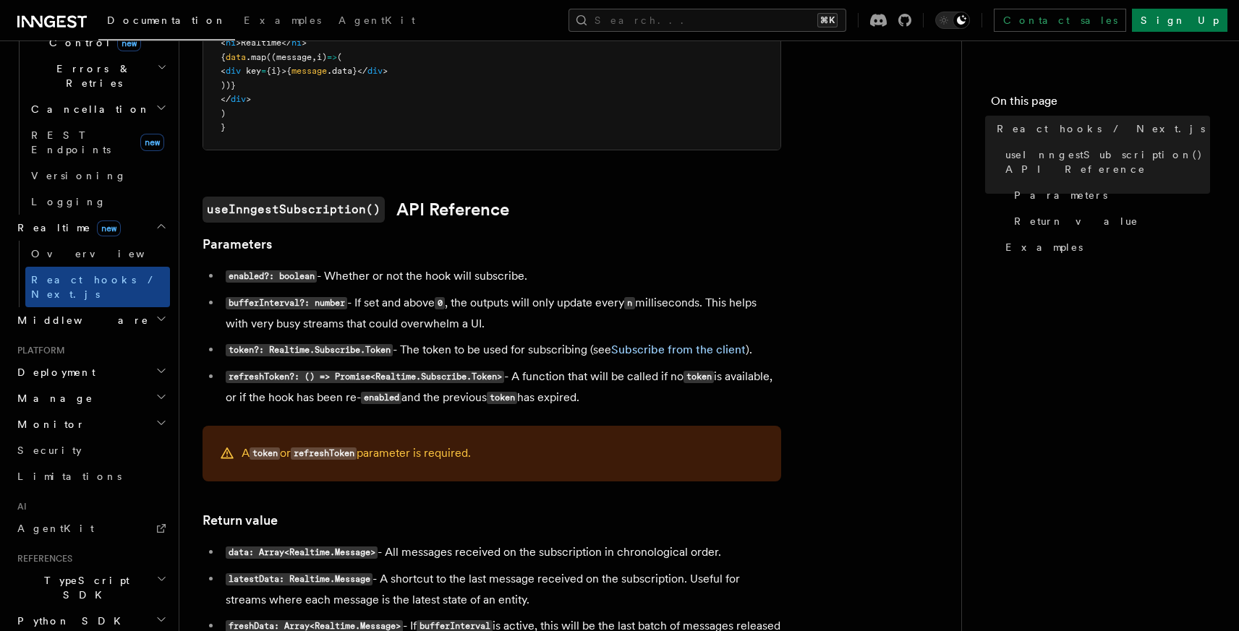
scroll to position [780, 0]
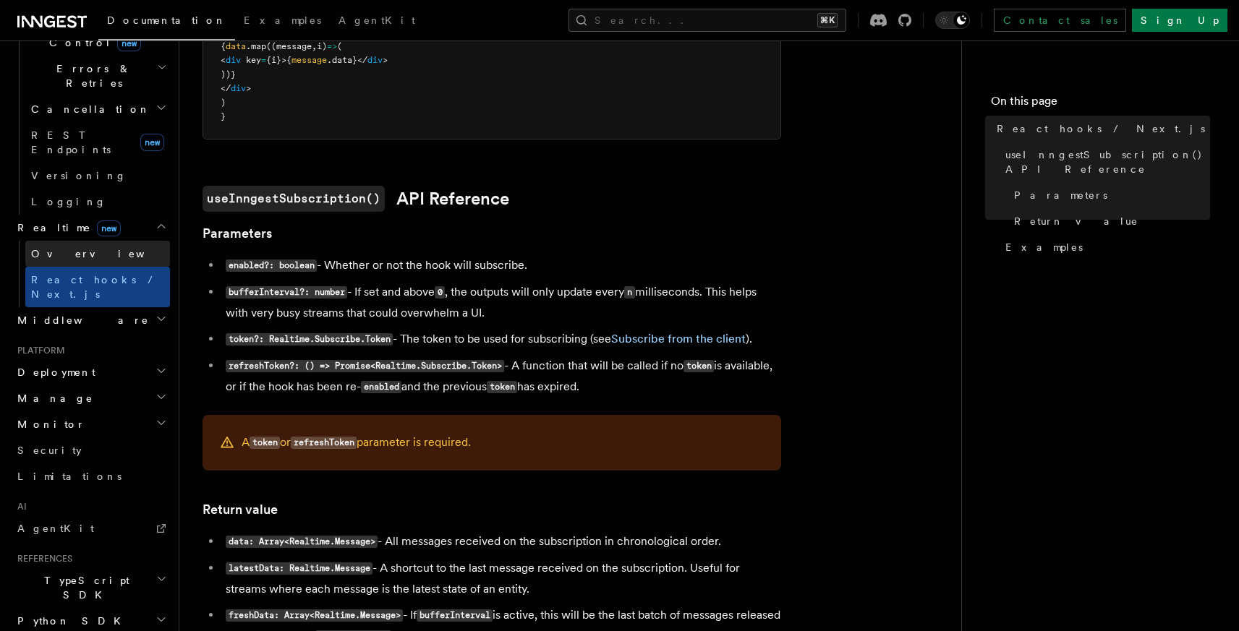
click at [85, 241] on link "Overview" at bounding box center [97, 254] width 145 height 26
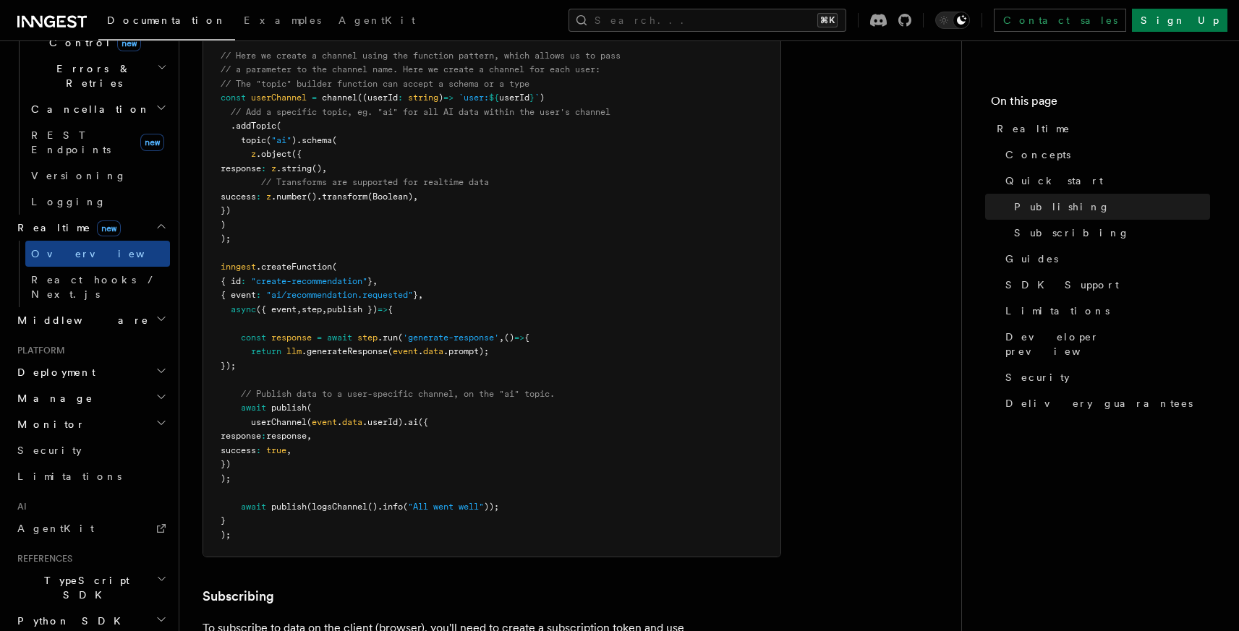
scroll to position [1666, 0]
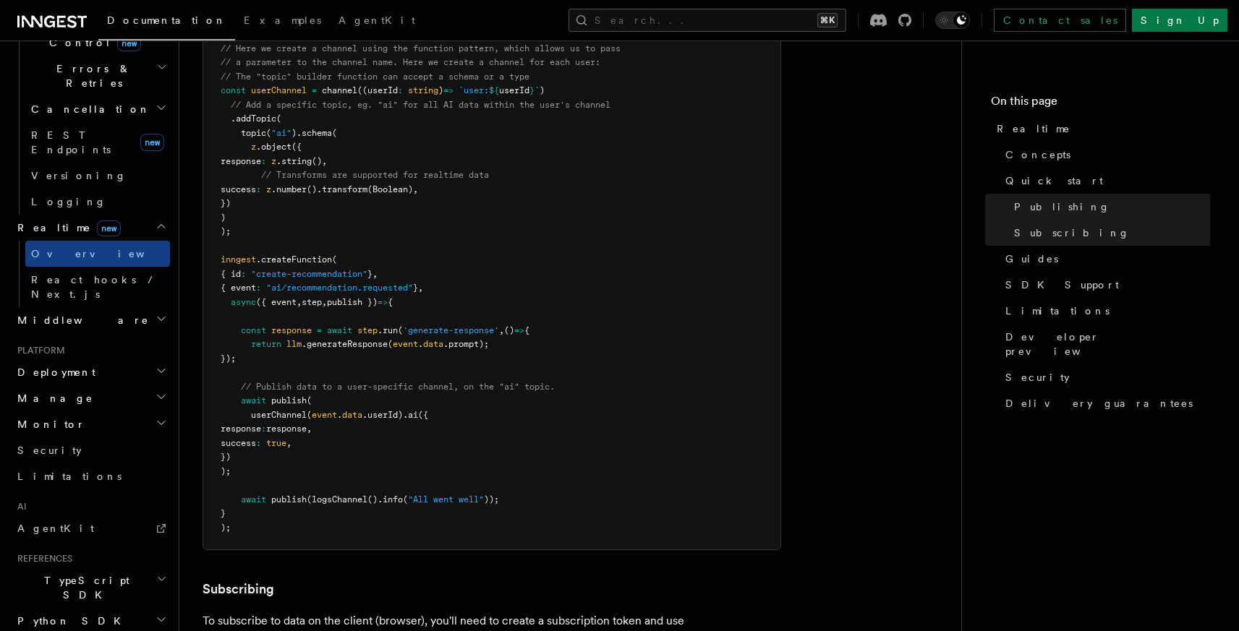
click at [364, 297] on span "publish })" at bounding box center [352, 302] width 51 height 10
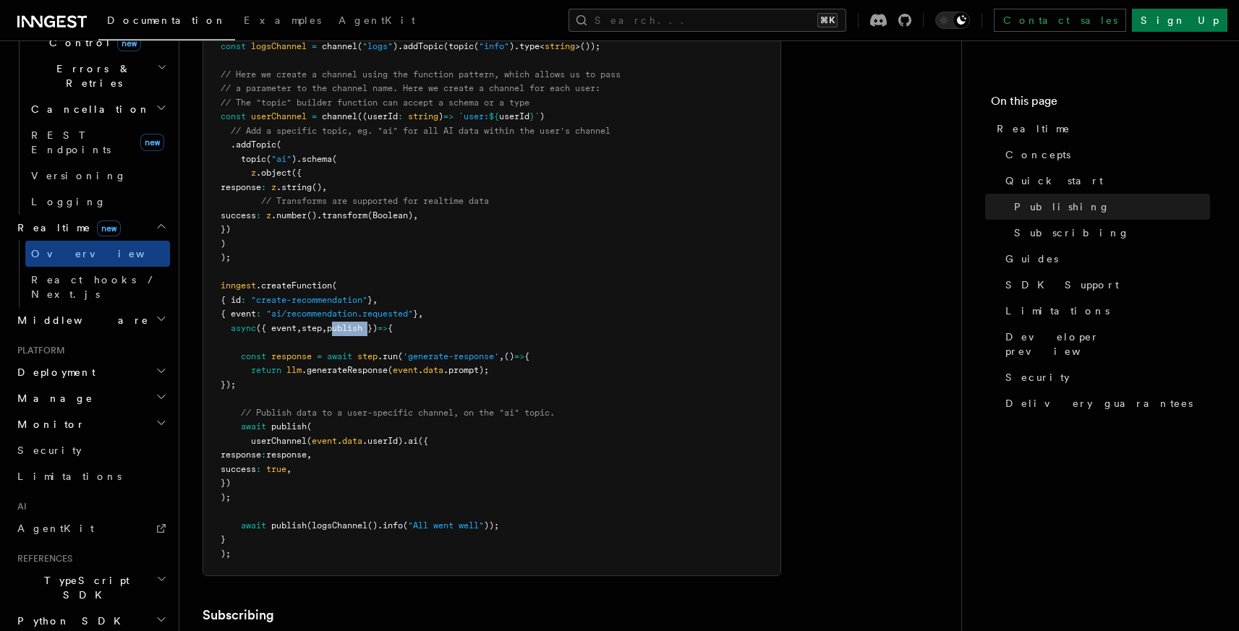
scroll to position [1641, 0]
drag, startPoint x: 241, startPoint y: 413, endPoint x: 270, endPoint y: 484, distance: 77.2
click at [270, 484] on pre "import { inngest } from "./client" ; import { channel , topic } from "@inngest/…" at bounding box center [491, 244] width 577 height 664
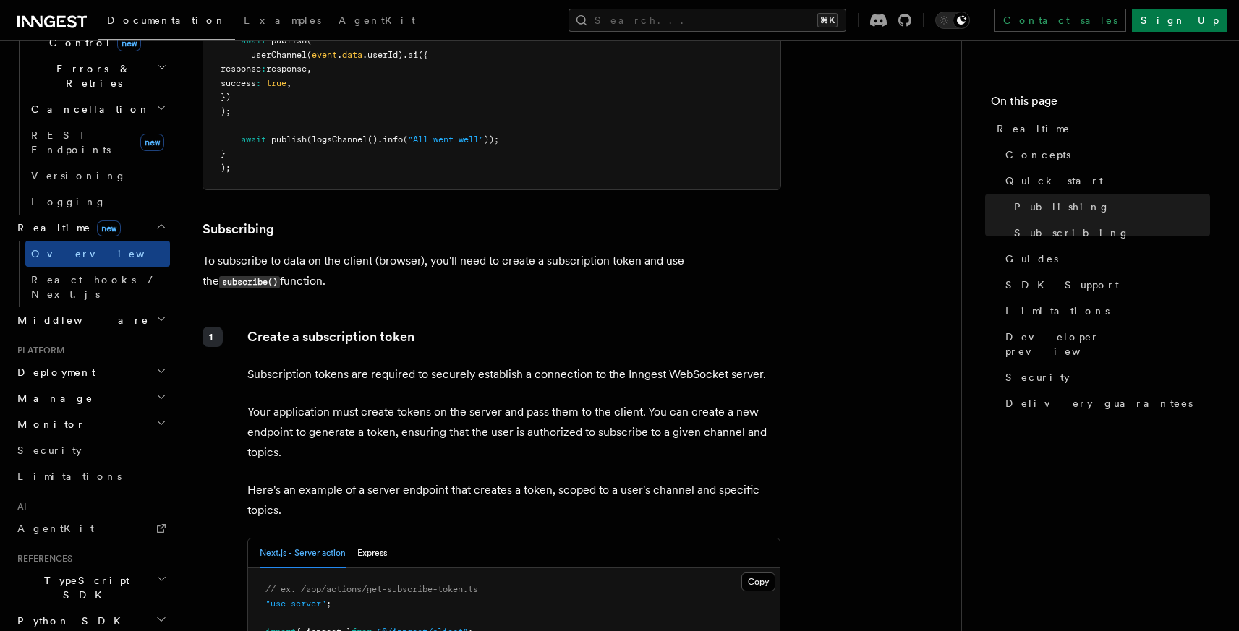
scroll to position [2029, 0]
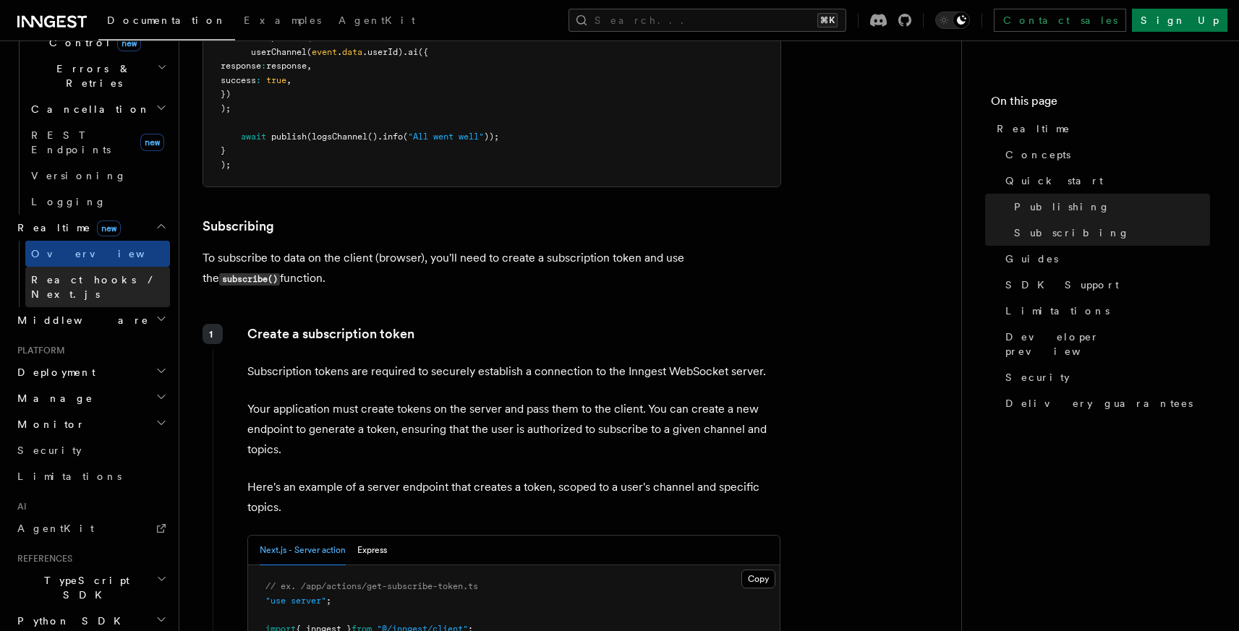
click at [98, 274] on span "React hooks / Next.js" at bounding box center [95, 287] width 128 height 26
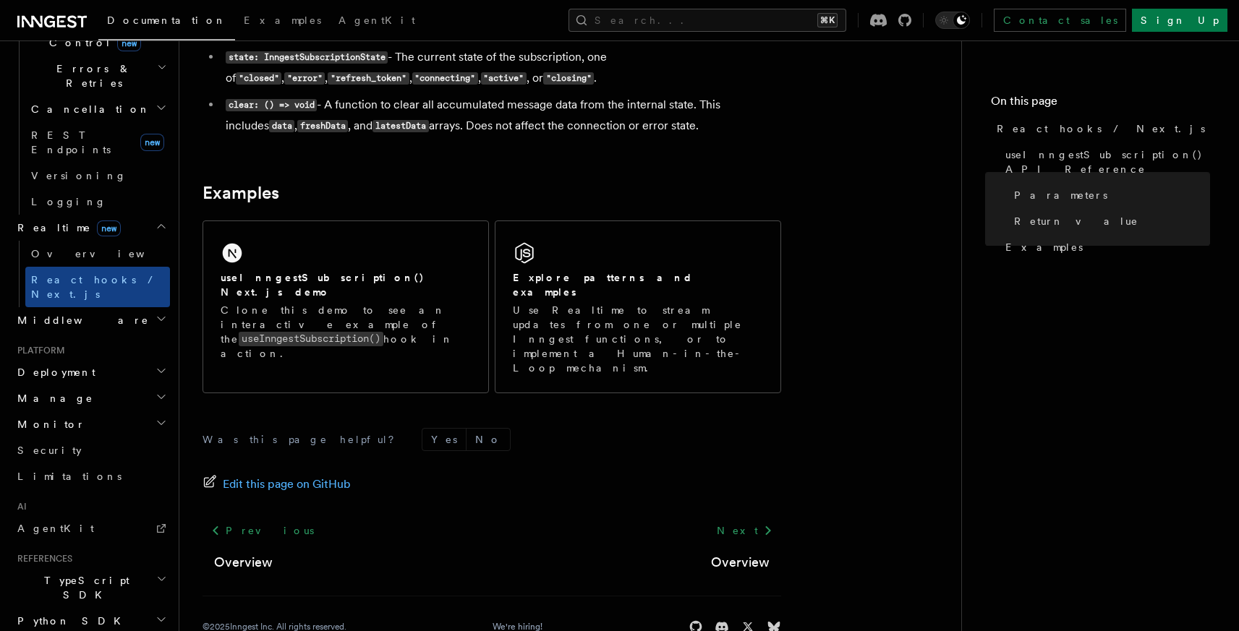
scroll to position [1411, 0]
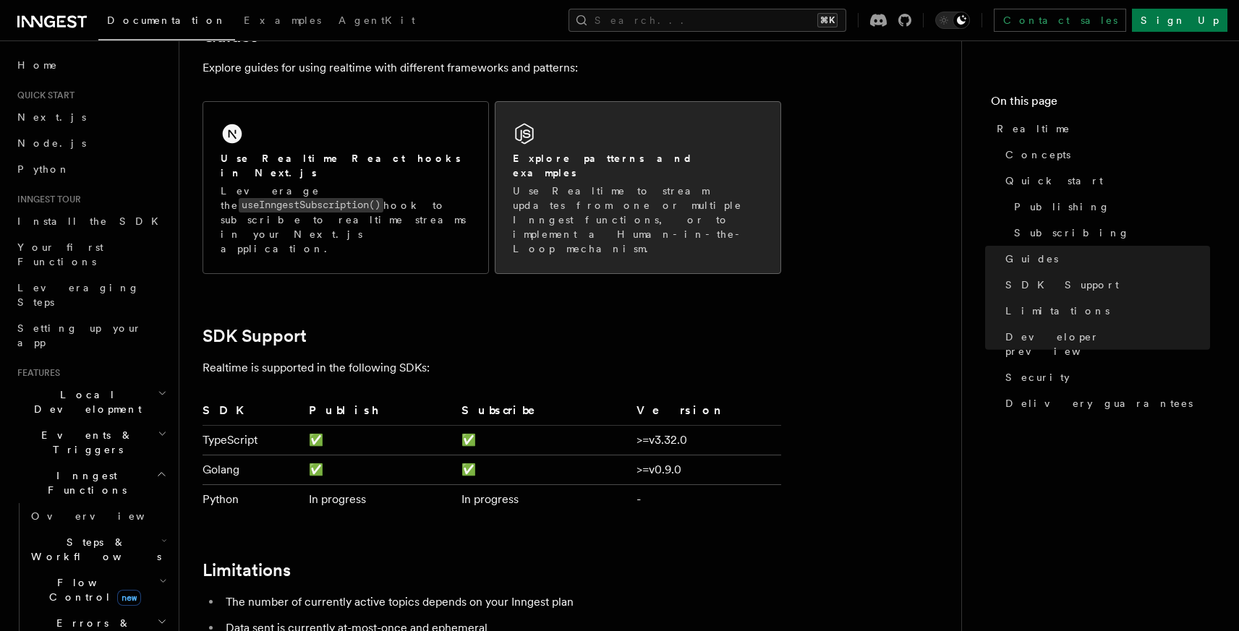
scroll to position [3263, 0]
click at [587, 185] on p "Use Realtime to stream updates from one or multiple Inngest functions, or to im…" at bounding box center [638, 221] width 250 height 72
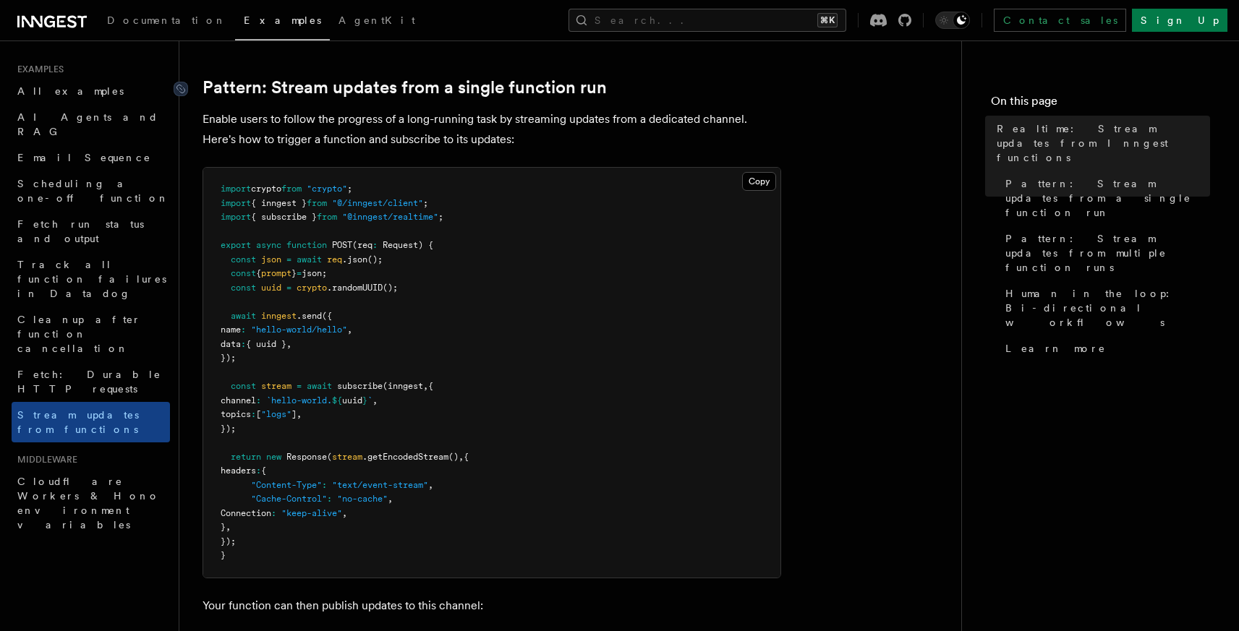
scroll to position [173, 0]
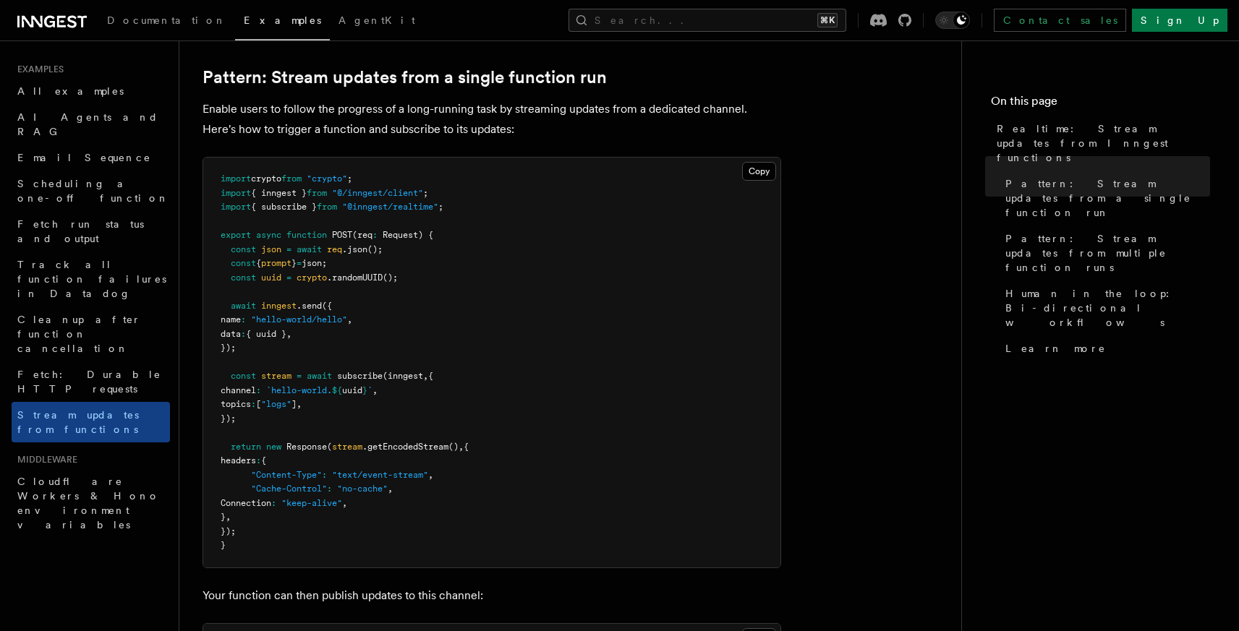
click at [518, 110] on p "Enable users to follow the progress of a long-running task by streaming updates…" at bounding box center [491, 119] width 578 height 40
click at [448, 122] on p "Enable users to follow the progress of a long-running task by streaming updates…" at bounding box center [491, 119] width 578 height 40
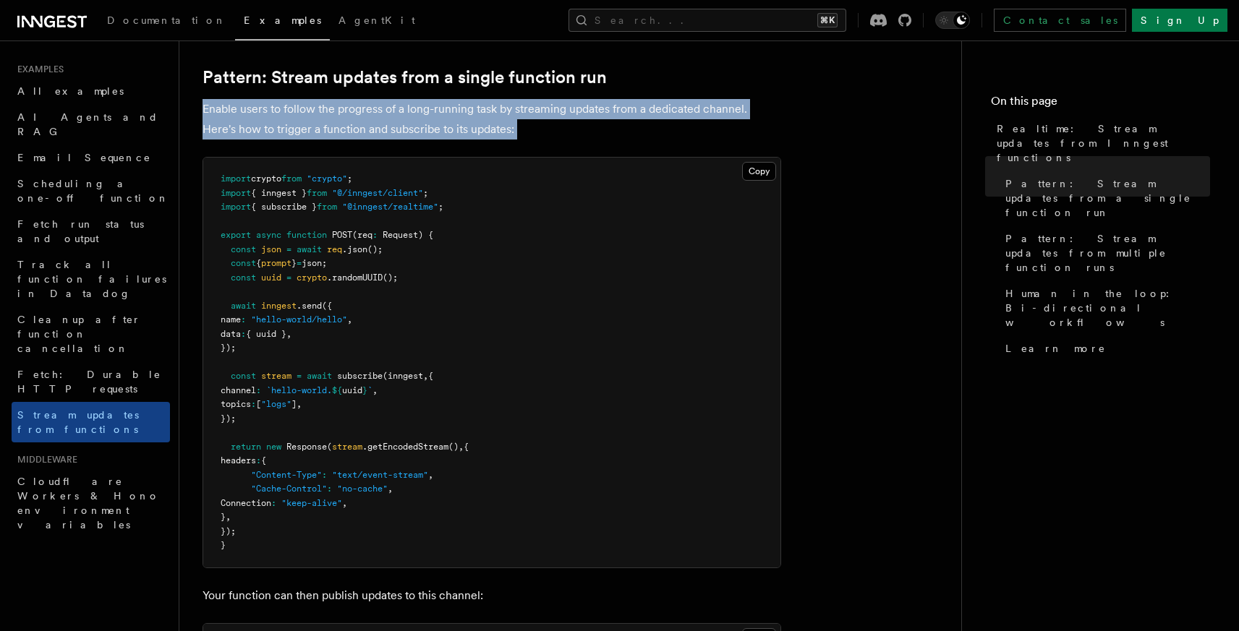
click at [448, 122] on p "Enable users to follow the progress of a long-running task by streaming updates…" at bounding box center [491, 119] width 578 height 40
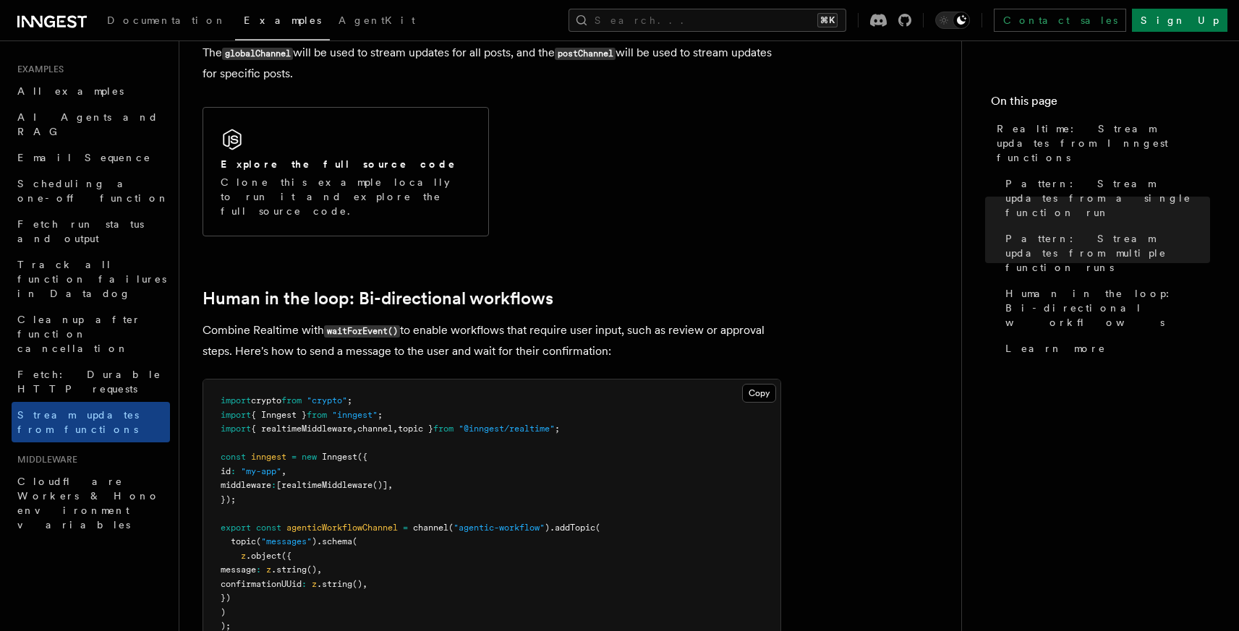
scroll to position [2046, 0]
